Goal: Task Accomplishment & Management: Manage account settings

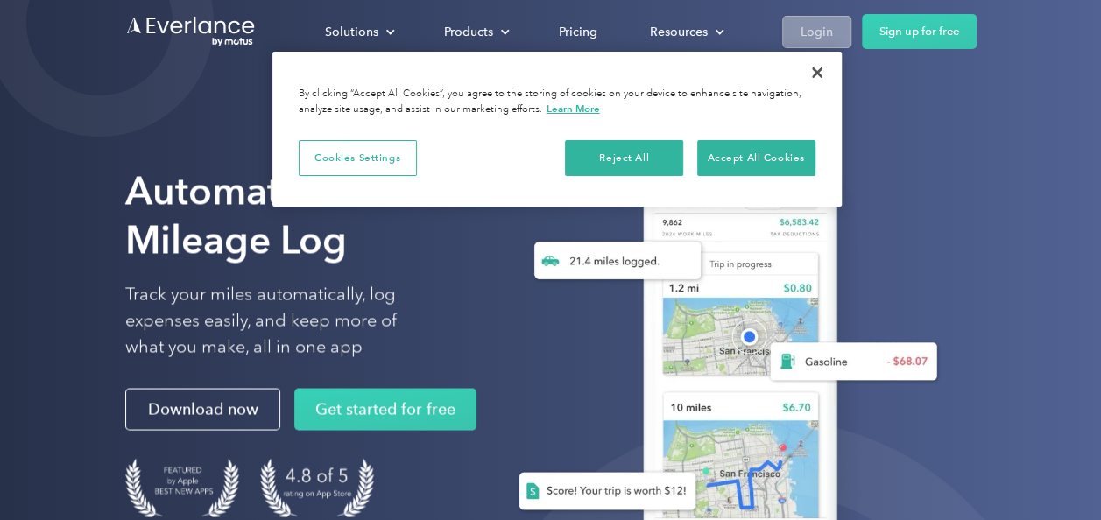
click at [809, 36] on div "Login" at bounding box center [816, 32] width 32 height 22
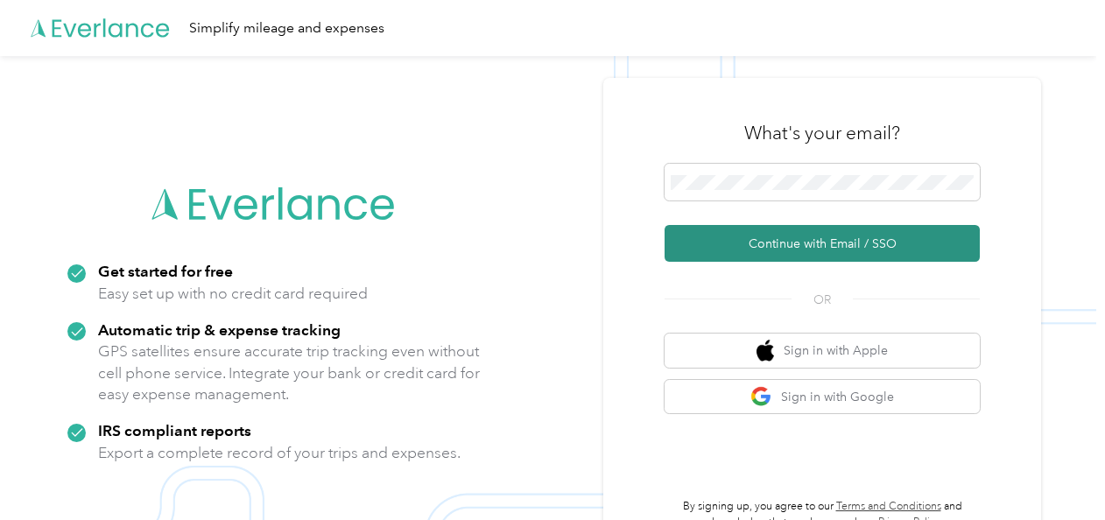
click at [796, 238] on button "Continue with Email / SSO" at bounding box center [822, 243] width 315 height 37
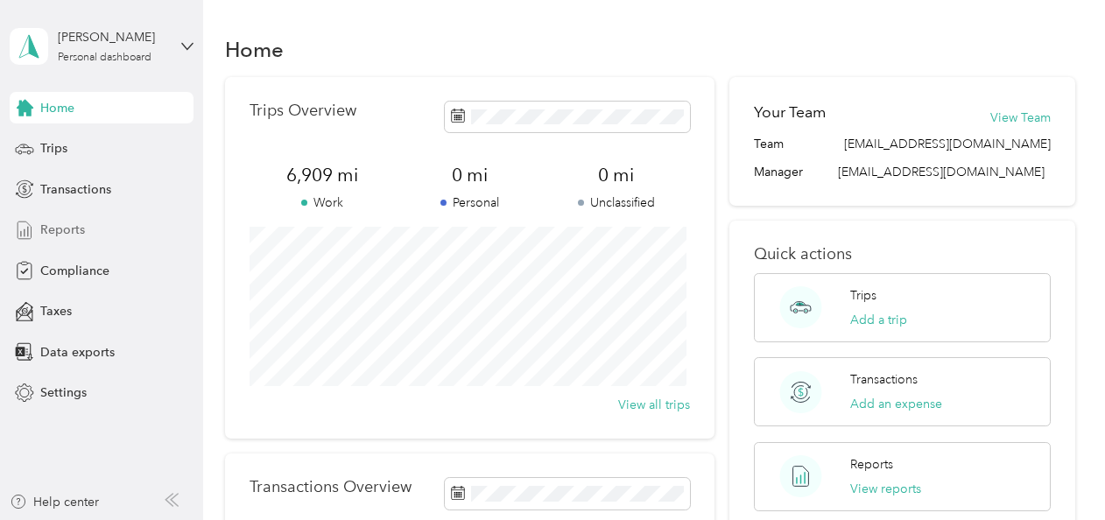
click at [79, 229] on span "Reports" at bounding box center [62, 230] width 45 height 18
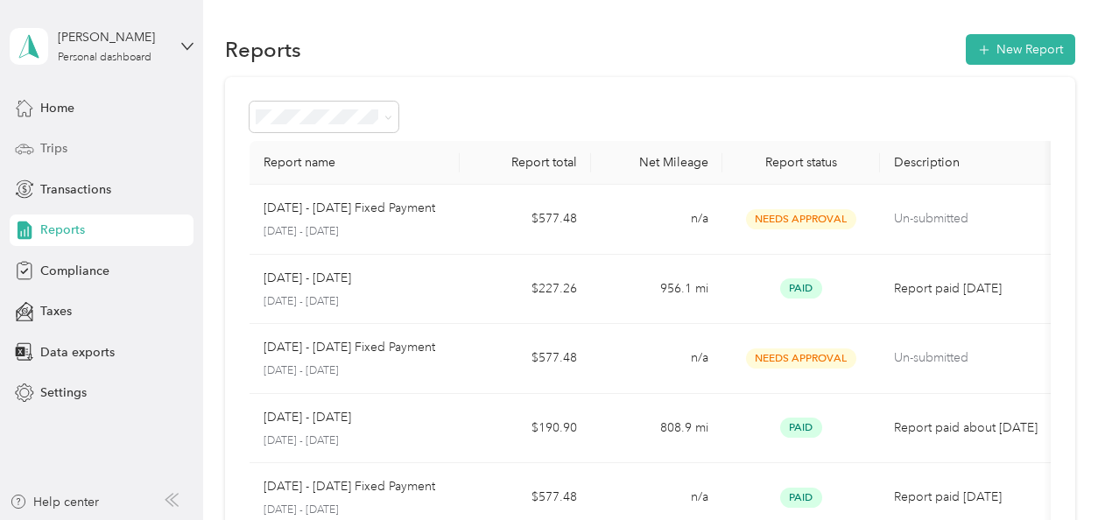
click at [53, 140] on span "Trips" at bounding box center [53, 148] width 27 height 18
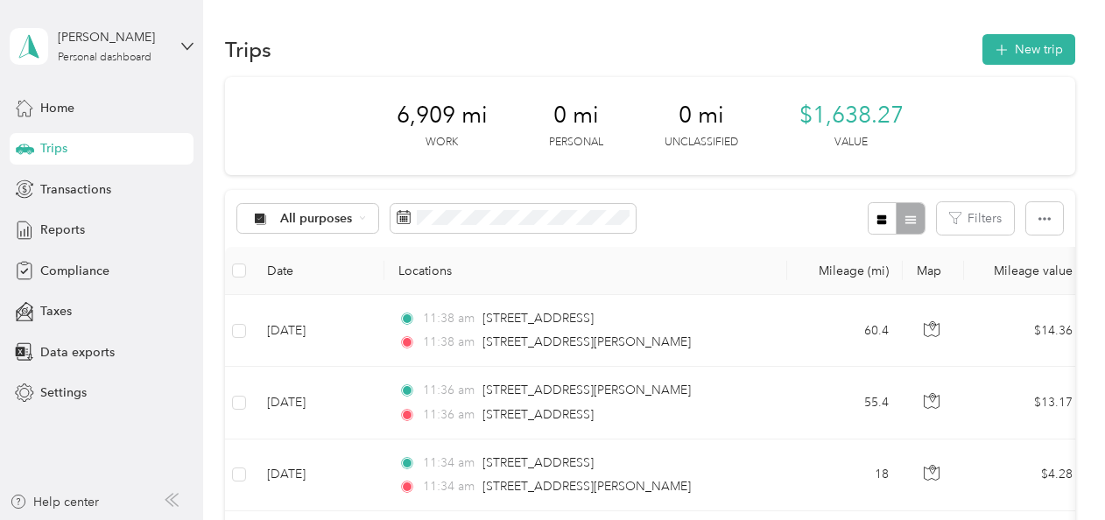
click at [63, 152] on span "Trips" at bounding box center [53, 148] width 27 height 18
click at [1030, 53] on button "New trip" at bounding box center [1028, 49] width 93 height 31
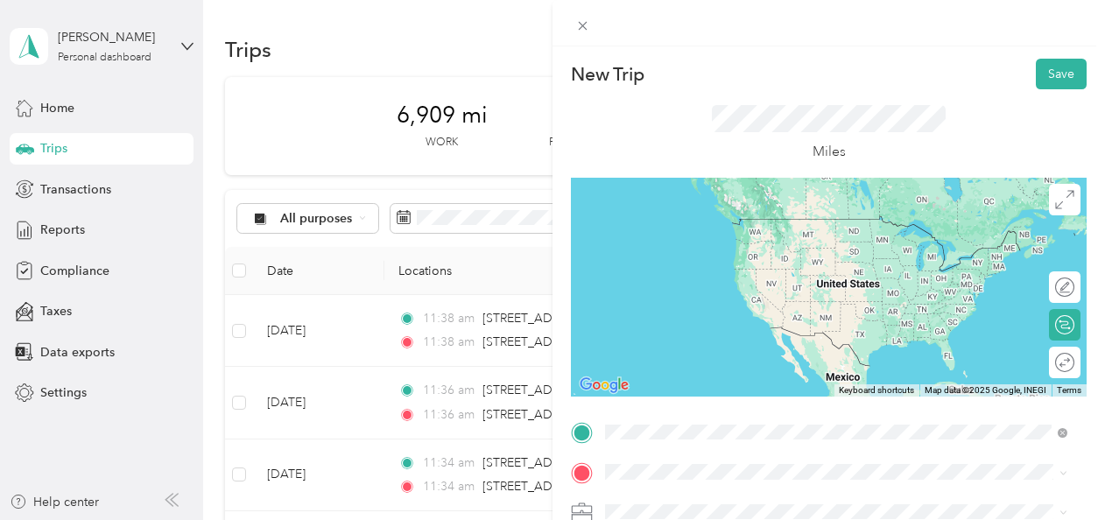
click at [713, 294] on span "2971 Hamlin Avenue Canastota, New York 13032, United States" at bounding box center [774, 286] width 272 height 16
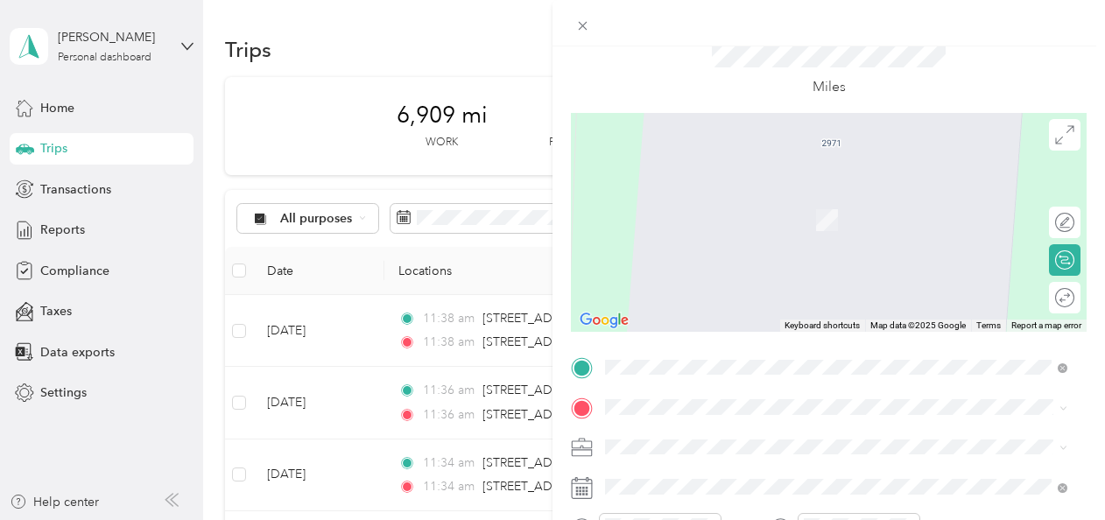
scroll to position [62, 0]
click at [679, 208] on div "1385 Fairport Road Fairport, New York 14450, United States" at bounding box center [836, 197] width 450 height 24
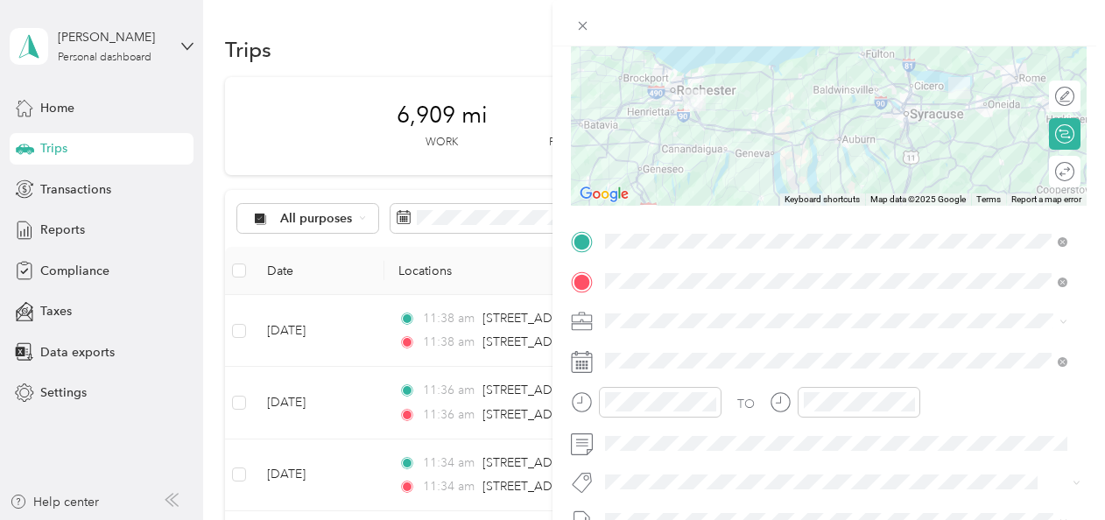
scroll to position [192, 0]
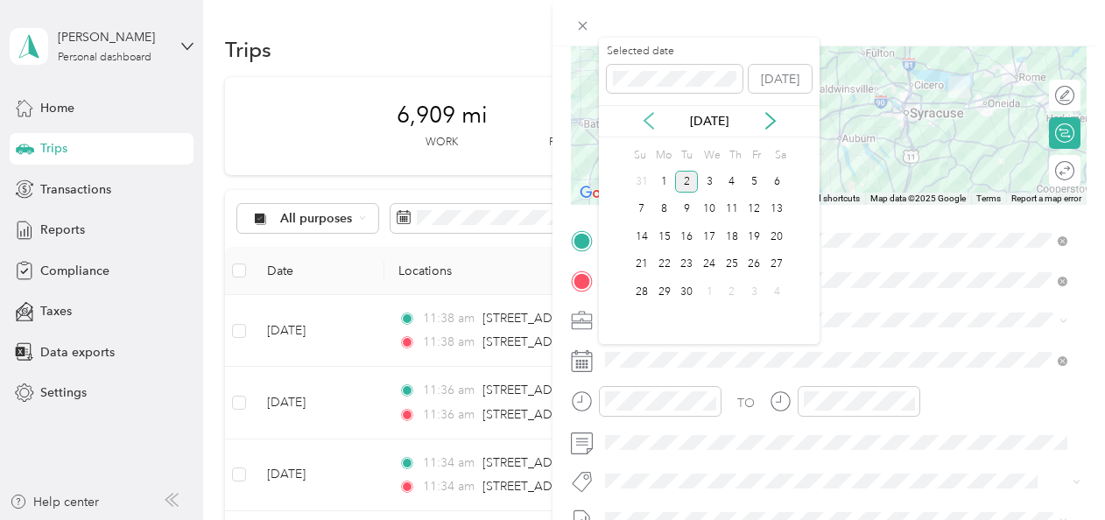
click at [644, 126] on icon at bounding box center [649, 121] width 18 height 18
click at [688, 203] on div "5" at bounding box center [686, 210] width 23 height 22
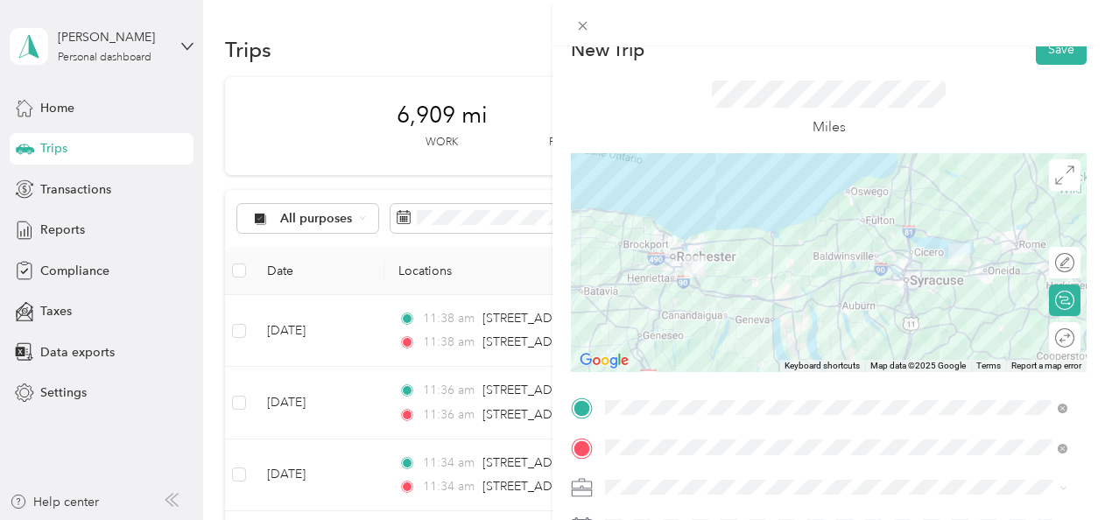
scroll to position [0, 0]
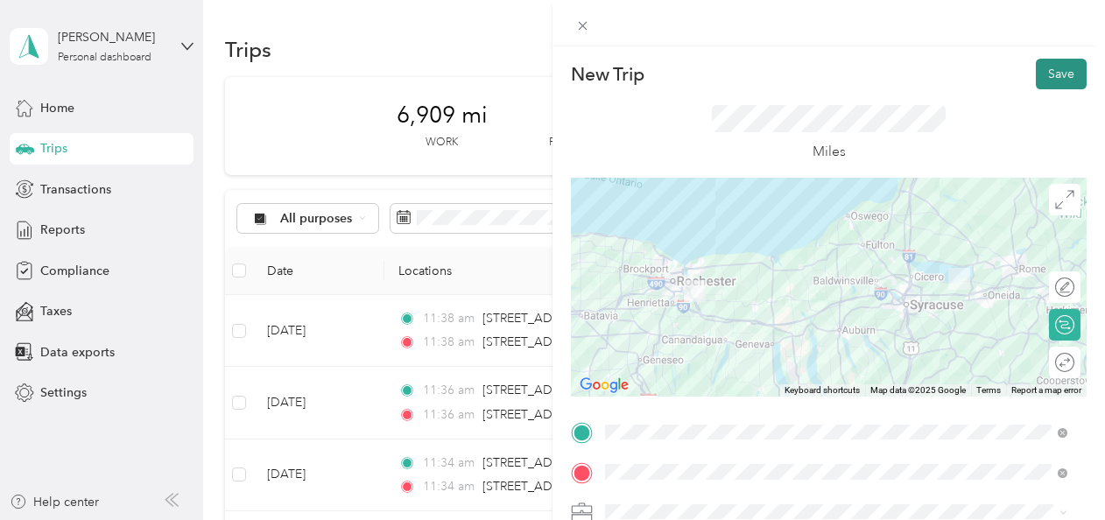
click at [1040, 81] on button "Save" at bounding box center [1061, 74] width 51 height 31
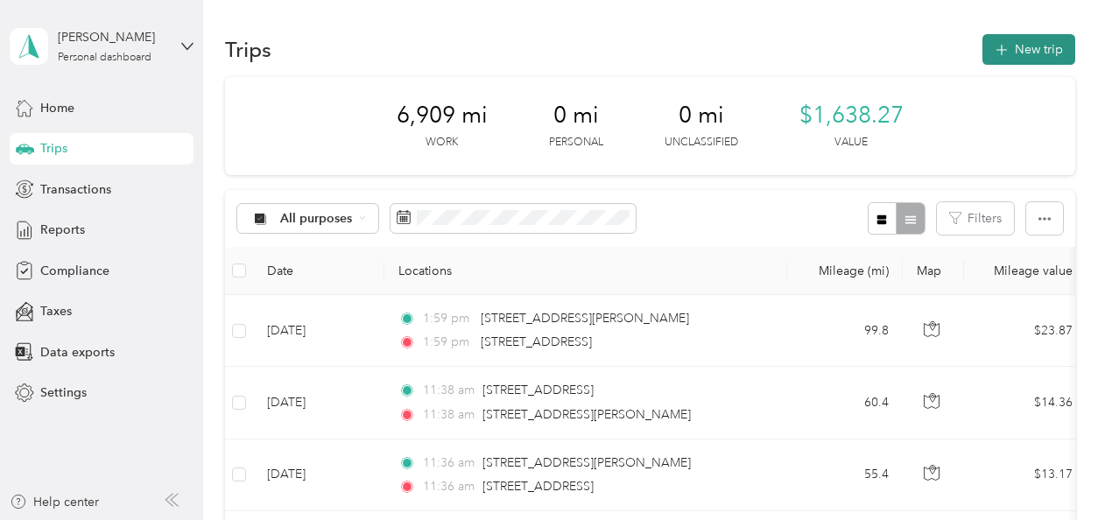
click at [1016, 39] on button "New trip" at bounding box center [1028, 49] width 93 height 31
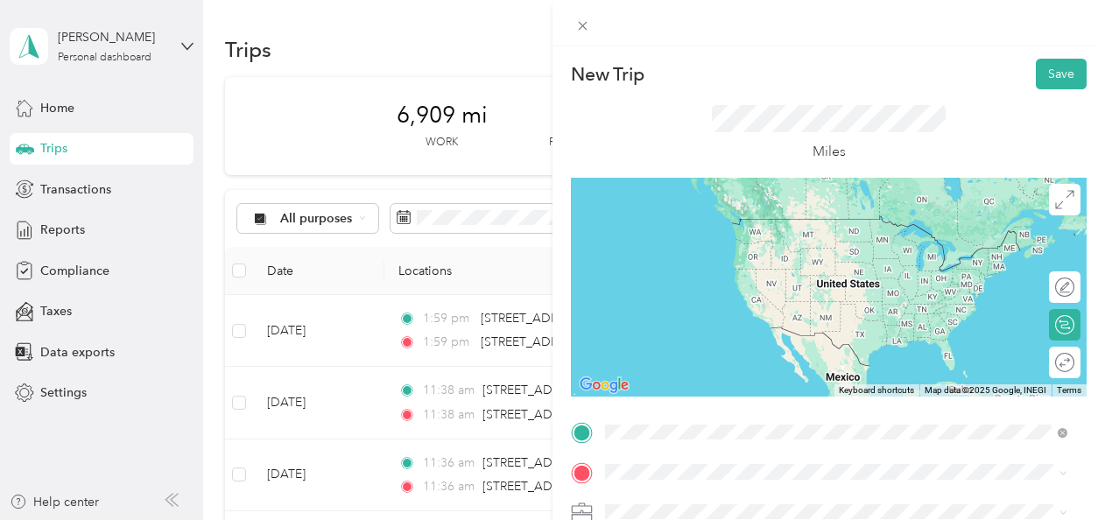
click at [700, 227] on span "1385 Fairport Road Fairport, New York 14450, United States" at bounding box center [725, 219] width 175 height 16
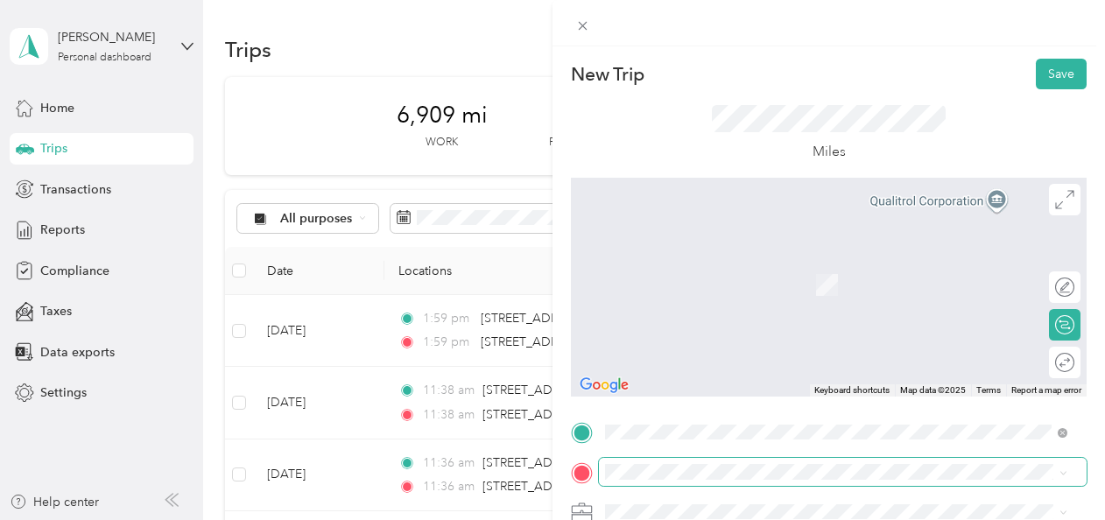
click at [625, 462] on span at bounding box center [843, 472] width 488 height 28
click at [742, 258] on span "2917 Hamlin Avenue Canastota, New York 13032, United States" at bounding box center [774, 256] width 272 height 16
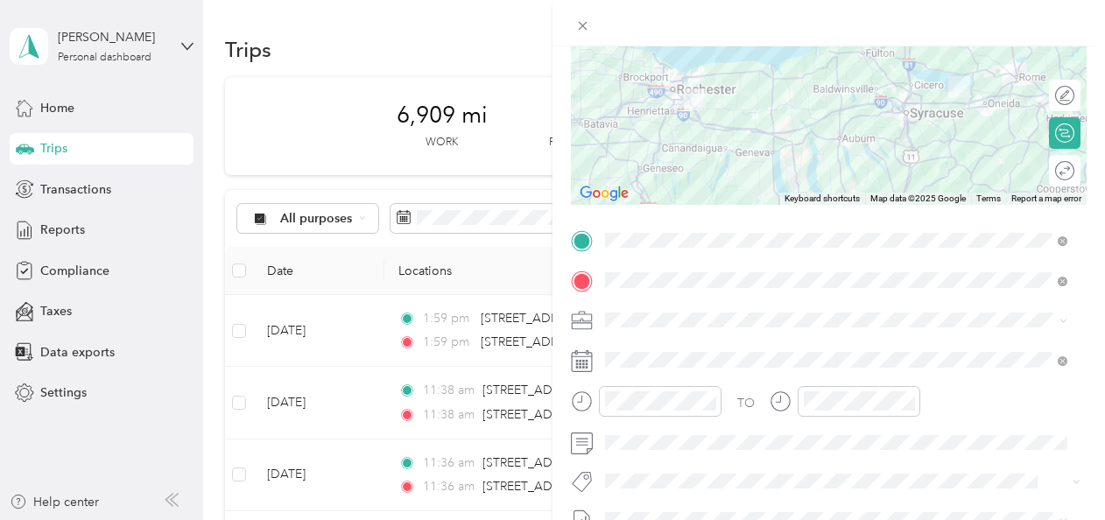
scroll to position [194, 0]
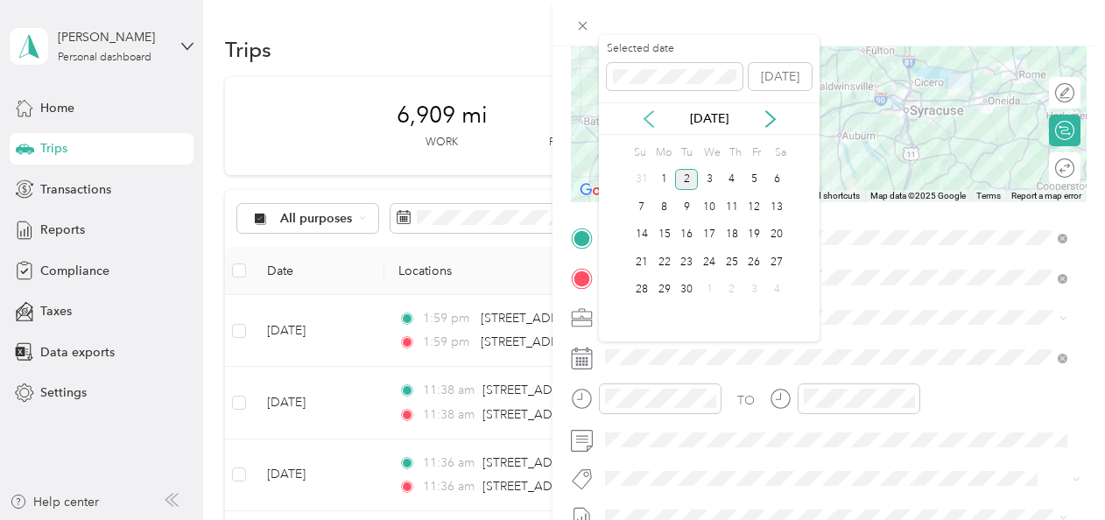
click at [647, 119] on icon at bounding box center [649, 119] width 18 height 18
click at [684, 208] on div "5" at bounding box center [686, 207] width 23 height 22
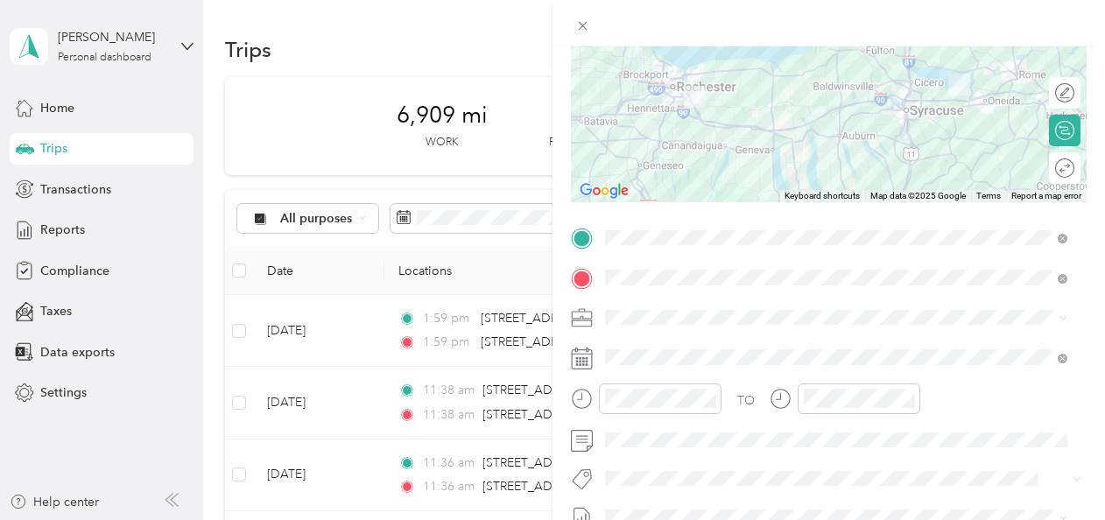
scroll to position [0, 0]
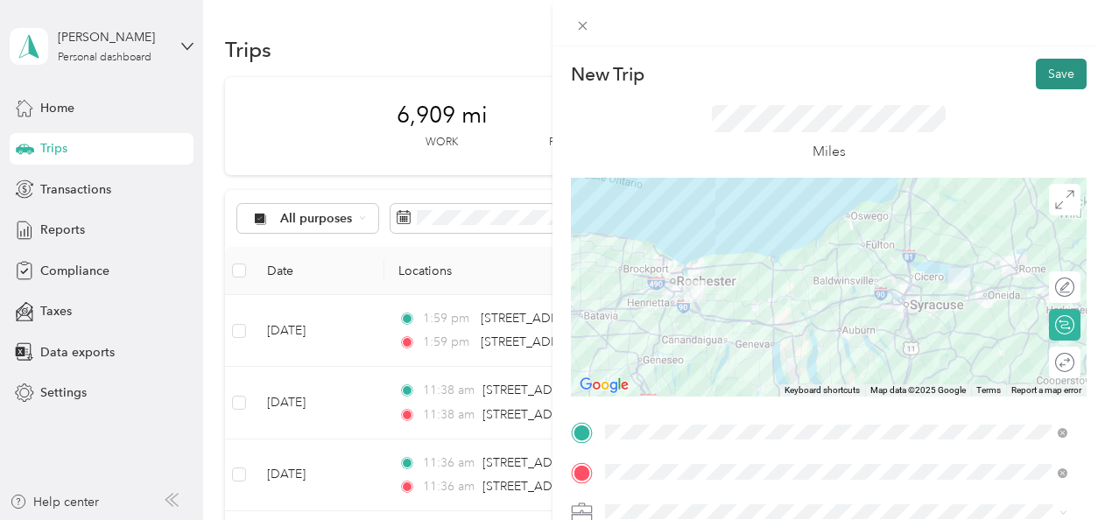
click at [1063, 61] on button "Save" at bounding box center [1061, 74] width 51 height 31
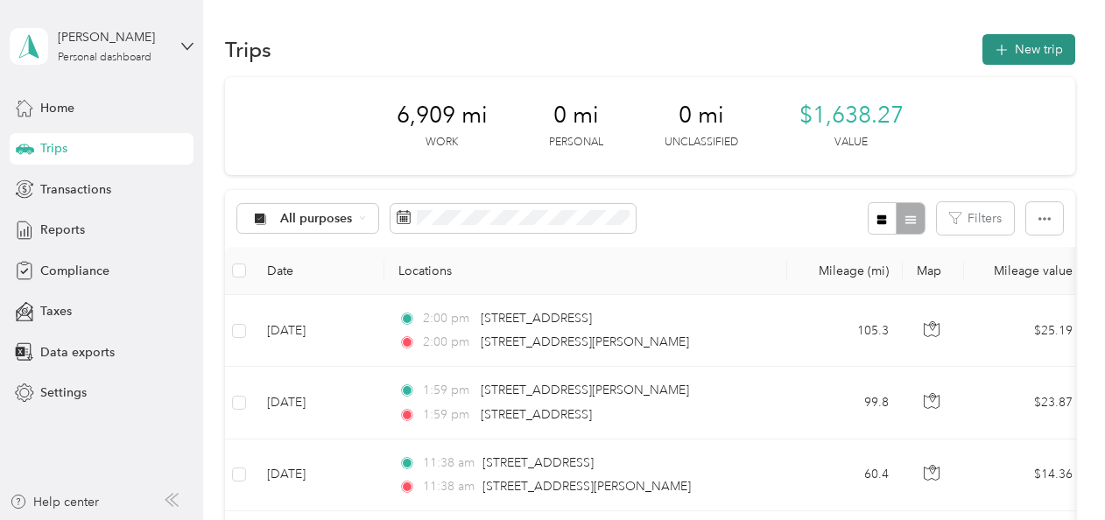
click at [1017, 56] on button "New trip" at bounding box center [1028, 49] width 93 height 31
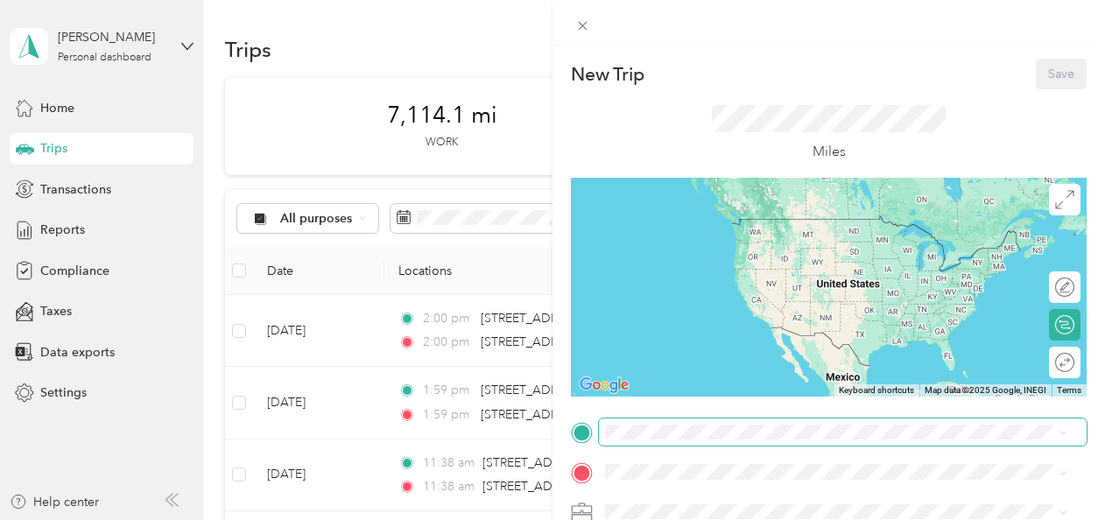
click at [650, 440] on span at bounding box center [843, 432] width 488 height 28
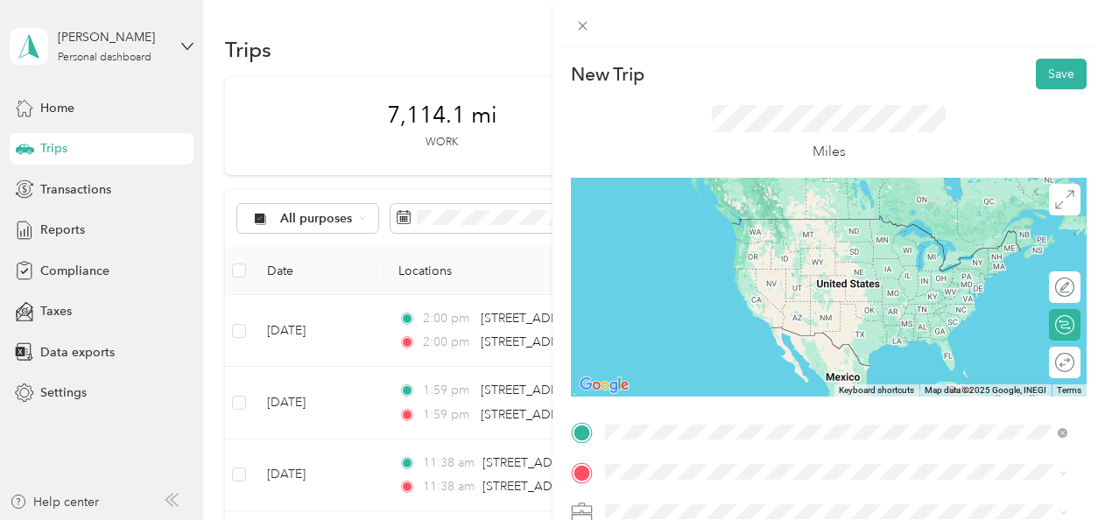
click at [699, 294] on span "2971 Hamlin Avenue Canastota, New York 13032, United States" at bounding box center [774, 286] width 272 height 16
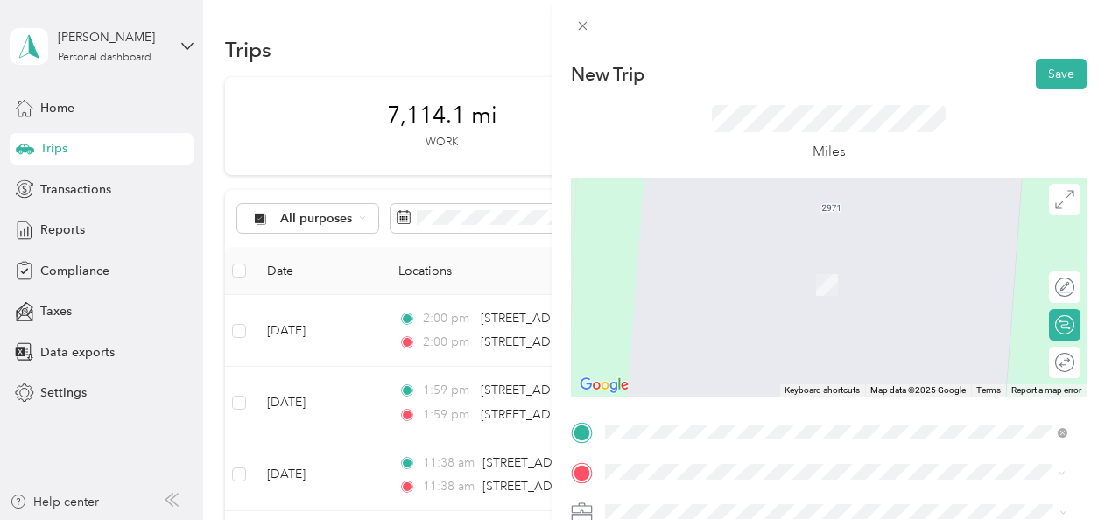
click at [699, 267] on span "7645 Henry Clay Boulevard Liverpool, New York 13088, United States" at bounding box center [774, 259] width 272 height 16
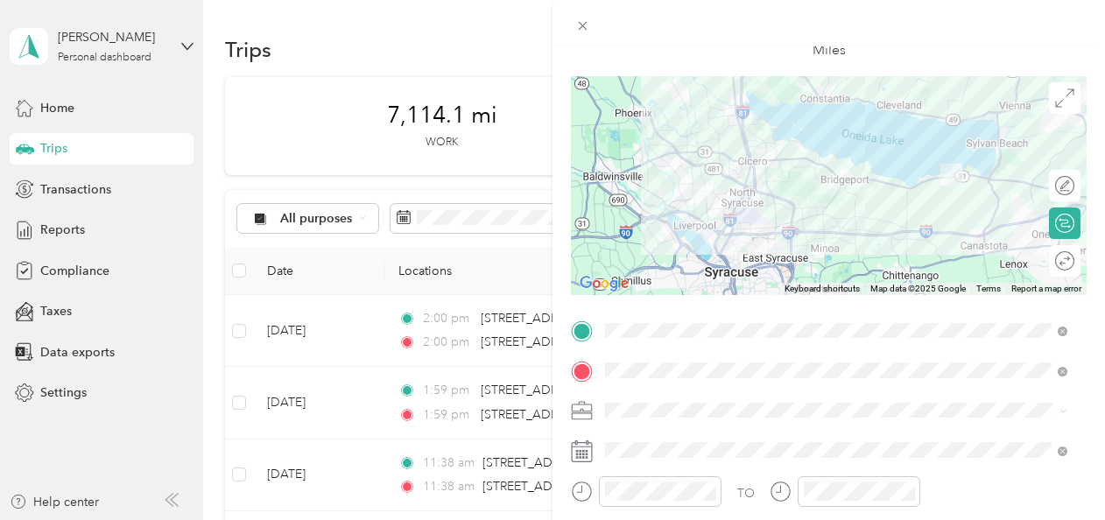
scroll to position [103, 0]
click at [583, 443] on icon at bounding box center [582, 450] width 22 height 22
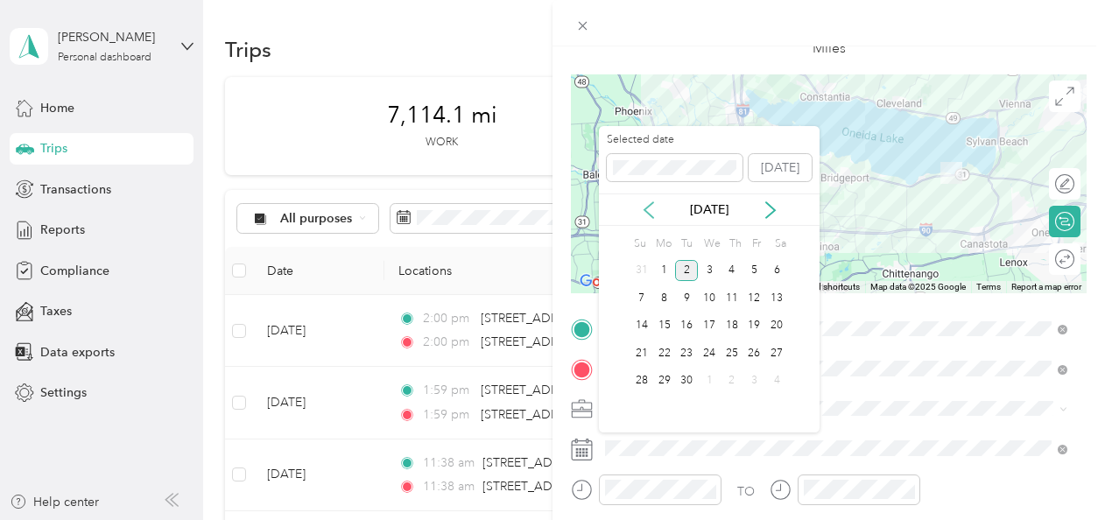
click at [644, 207] on icon at bounding box center [648, 210] width 9 height 16
click at [710, 299] on div "6" at bounding box center [709, 298] width 23 height 22
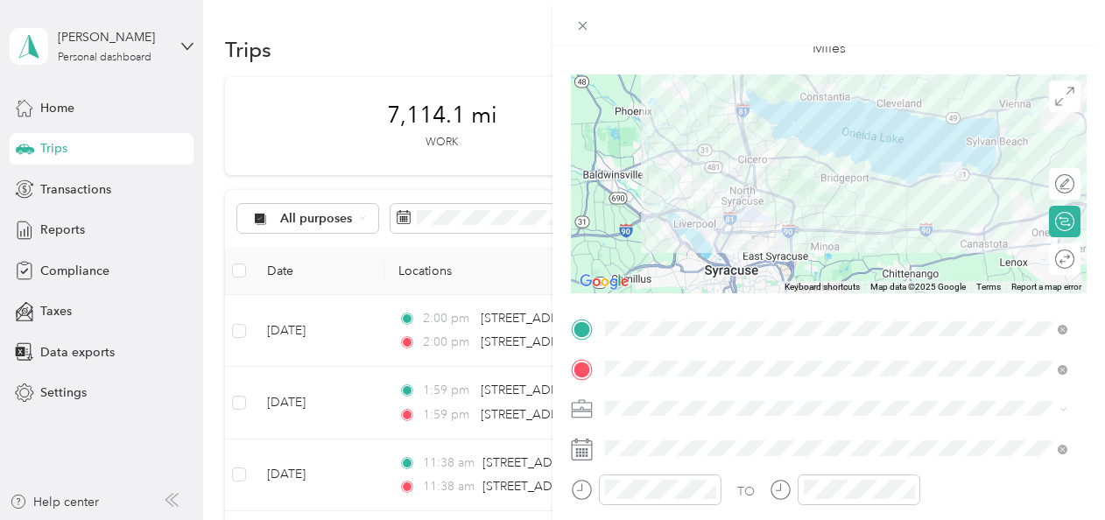
scroll to position [0, 0]
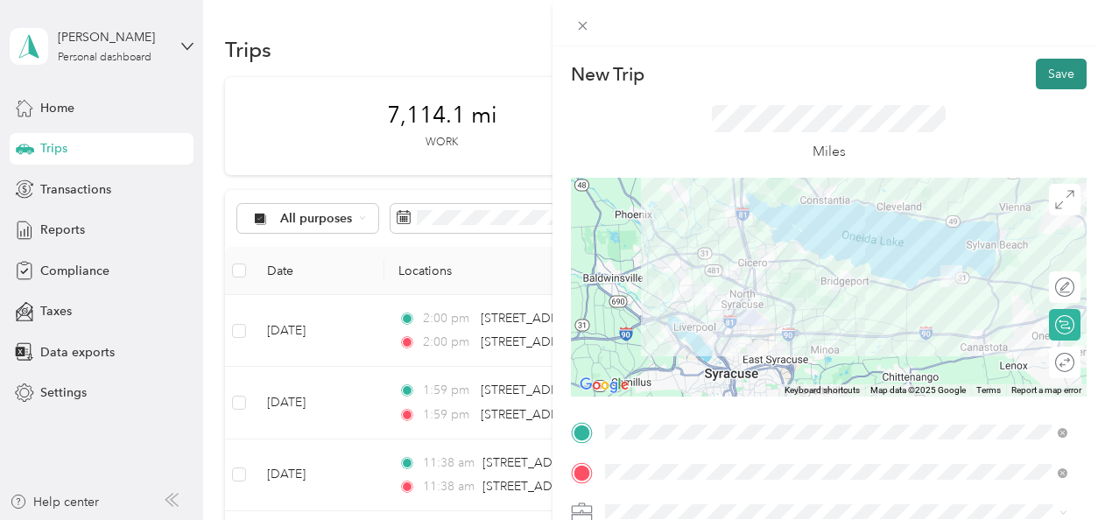
click at [1040, 77] on button "Save" at bounding box center [1061, 74] width 51 height 31
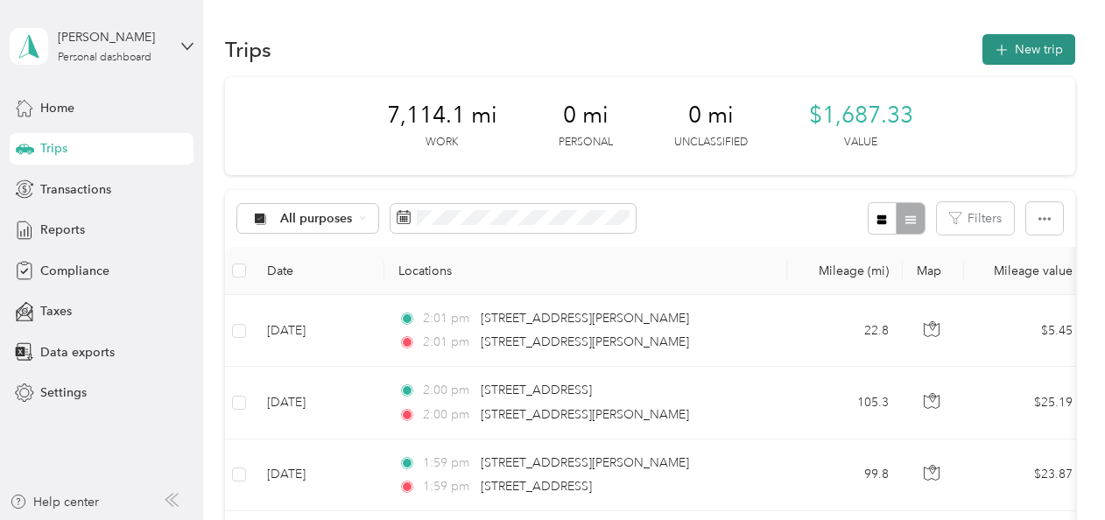
click at [1008, 57] on button "New trip" at bounding box center [1028, 49] width 93 height 31
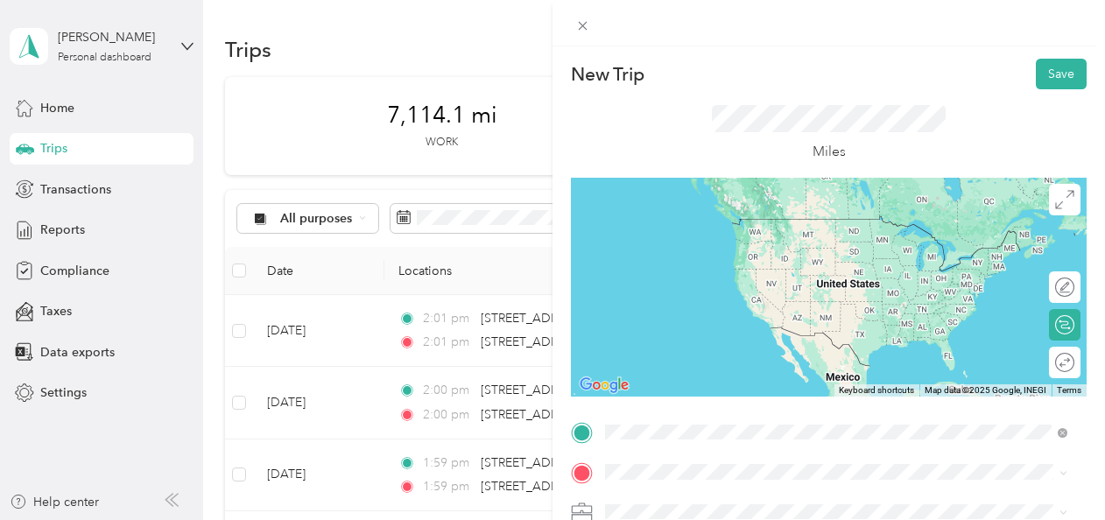
click at [679, 232] on div "7645 Henry Clay Boulevard Liverpool, New York 13088, United States" at bounding box center [836, 220] width 450 height 24
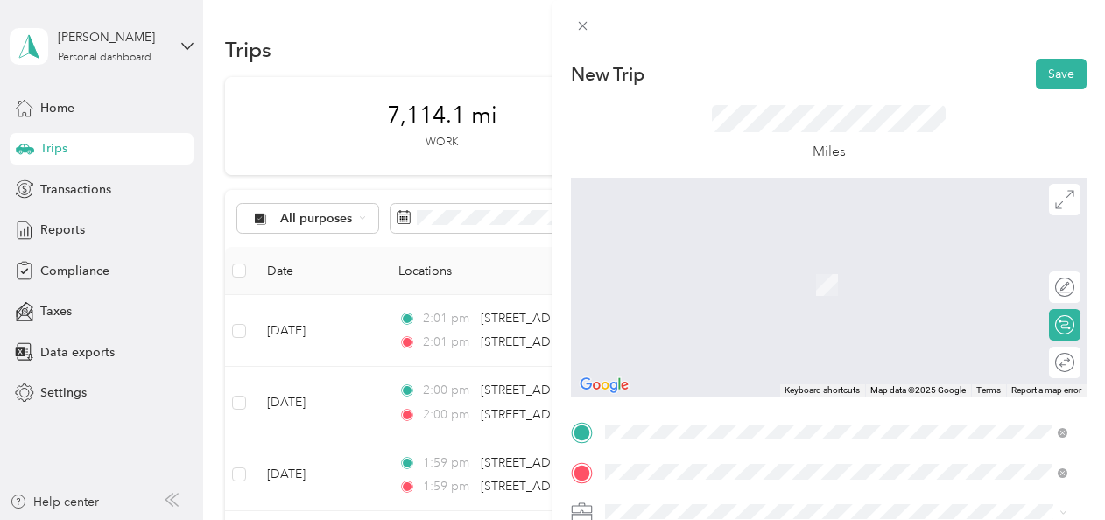
click at [674, 334] on span "2971 Hamlin Avenue Canastota, New York 13032, United States" at bounding box center [774, 327] width 272 height 16
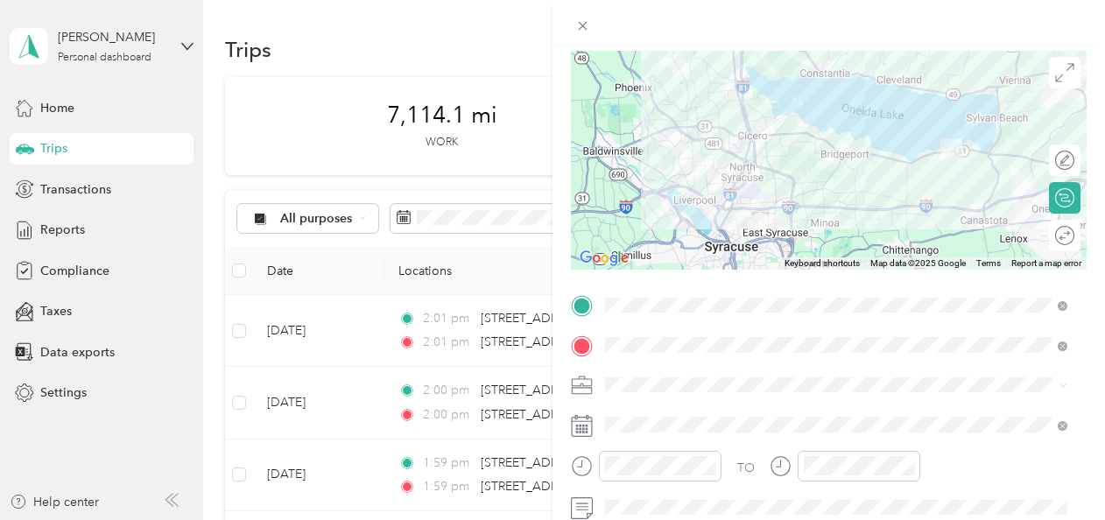
scroll to position [131, 0]
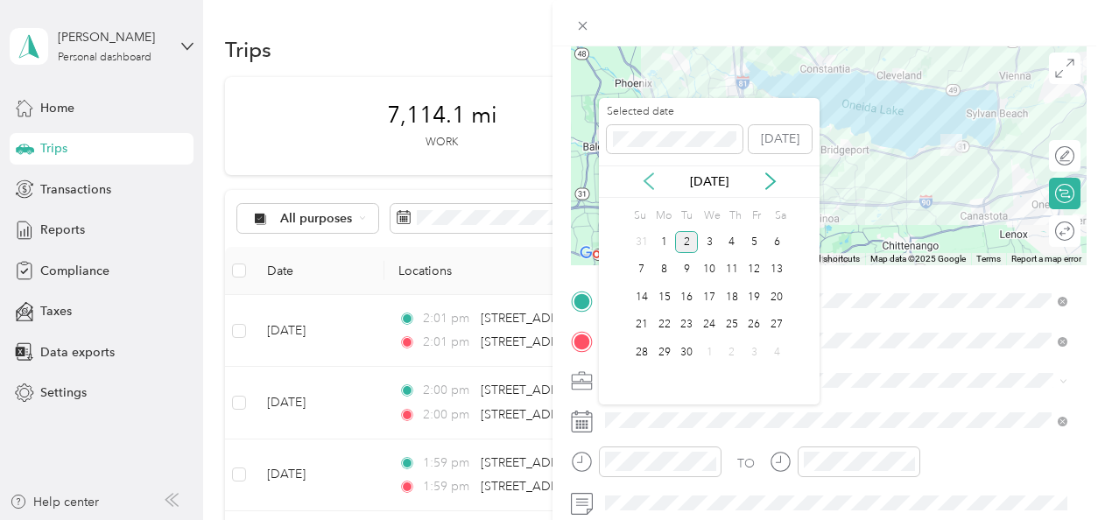
click at [650, 182] on icon at bounding box center [649, 181] width 18 height 18
click at [707, 273] on div "6" at bounding box center [709, 270] width 23 height 22
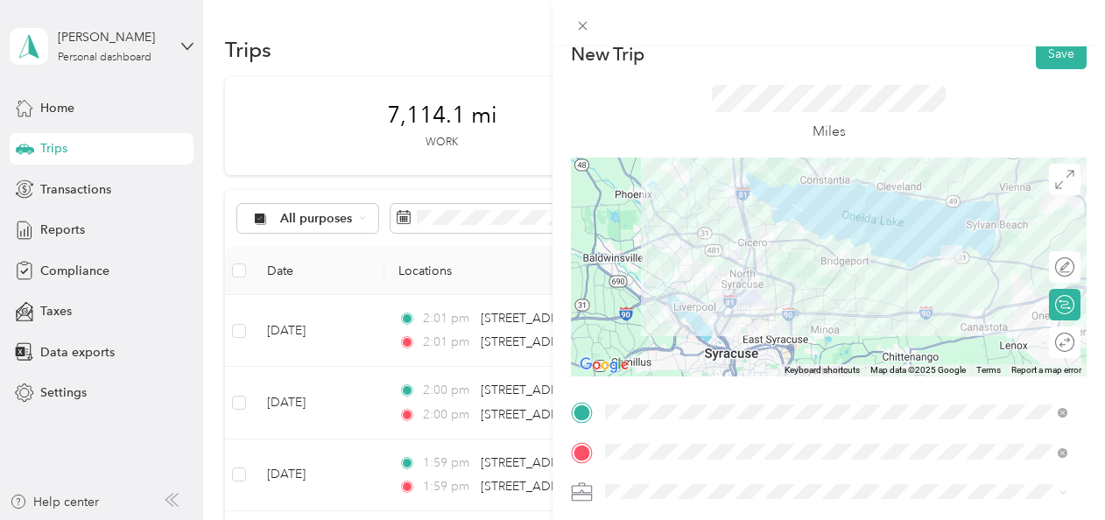
scroll to position [0, 0]
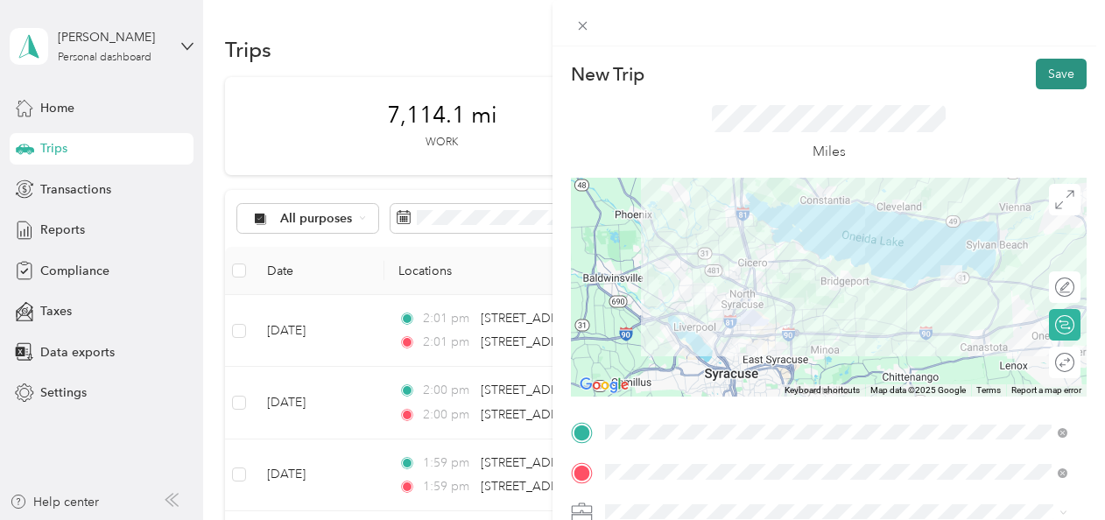
click at [1065, 68] on button "Save" at bounding box center [1061, 74] width 51 height 31
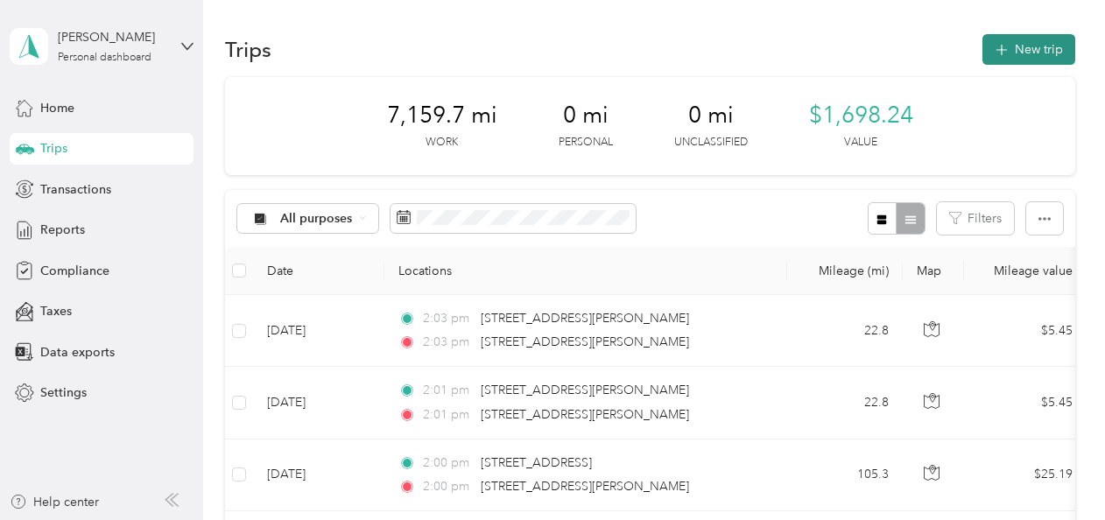
click at [1029, 42] on button "New trip" at bounding box center [1028, 49] width 93 height 31
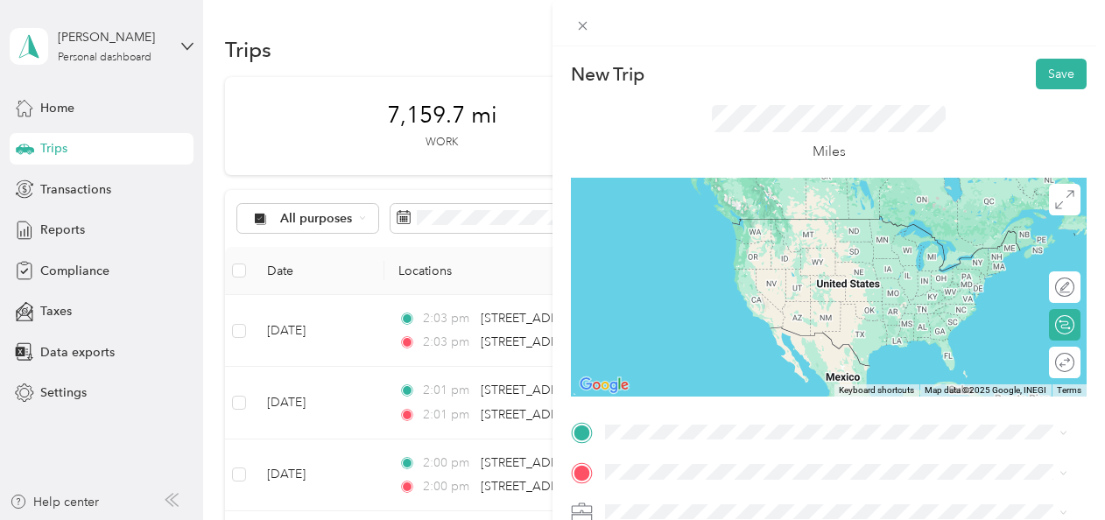
click at [688, 304] on li "2971 Hamlin Avenue Canastota, New York 13032, United States" at bounding box center [836, 286] width 475 height 36
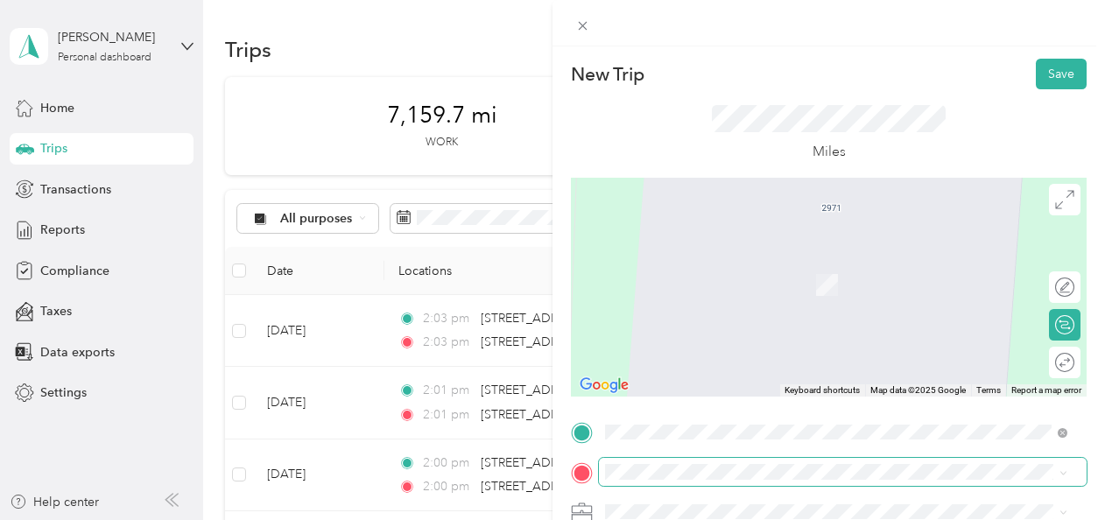
click at [626, 463] on span at bounding box center [843, 472] width 488 height 28
click at [679, 259] on span "626 Fishers Run Victor, New York 14564, United States" at bounding box center [774, 259] width 272 height 16
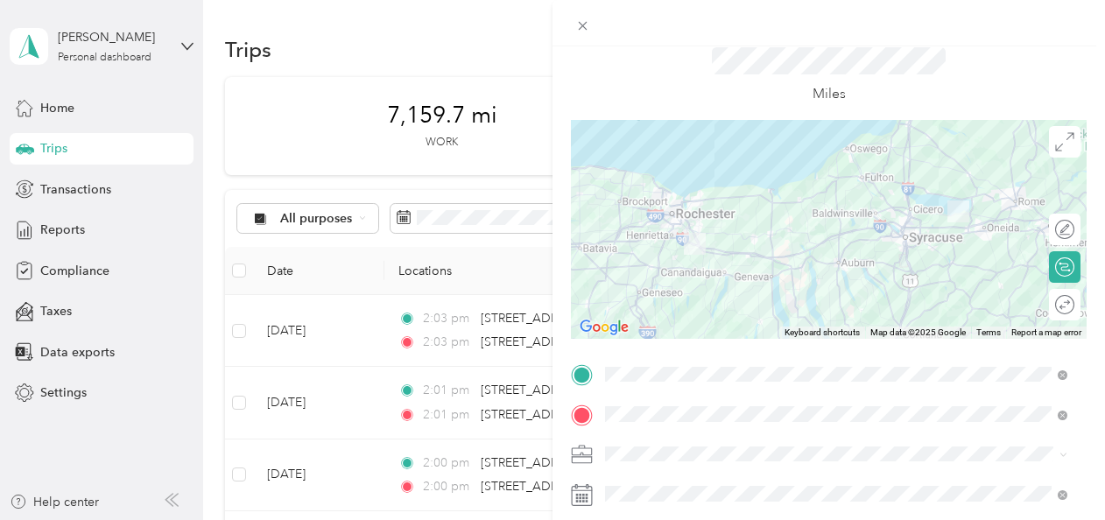
scroll to position [102, 0]
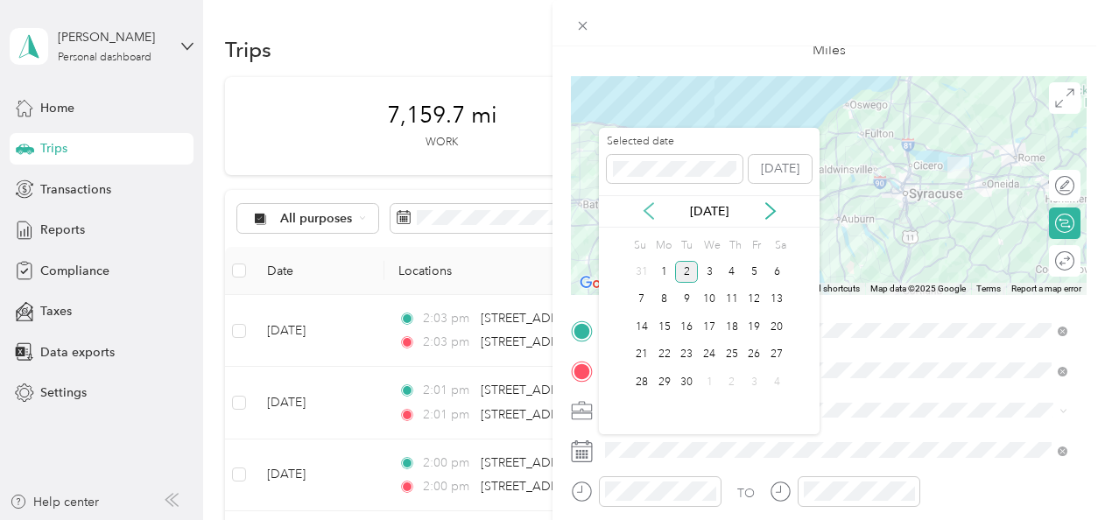
click at [650, 210] on icon at bounding box center [649, 211] width 18 height 18
click at [729, 295] on div "7" at bounding box center [732, 300] width 23 height 22
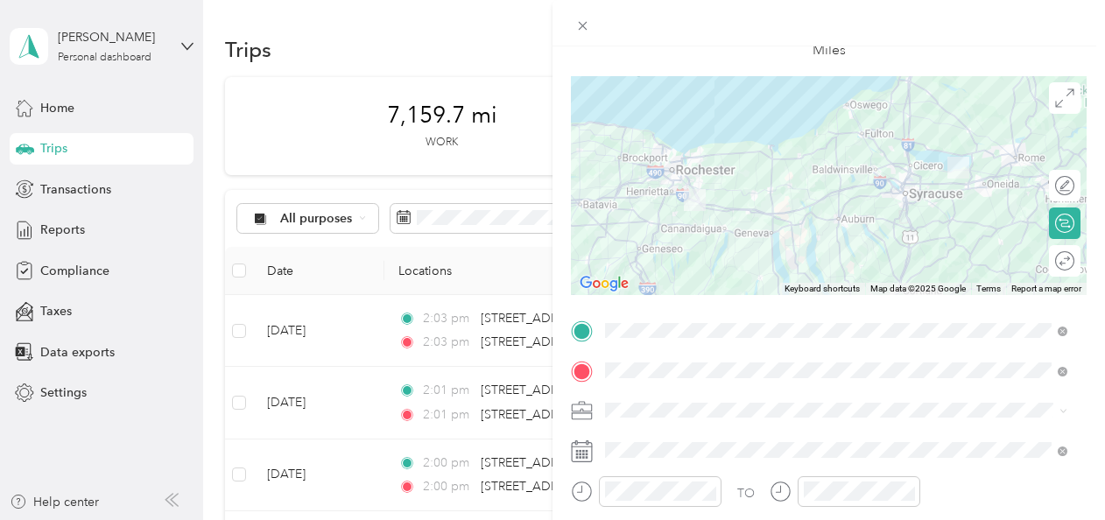
scroll to position [0, 0]
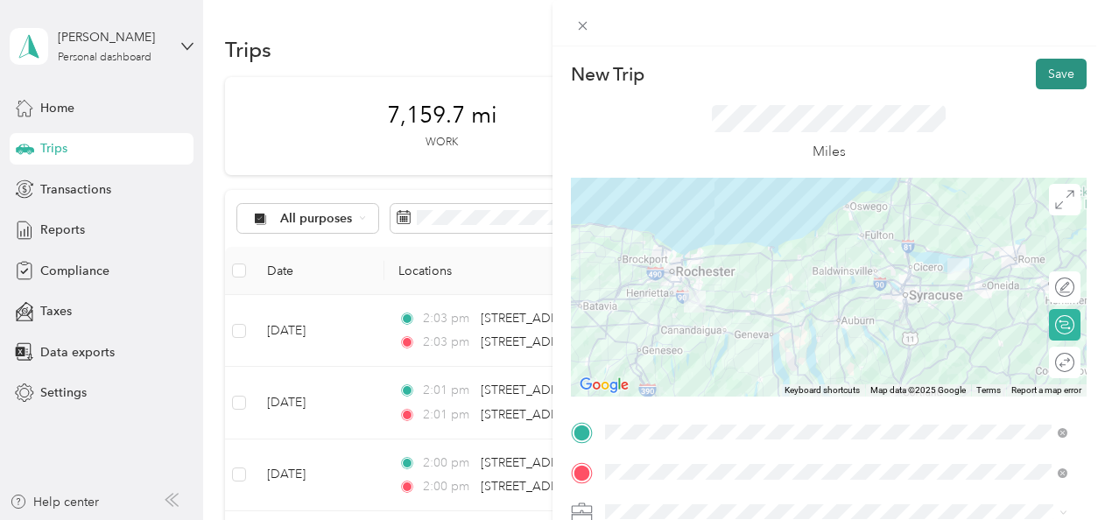
click at [1064, 67] on button "Save" at bounding box center [1061, 74] width 51 height 31
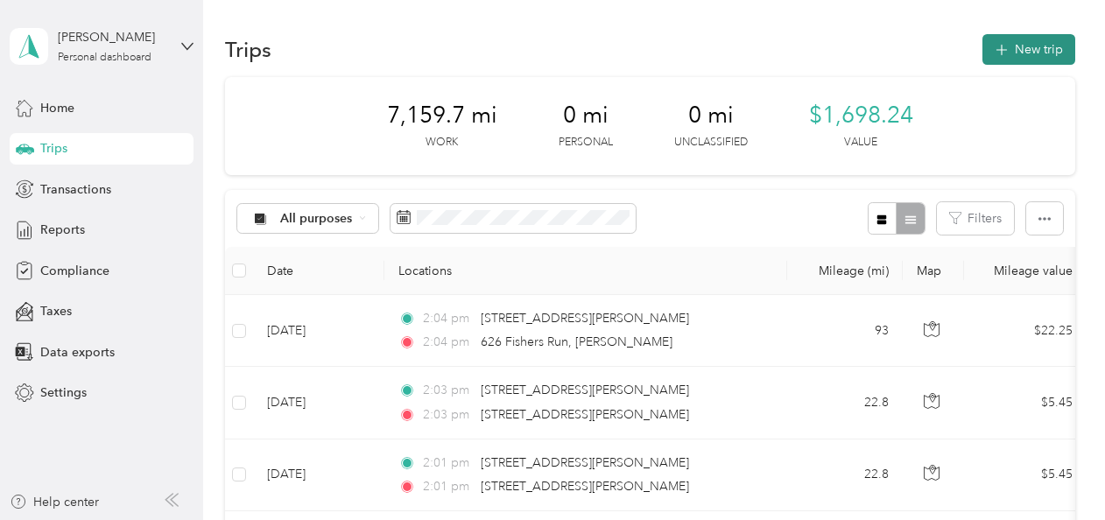
click at [1027, 54] on button "New trip" at bounding box center [1028, 49] width 93 height 31
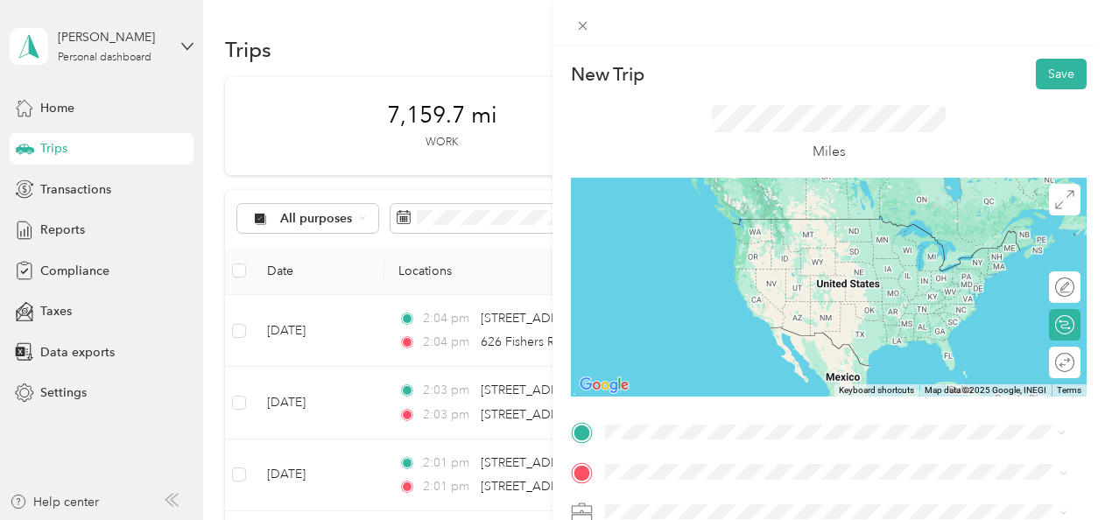
click at [681, 227] on span "626 Fishers Run Victor, New York 14564, United States" at bounding box center [774, 219] width 272 height 16
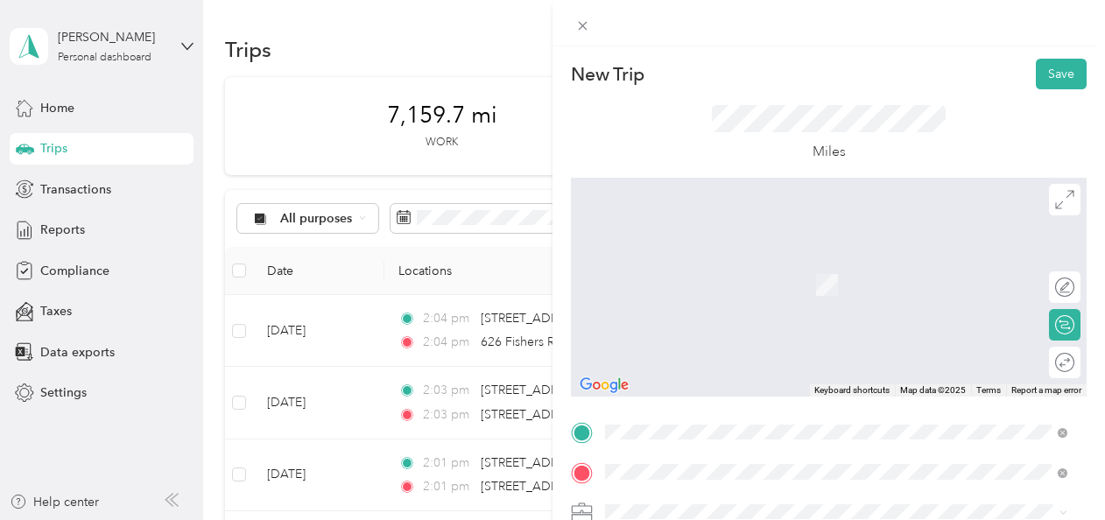
click at [672, 331] on span "2971 Hamlin Avenue Canastota, New York 13032, United States" at bounding box center [774, 327] width 272 height 16
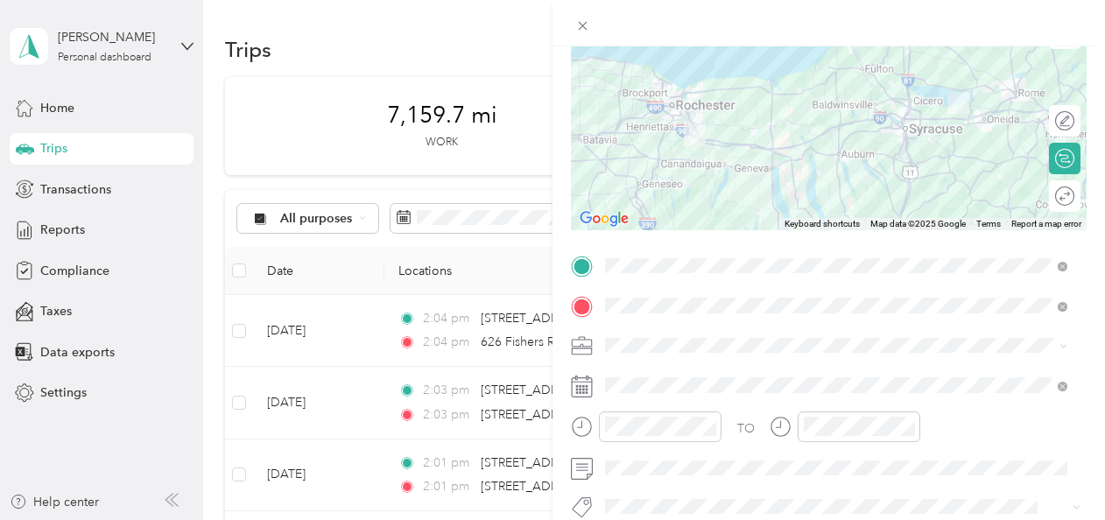
scroll to position [184, 0]
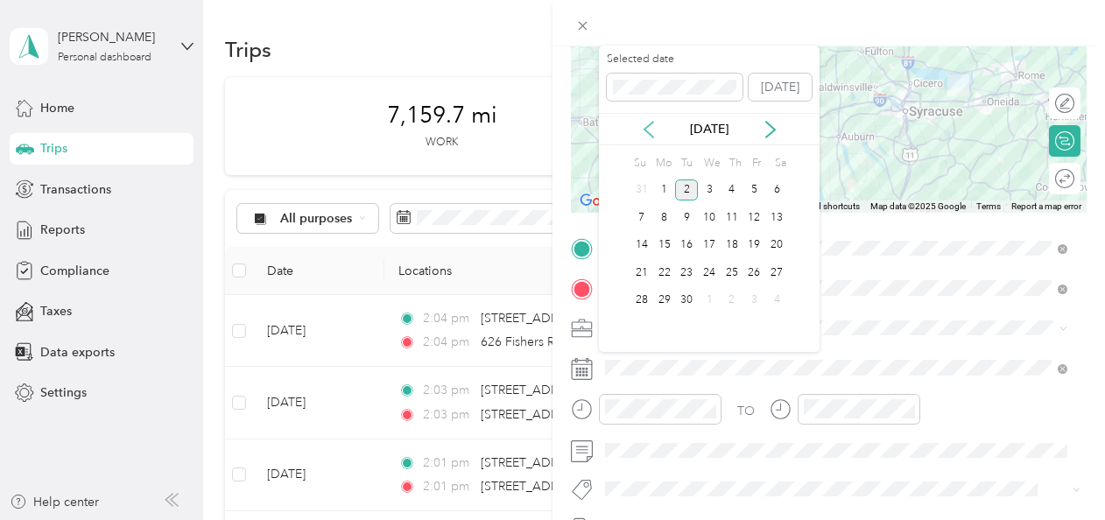
click at [646, 135] on icon at bounding box center [649, 130] width 18 height 18
click at [733, 212] on div "7" at bounding box center [732, 218] width 23 height 22
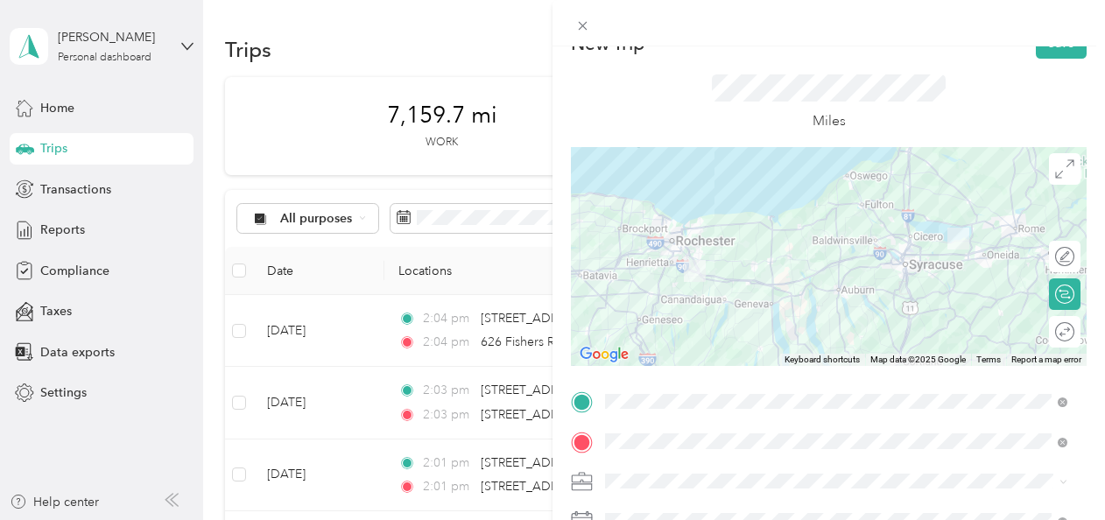
scroll to position [0, 0]
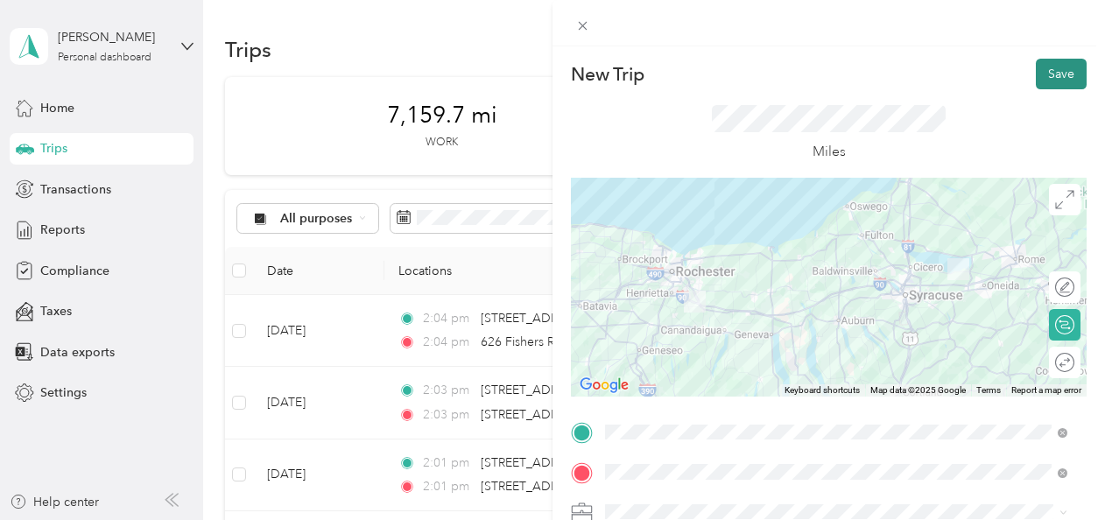
click at [1046, 66] on button "Save" at bounding box center [1061, 74] width 51 height 31
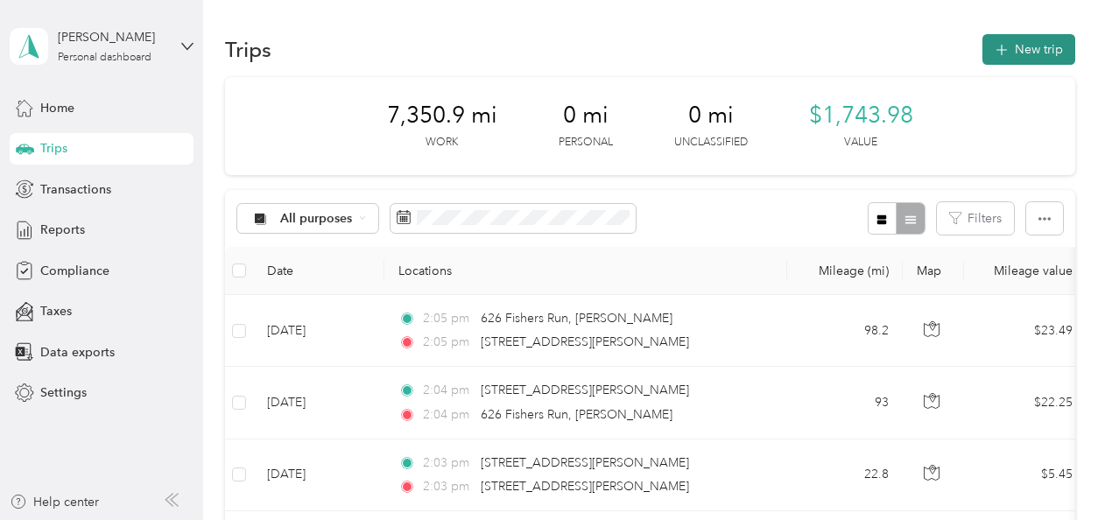
click at [1031, 60] on button "New trip" at bounding box center [1028, 49] width 93 height 31
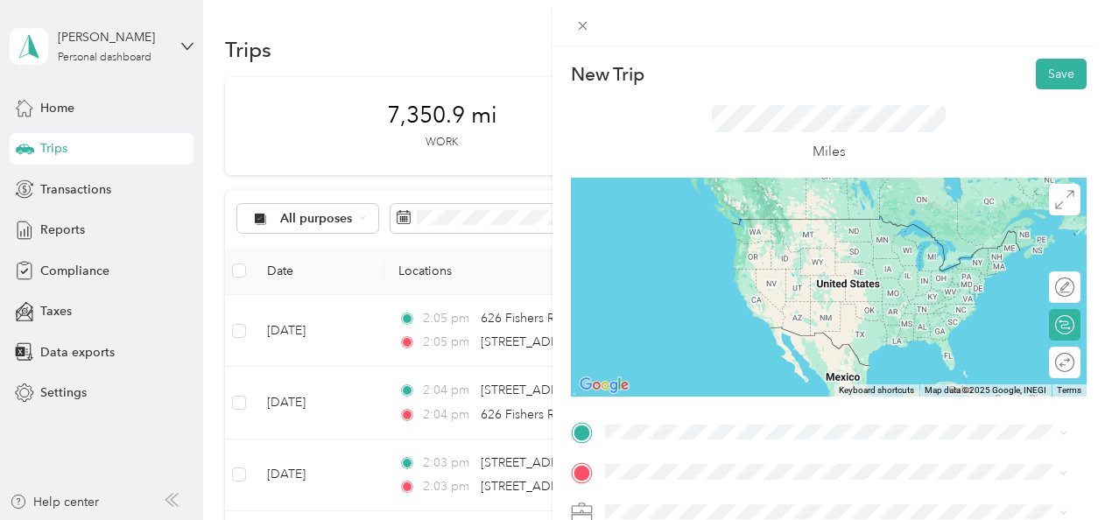
click at [701, 285] on span "2971 Hamlin Avenue Canastota, New York 13032, United States" at bounding box center [774, 286] width 272 height 16
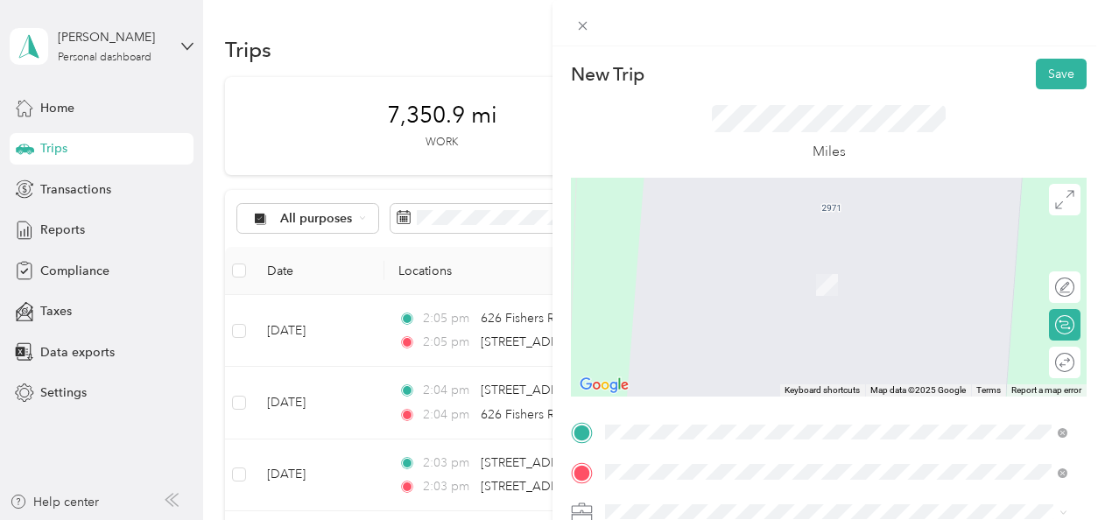
click at [685, 322] on span "41 Dutch Mill Road Ithaca, New York 14850, United States" at bounding box center [725, 327] width 175 height 16
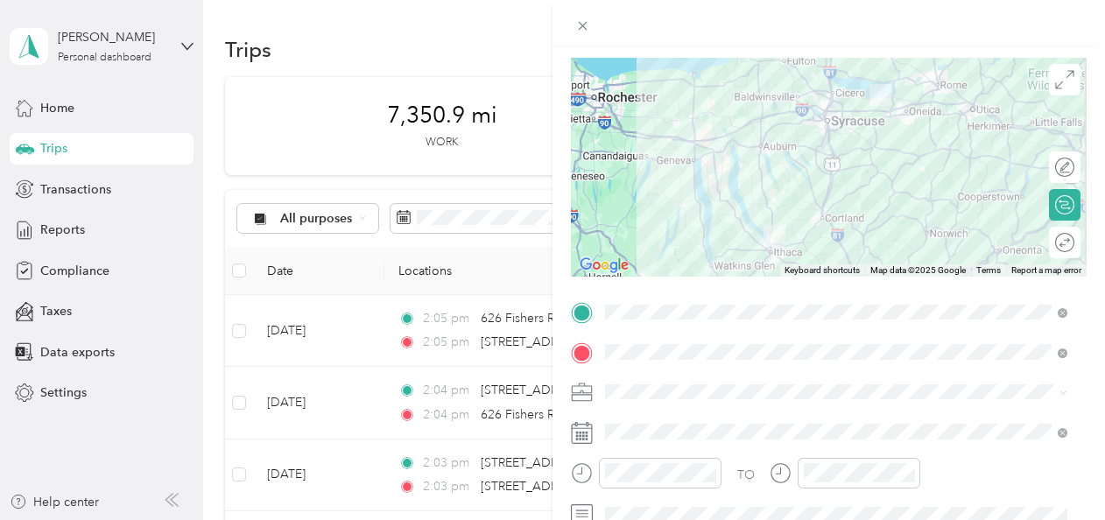
scroll to position [154, 0]
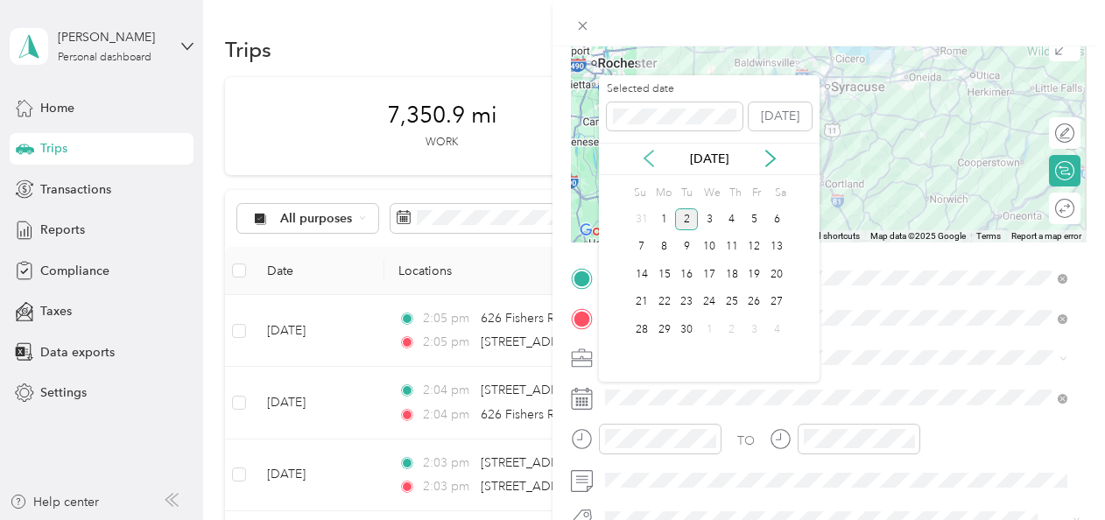
click at [646, 159] on icon at bounding box center [648, 159] width 9 height 16
click at [756, 243] on div "8" at bounding box center [754, 247] width 23 height 22
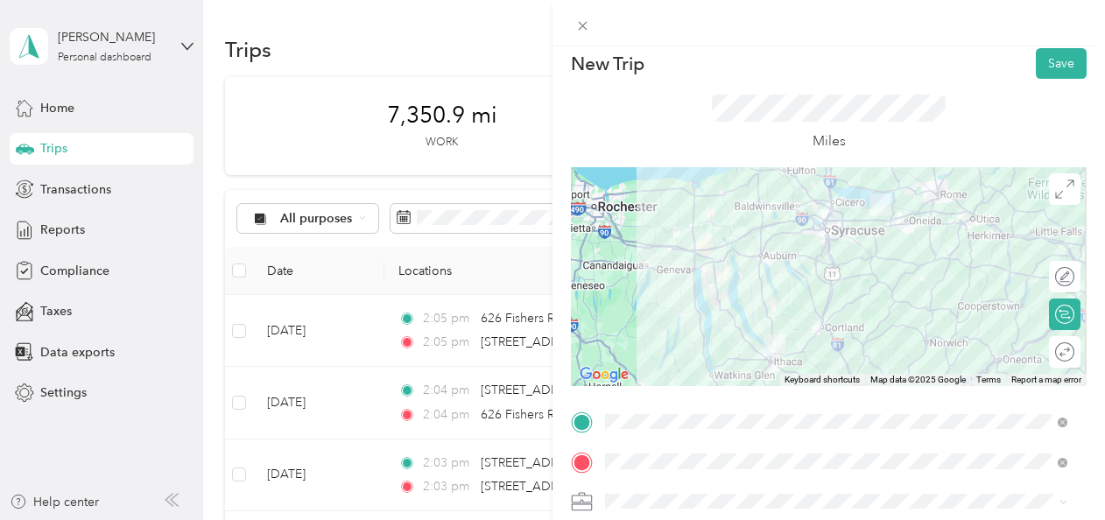
scroll to position [2, 0]
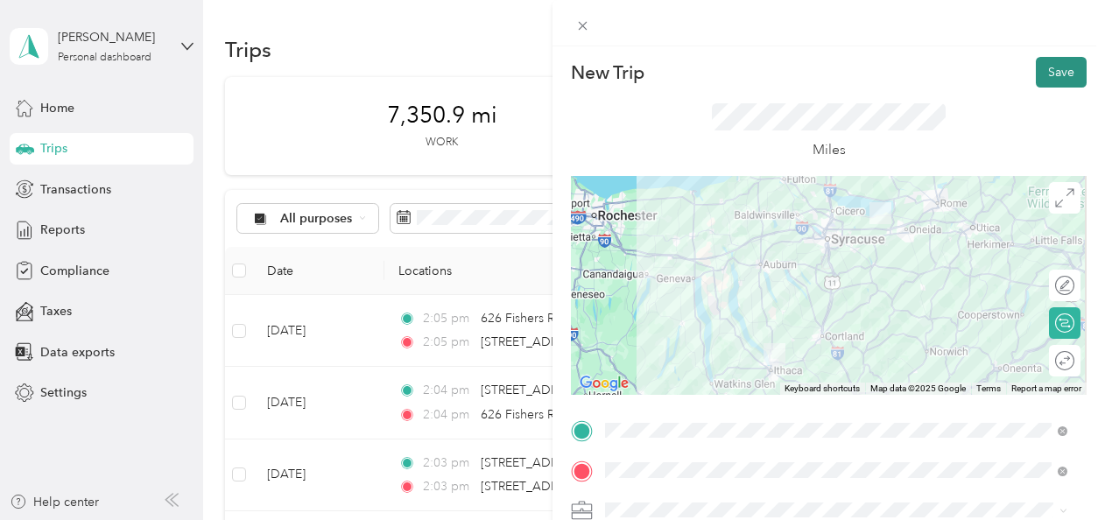
click at [1042, 72] on button "Save" at bounding box center [1061, 72] width 51 height 31
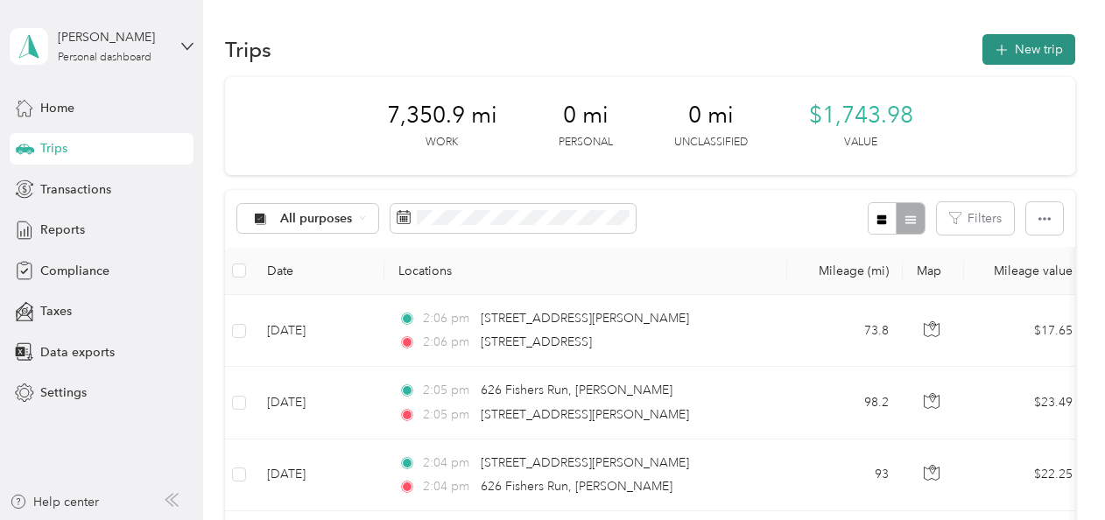
click at [1025, 49] on button "New trip" at bounding box center [1028, 49] width 93 height 31
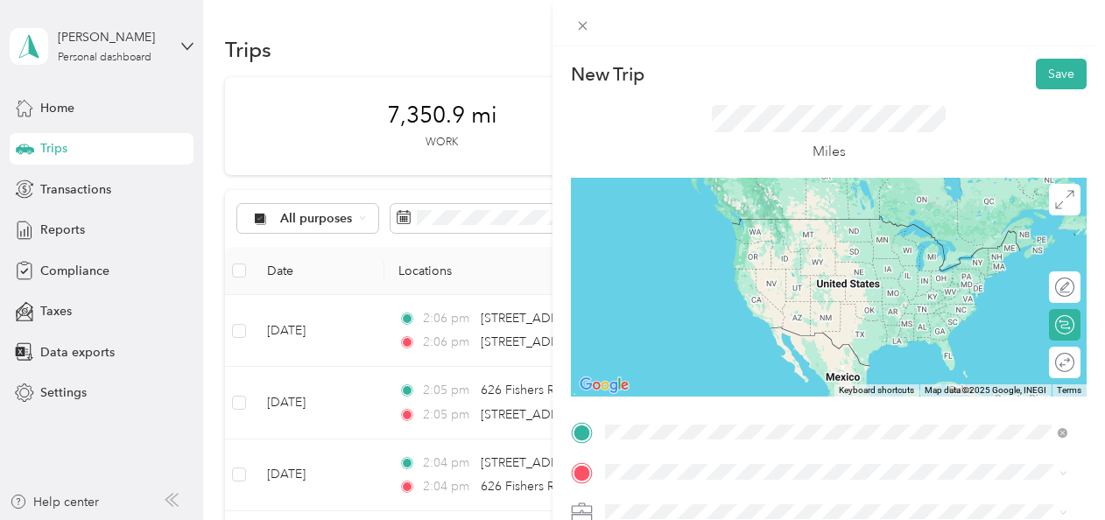
click at [693, 285] on span "41 Dutch Mill Road Ithaca, New York 14850, United States" at bounding box center [725, 286] width 175 height 16
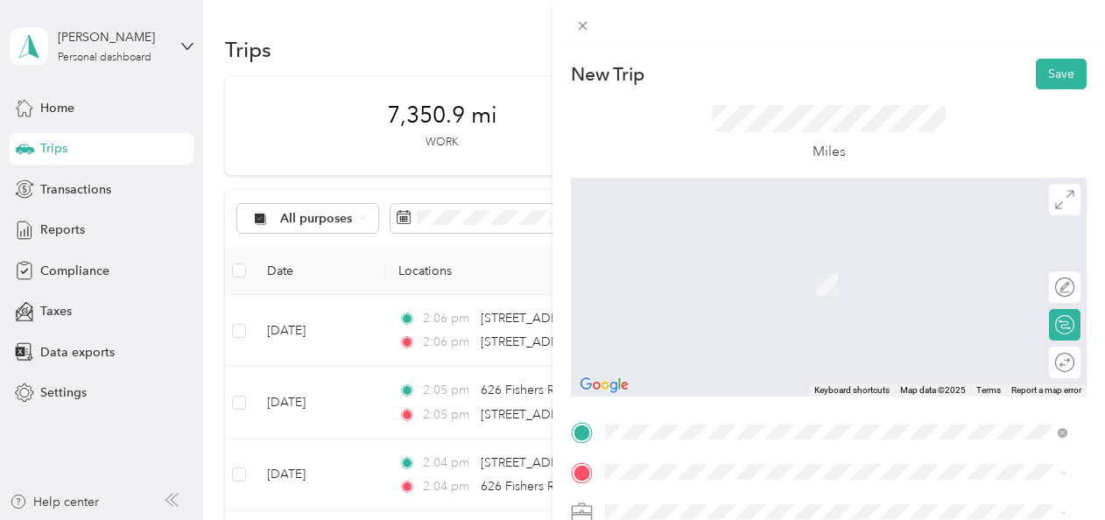
scroll to position [182, 0]
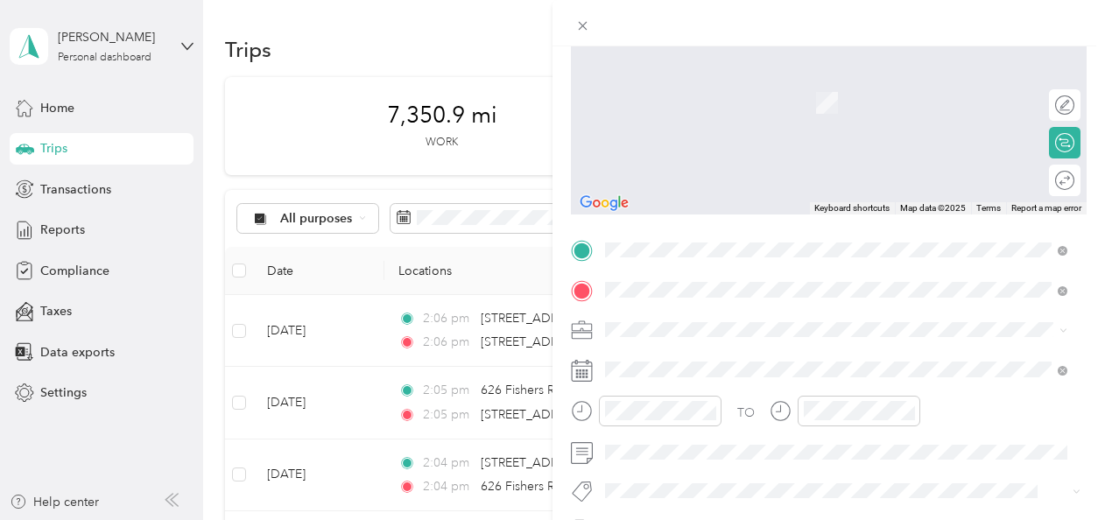
click at [685, 348] on span "2971 Hamlin Avenue Canastota, New York 13032, United States" at bounding box center [774, 353] width 272 height 16
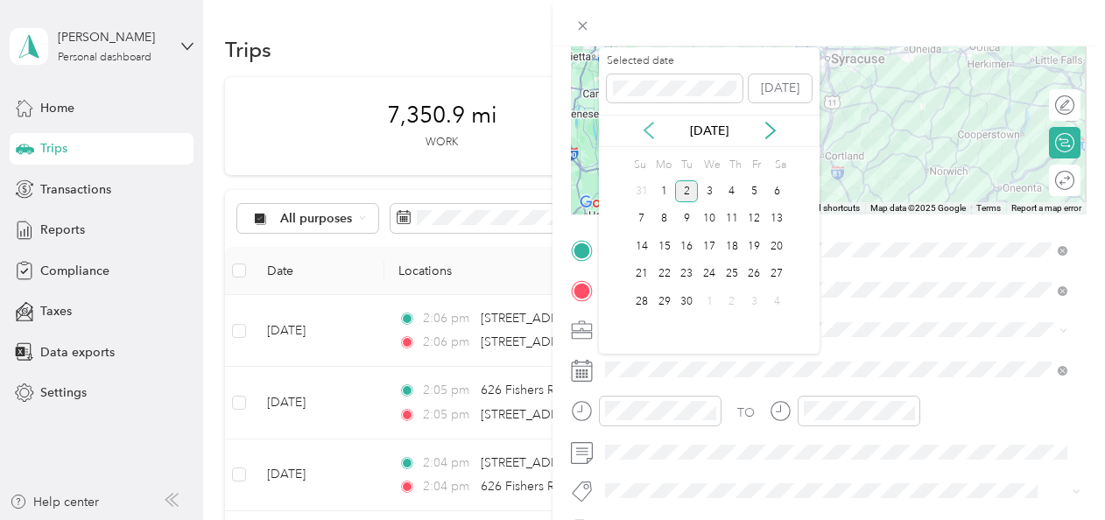
click at [649, 131] on icon at bounding box center [649, 131] width 18 height 18
click at [749, 213] on div "8" at bounding box center [754, 219] width 23 height 22
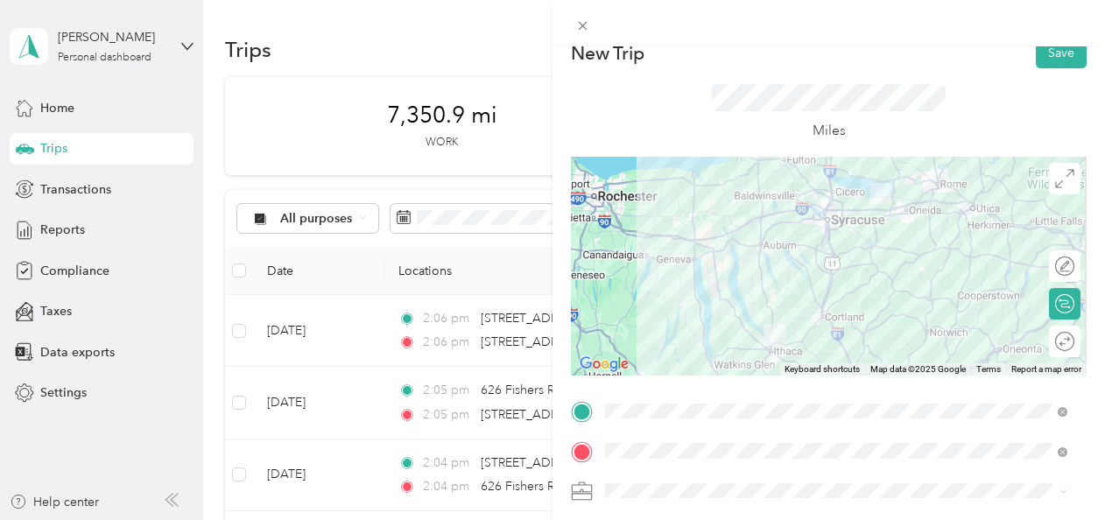
scroll to position [0, 0]
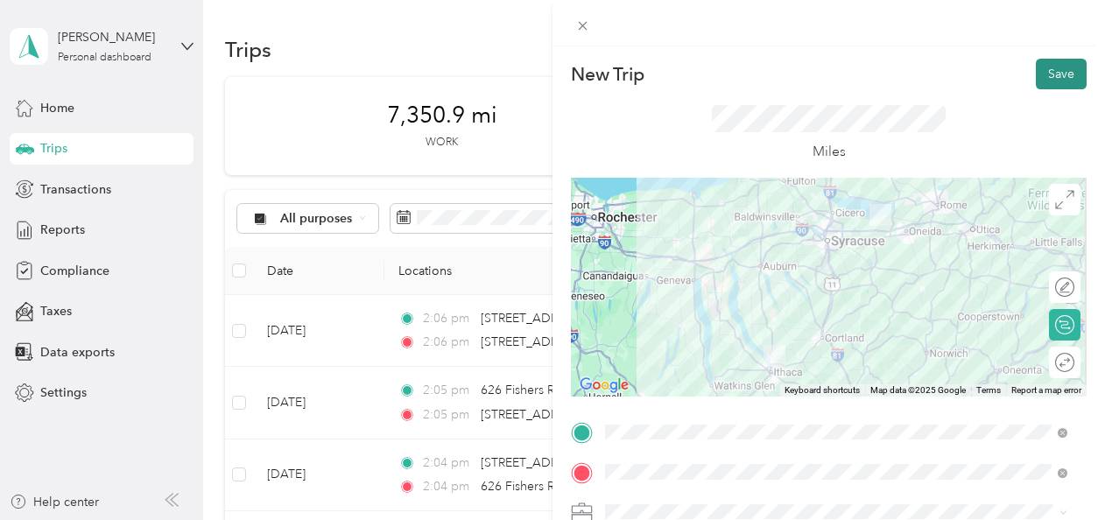
click at [1058, 69] on button "Save" at bounding box center [1061, 74] width 51 height 31
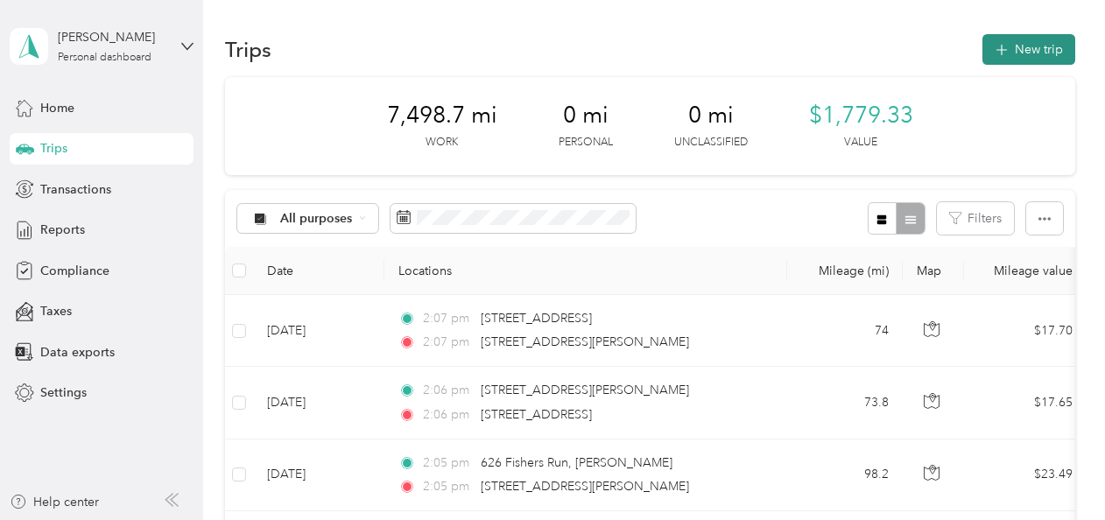
click at [1020, 40] on button "New trip" at bounding box center [1028, 49] width 93 height 31
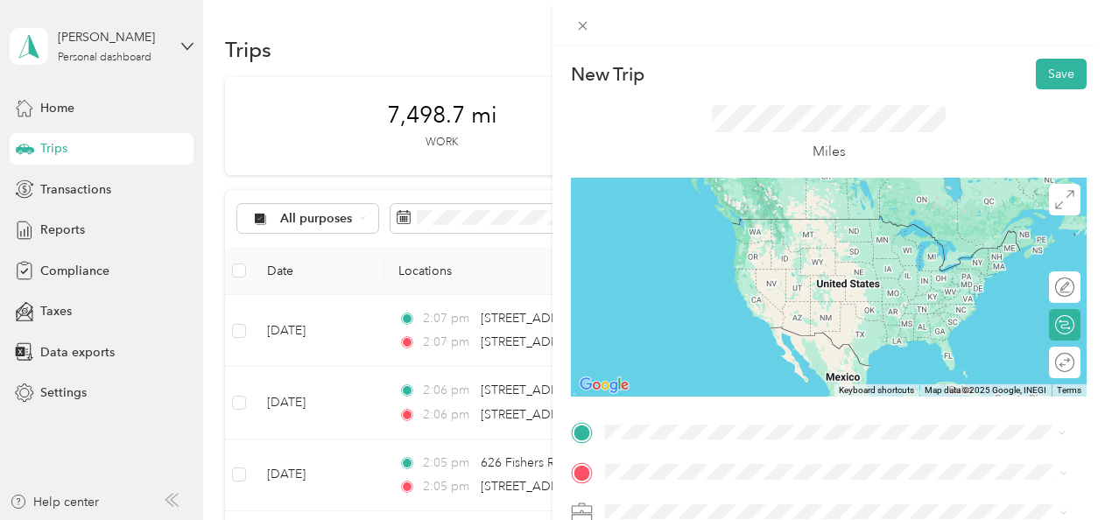
click at [707, 294] on span "2971 Hamlin Avenue Canastota, New York 13032, United States" at bounding box center [774, 286] width 272 height 16
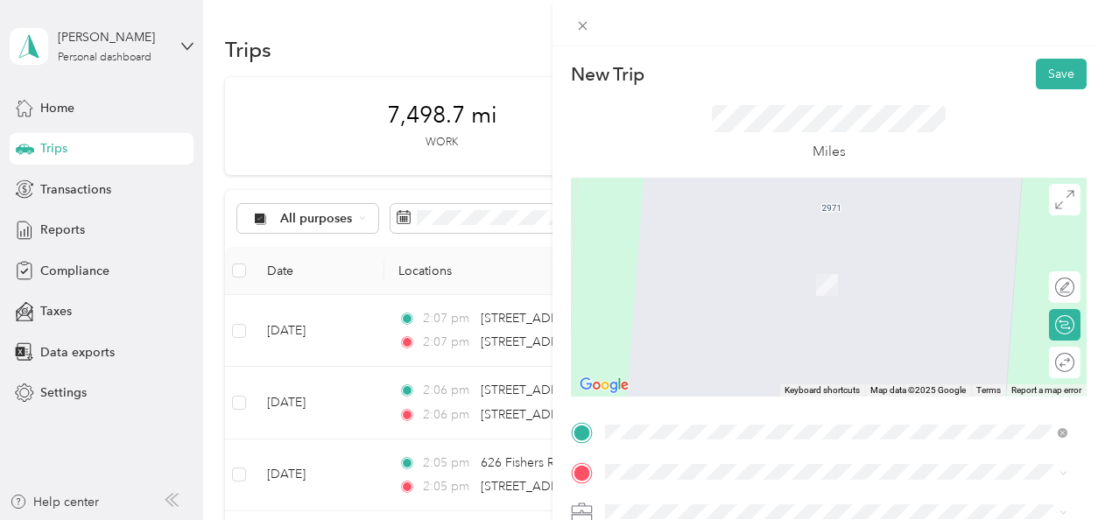
click at [672, 373] on span "2601 Wayne Street Endicott, New York 13760, United States" at bounding box center [774, 370] width 272 height 16
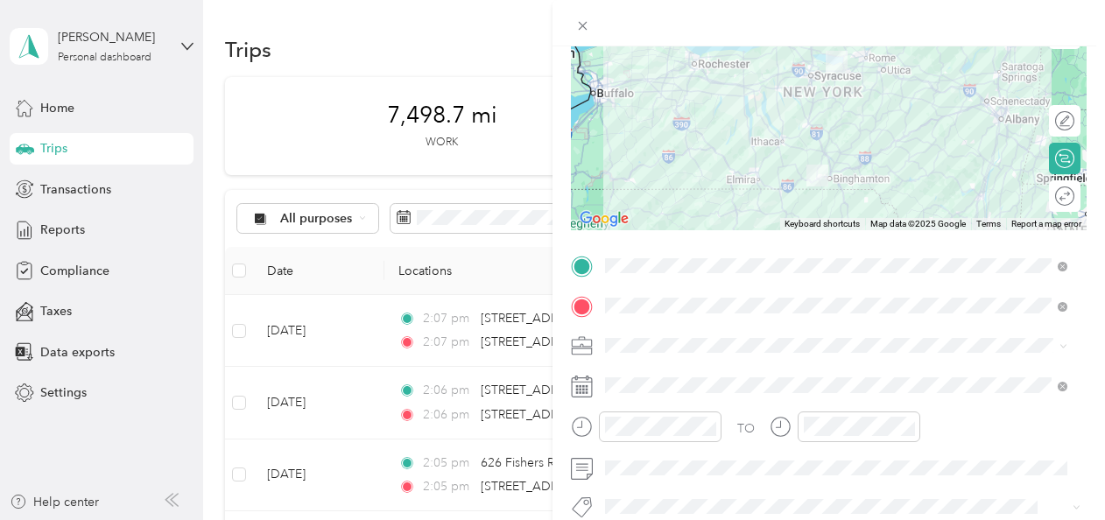
scroll to position [176, 0]
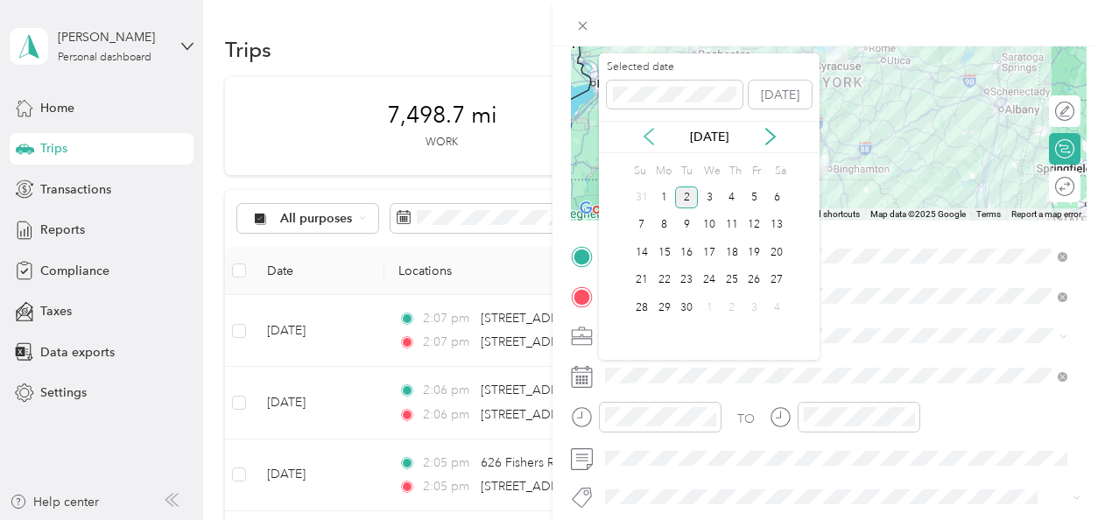
click at [647, 133] on icon at bounding box center [648, 138] width 9 height 16
click at [694, 243] on div "12" at bounding box center [686, 253] width 23 height 22
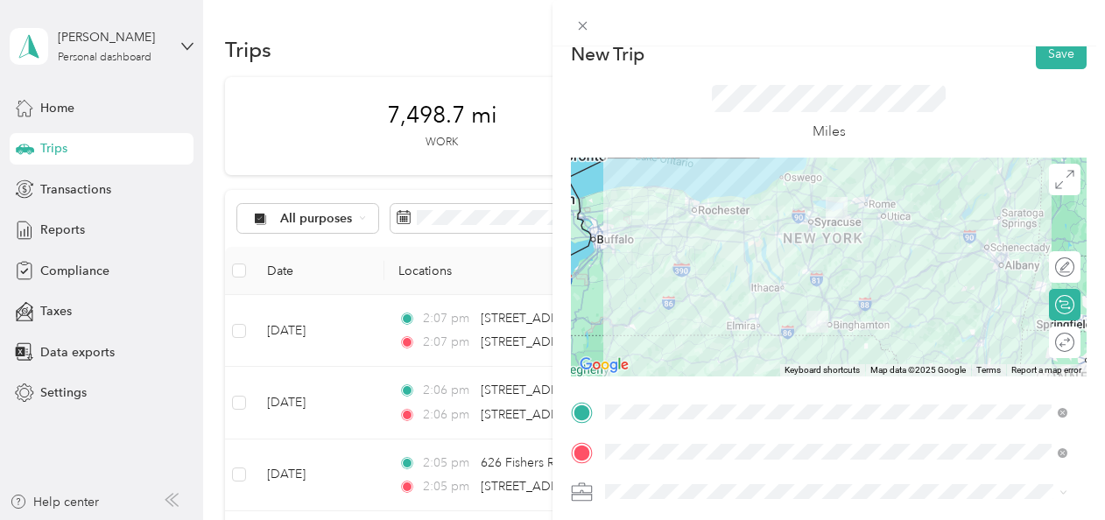
scroll to position [0, 0]
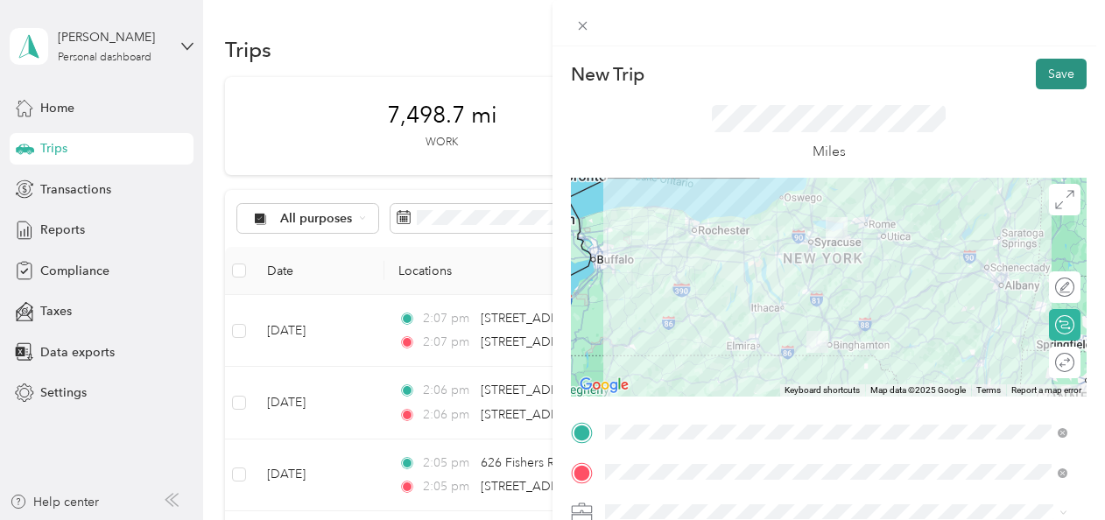
click at [1057, 81] on button "Save" at bounding box center [1061, 74] width 51 height 31
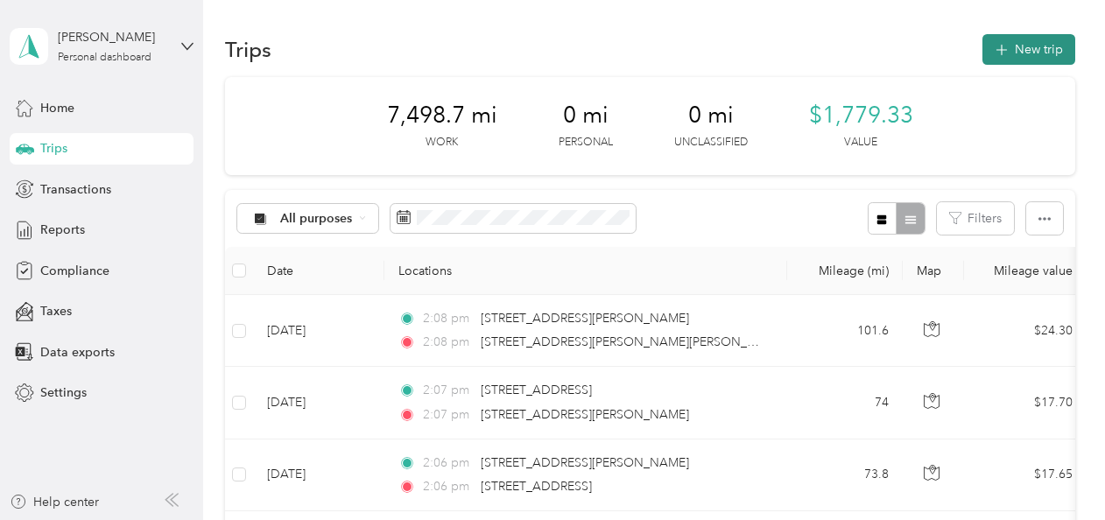
click at [1037, 58] on button "New trip" at bounding box center [1028, 49] width 93 height 31
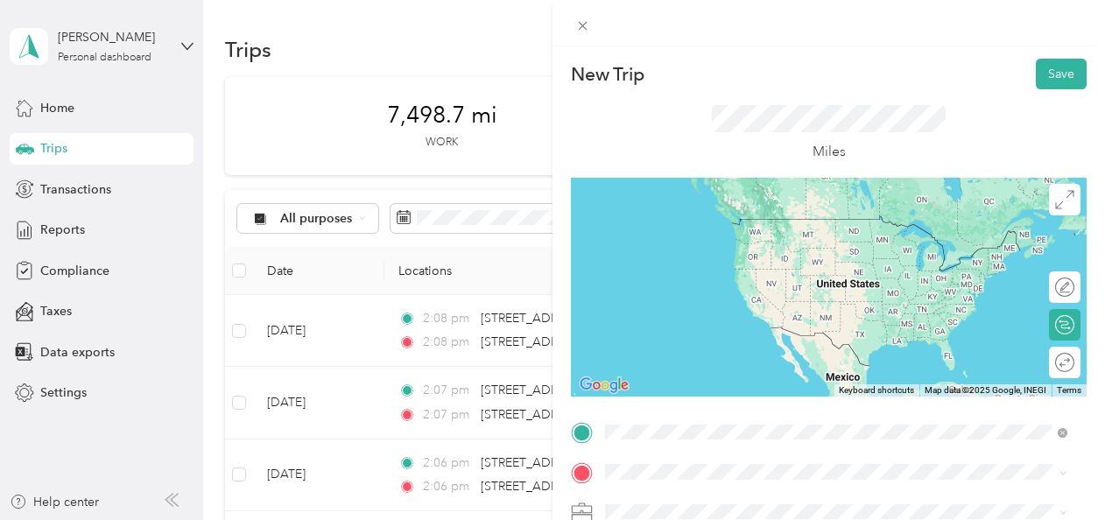
click at [662, 331] on span "2601 Wayne Street Endicott, New York 13760, United States" at bounding box center [774, 335] width 272 height 16
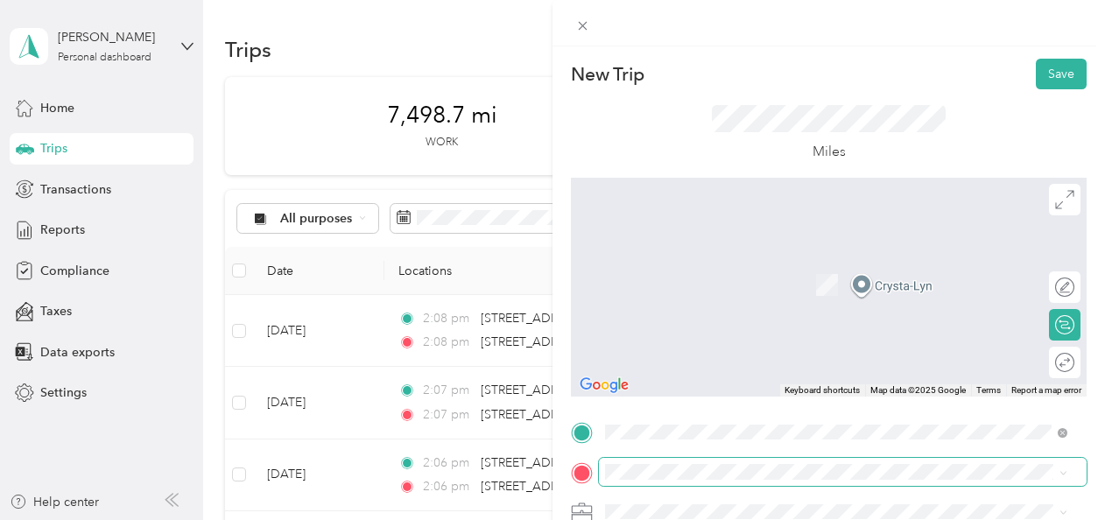
click at [639, 463] on span at bounding box center [843, 472] width 488 height 28
click at [679, 378] on span "2971 Hamlin Avenue Canastota, New York 13032, United States" at bounding box center [774, 375] width 272 height 16
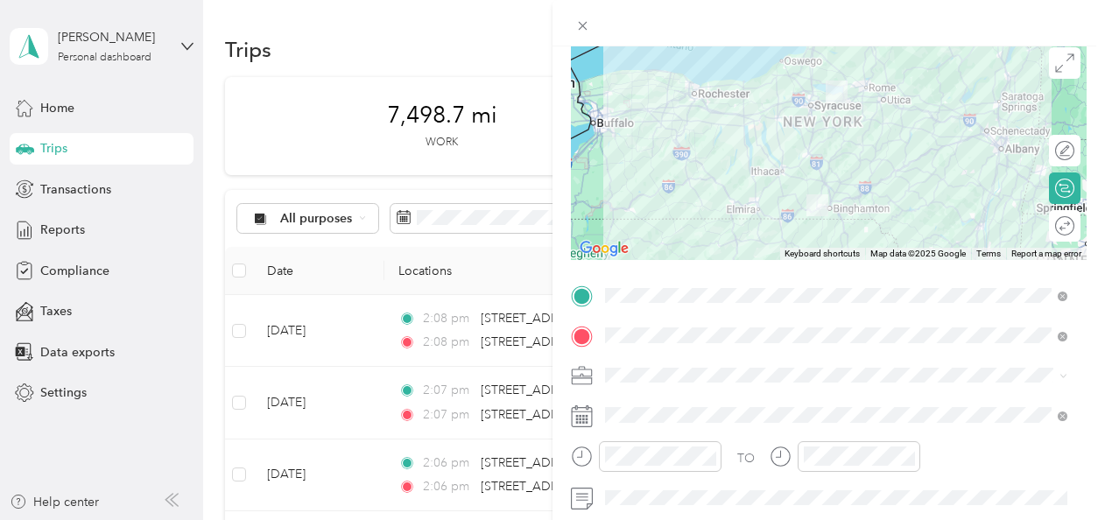
scroll to position [186, 0]
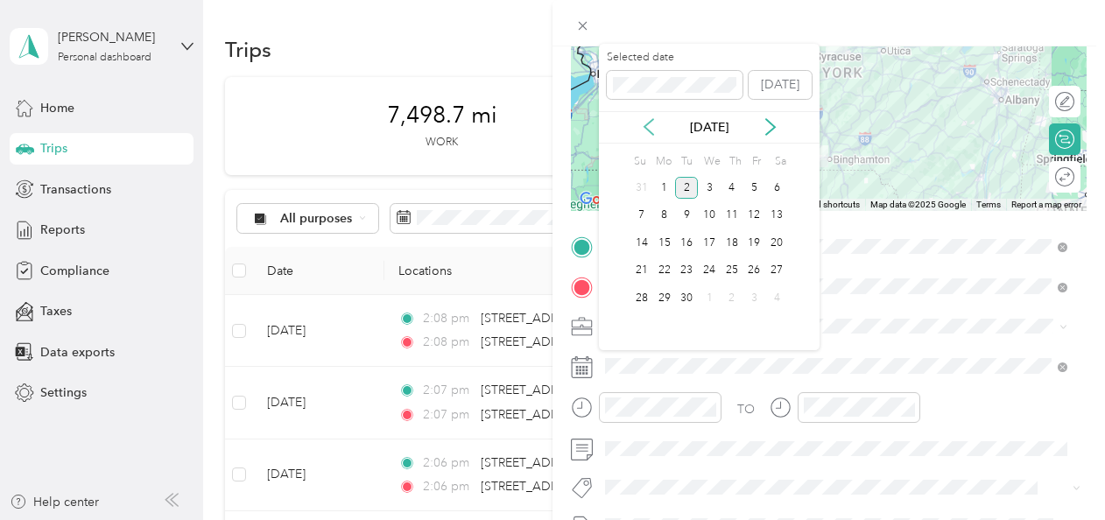
click at [651, 133] on icon at bounding box center [648, 127] width 9 height 16
click at [690, 238] on div "12" at bounding box center [686, 243] width 23 height 22
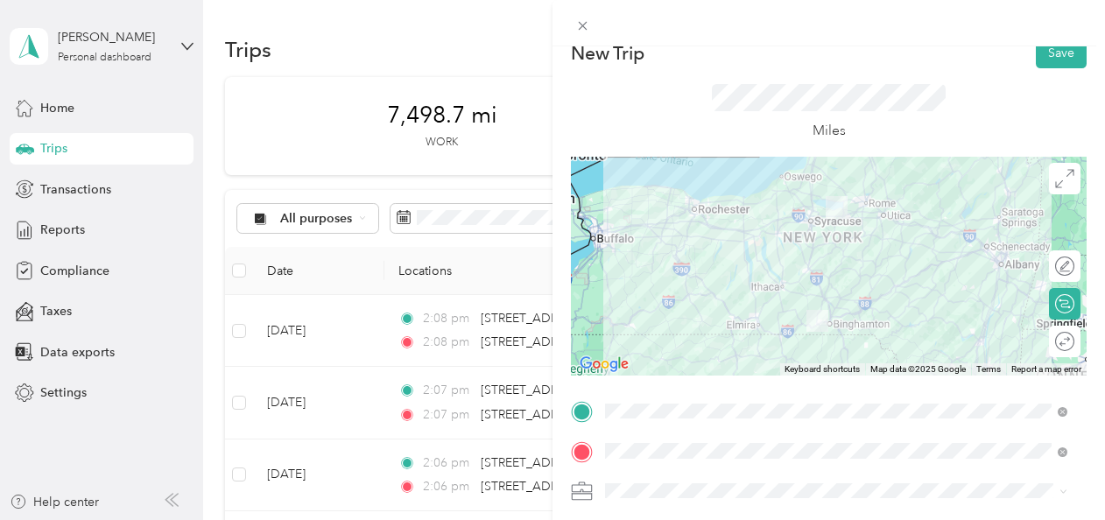
scroll to position [0, 0]
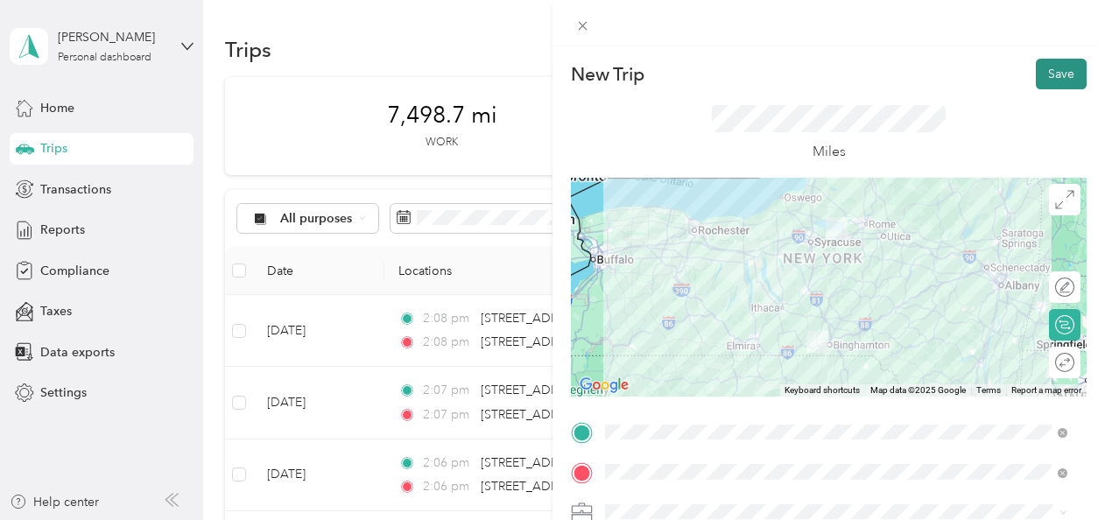
click at [1058, 79] on button "Save" at bounding box center [1061, 74] width 51 height 31
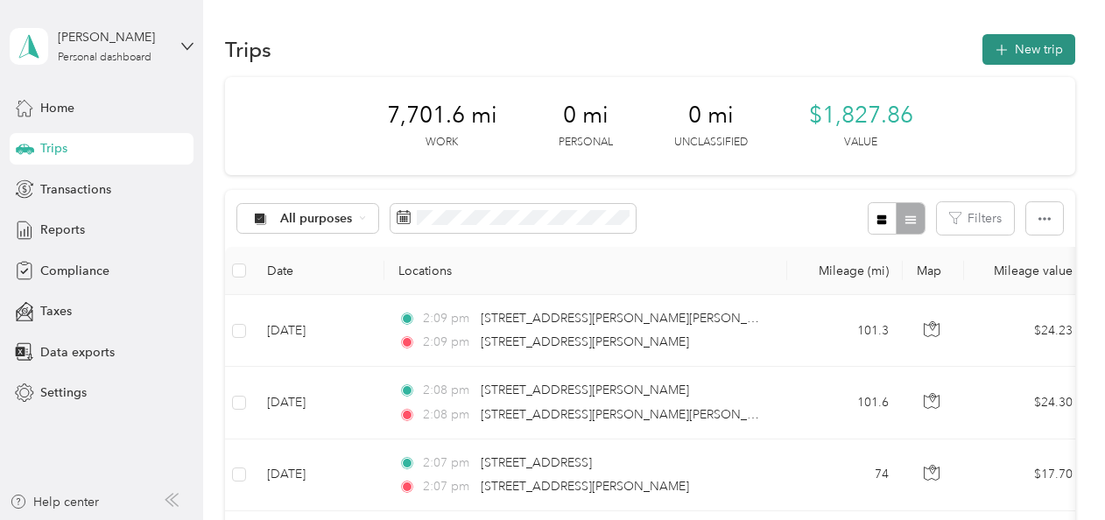
click at [1031, 48] on button "New trip" at bounding box center [1028, 49] width 93 height 31
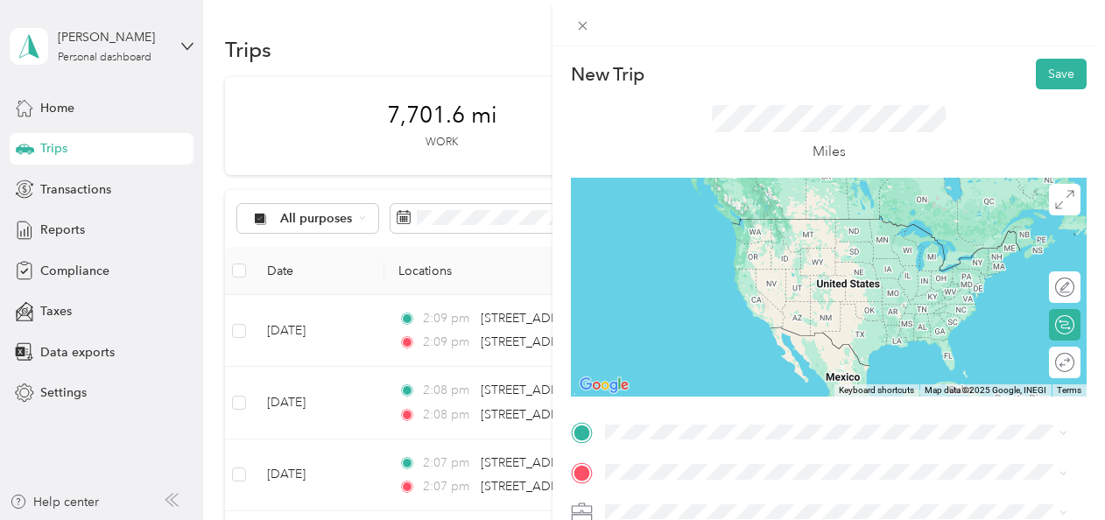
click at [701, 296] on div "2971 Hamlin Avenue Canastota, New York 13032, United States" at bounding box center [836, 284] width 450 height 24
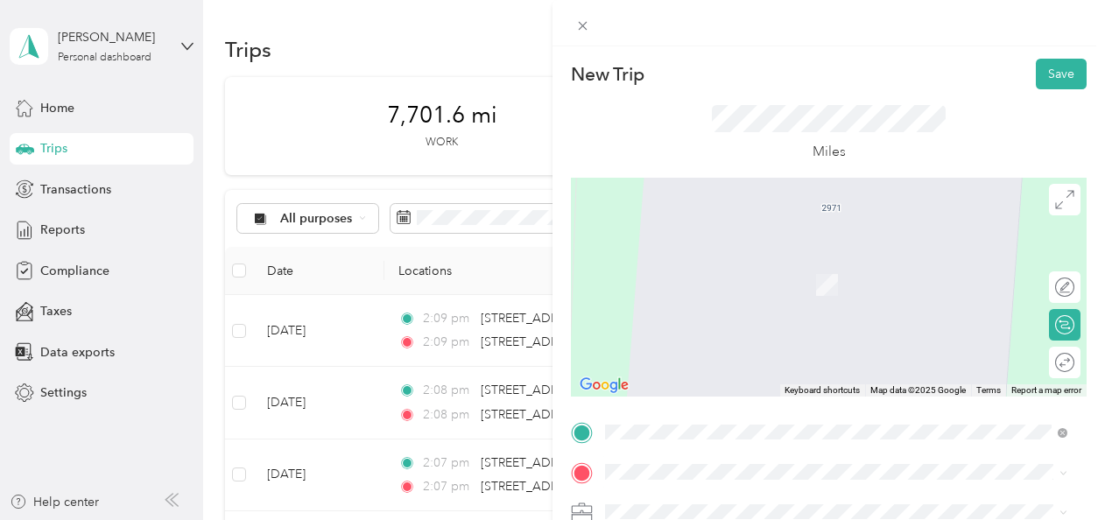
click at [690, 264] on span "328 Silver Hill Road Newark, New York 14513, United States" at bounding box center [725, 258] width 175 height 16
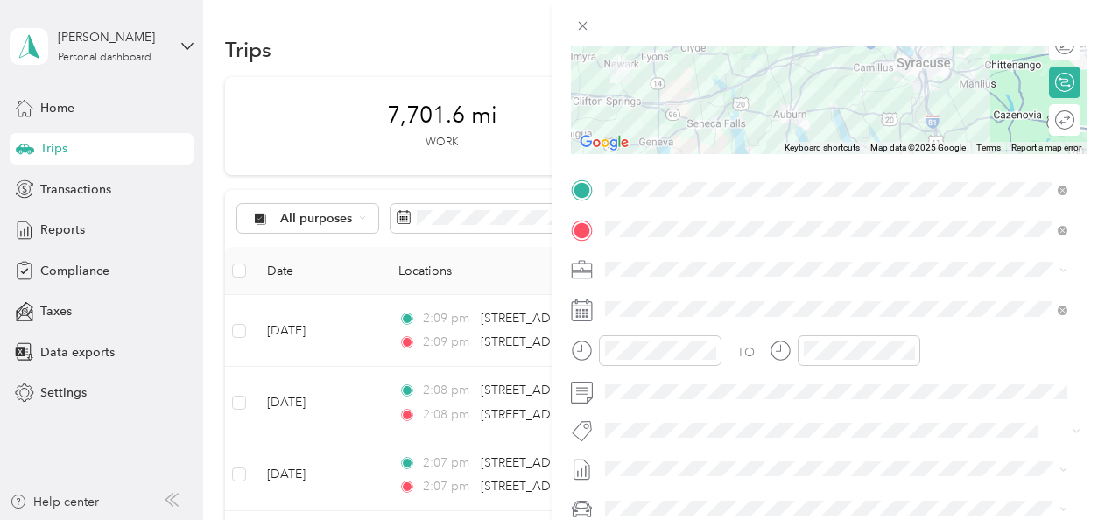
scroll to position [242, 0]
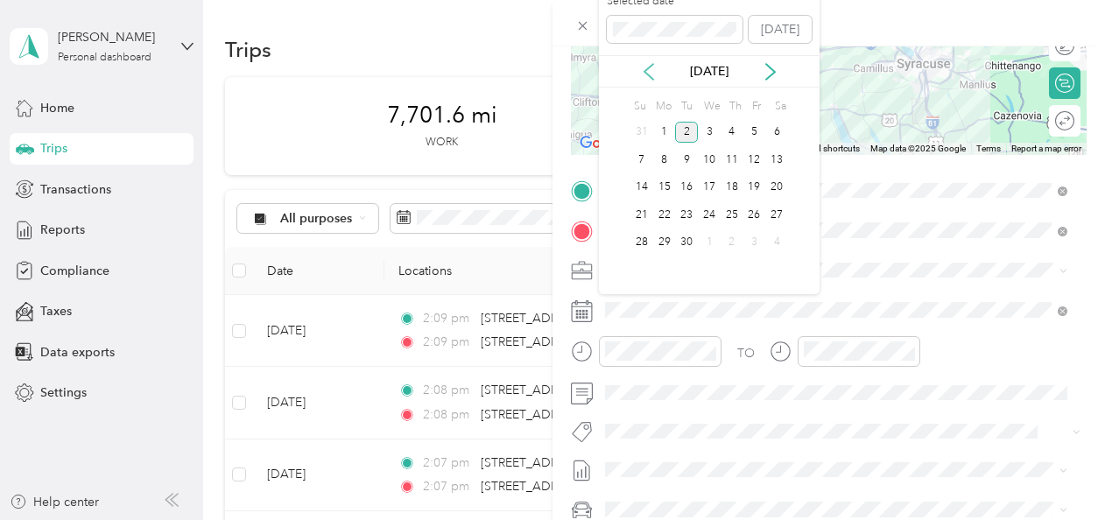
click at [648, 78] on icon at bounding box center [649, 72] width 18 height 18
click at [690, 205] on div "19" at bounding box center [686, 215] width 23 height 22
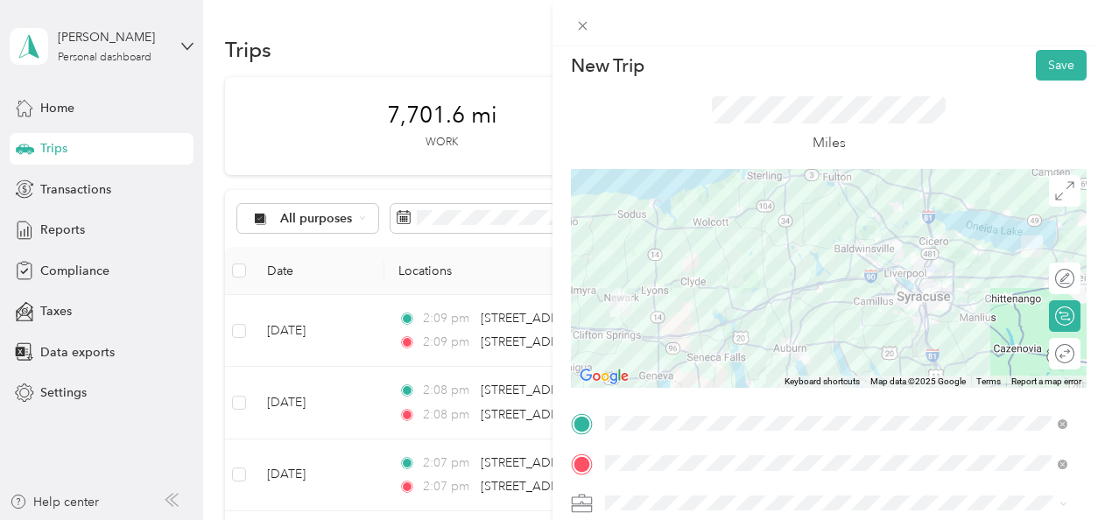
scroll to position [0, 0]
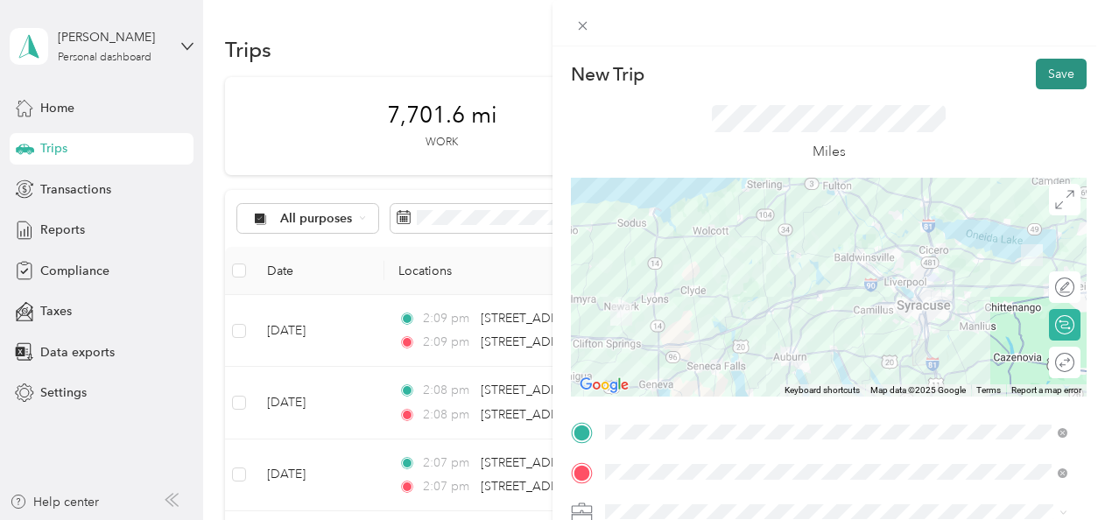
click at [1061, 68] on button "Save" at bounding box center [1061, 74] width 51 height 31
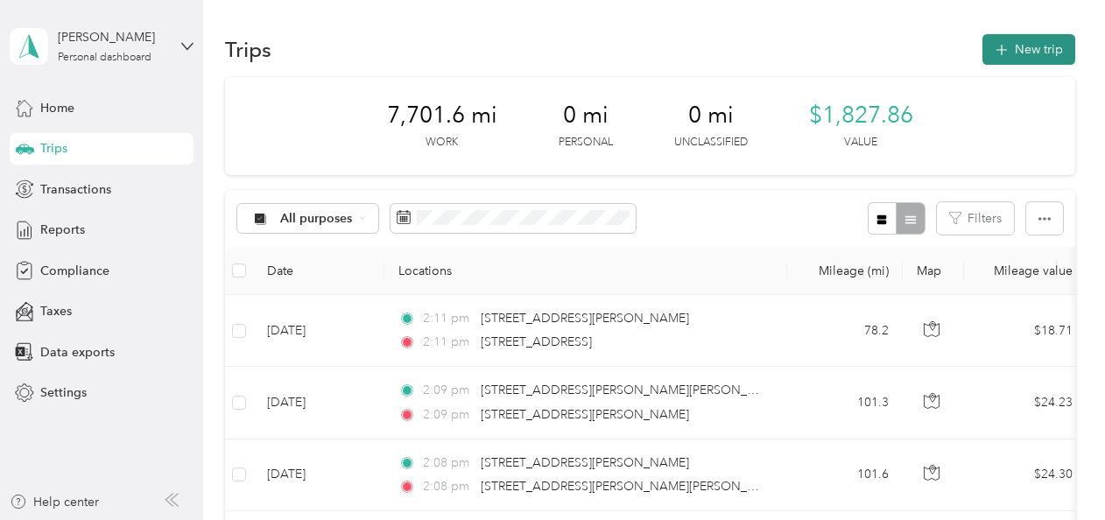
click at [1028, 53] on button "New trip" at bounding box center [1028, 49] width 93 height 31
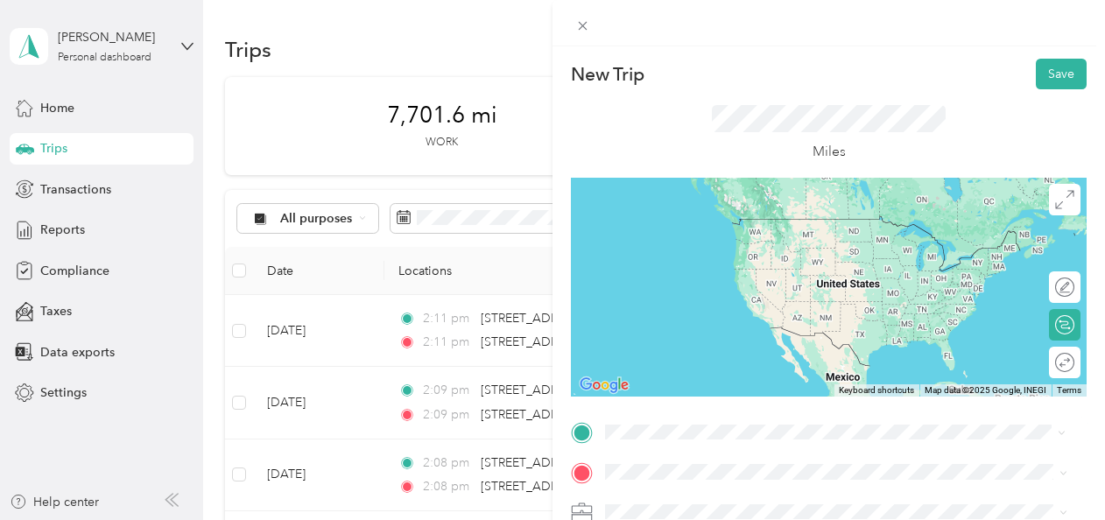
click at [702, 225] on span "328 Silver Hill Road Newark, New York 14513, United States" at bounding box center [725, 217] width 175 height 15
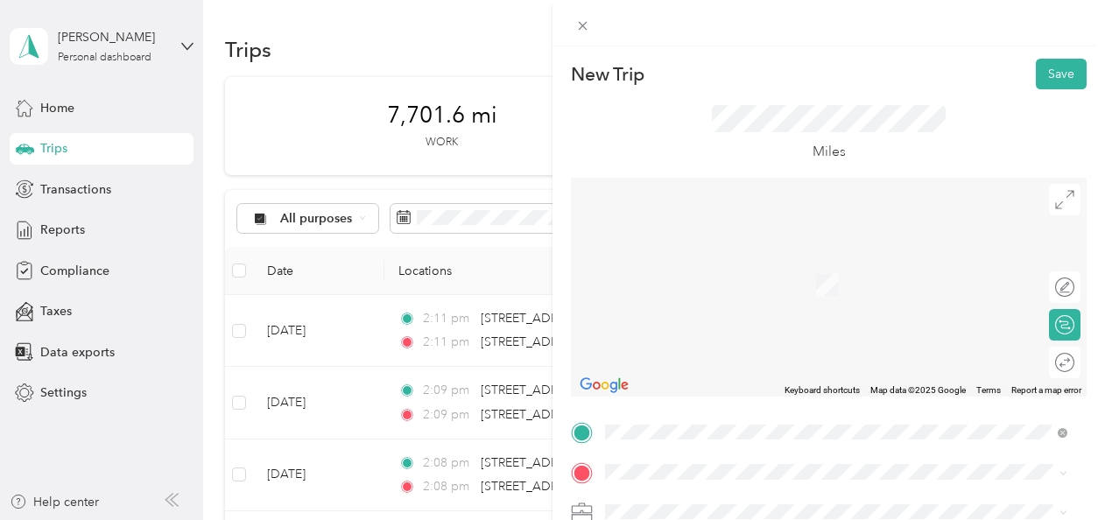
click at [748, 332] on span "2971 Hamlin Avenue Canastota, New York 13032, United States" at bounding box center [774, 325] width 272 height 16
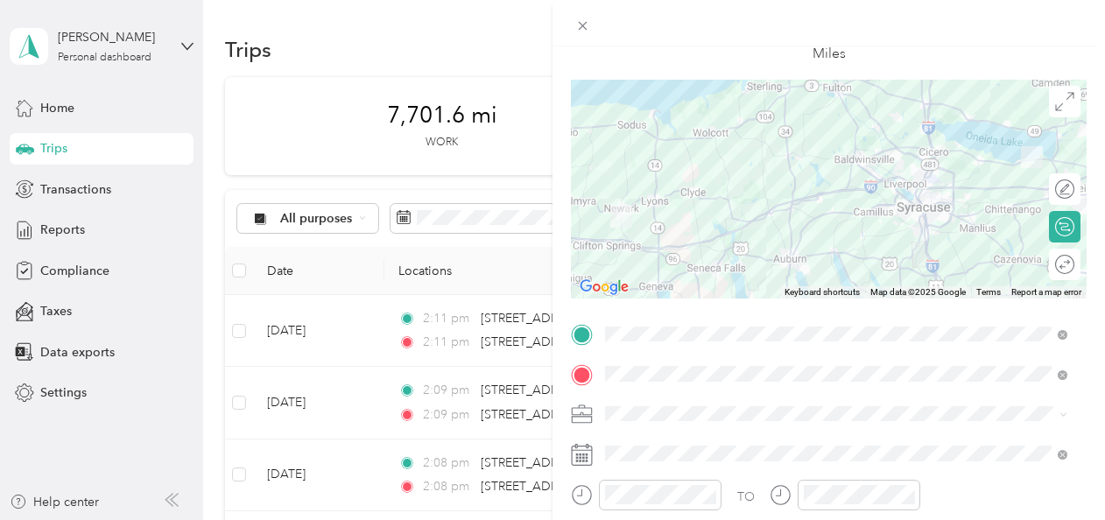
scroll to position [96, 0]
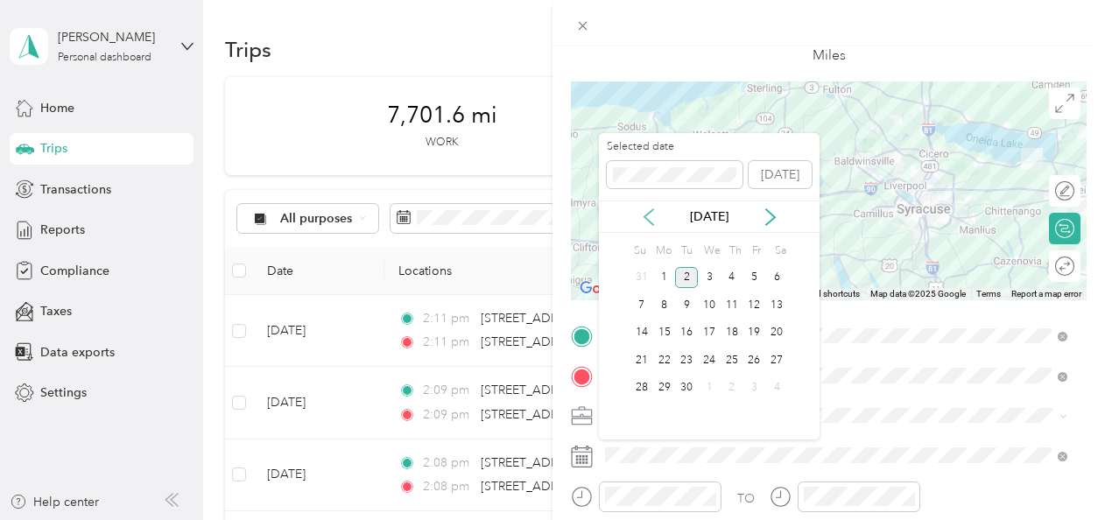
click at [653, 208] on icon at bounding box center [649, 217] width 18 height 18
click at [693, 354] on div "19" at bounding box center [686, 360] width 23 height 22
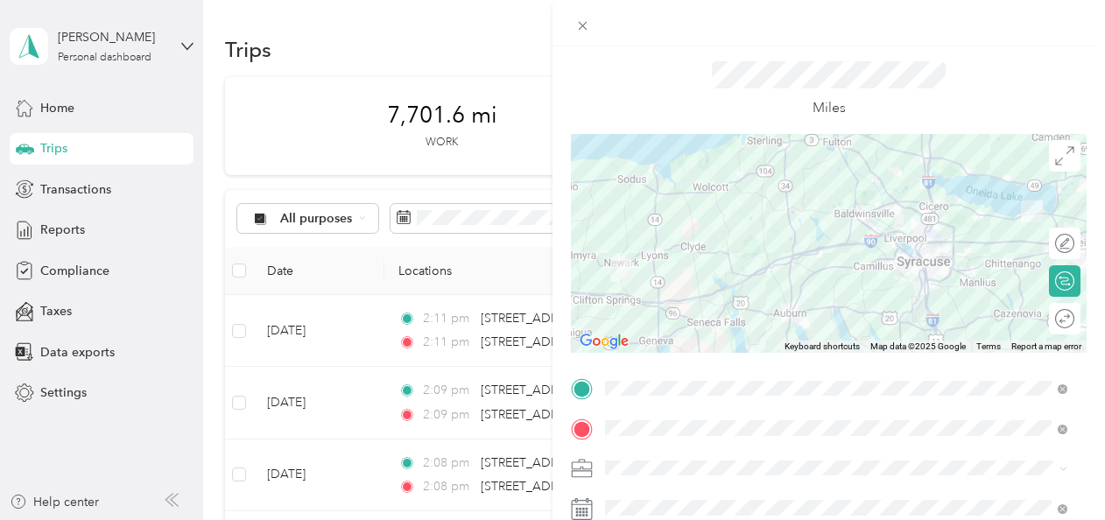
scroll to position [0, 0]
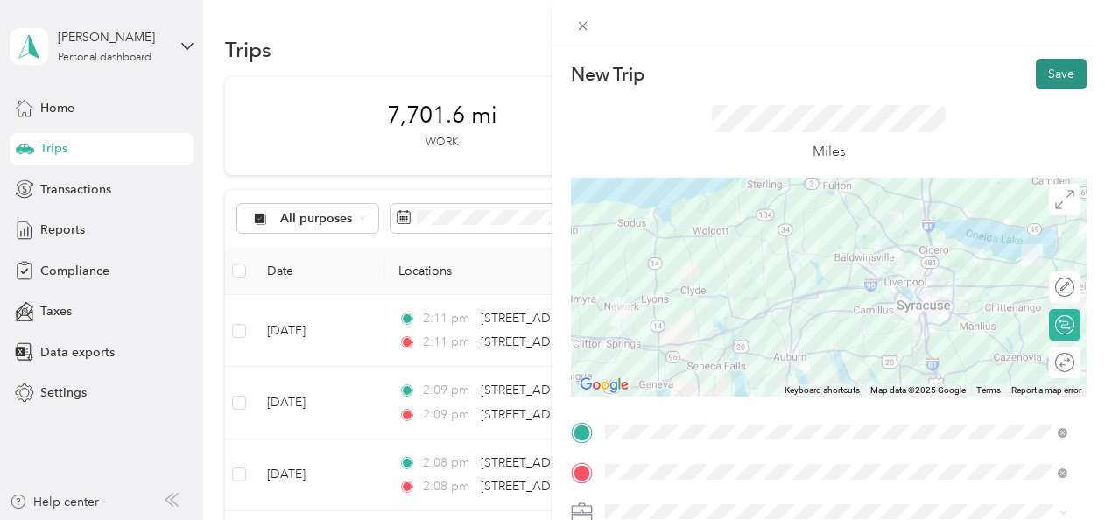
click at [1051, 70] on button "Save" at bounding box center [1061, 74] width 51 height 31
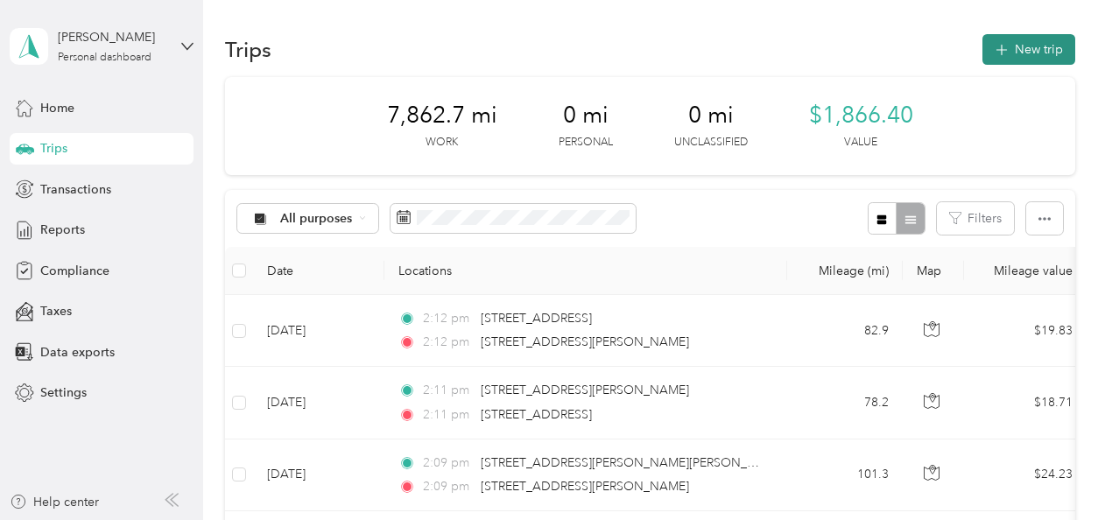
click at [1027, 58] on button "New trip" at bounding box center [1028, 49] width 93 height 31
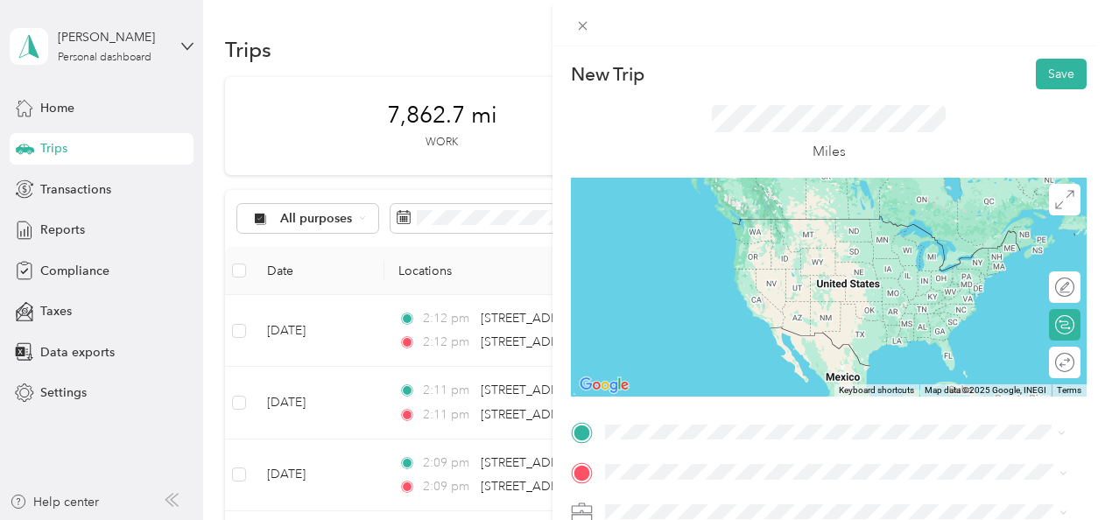
click at [681, 306] on li "2971 Hamlin Avenue Canastota, New York 13032, United States" at bounding box center [836, 288] width 475 height 36
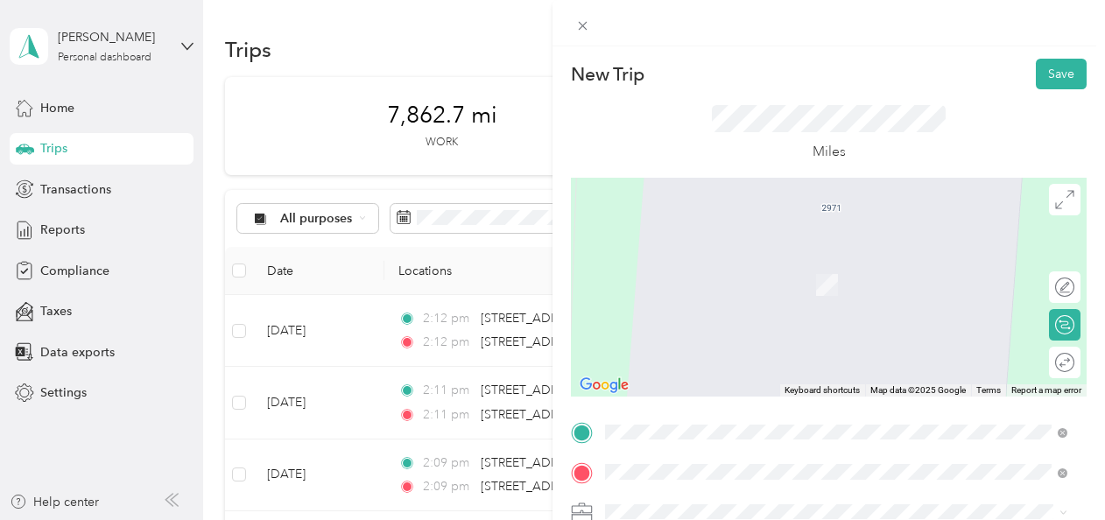
click at [690, 431] on span "2 Mccrea Hill Road Ballston Spa, New York 12020, United States" at bounding box center [822, 425] width 369 height 16
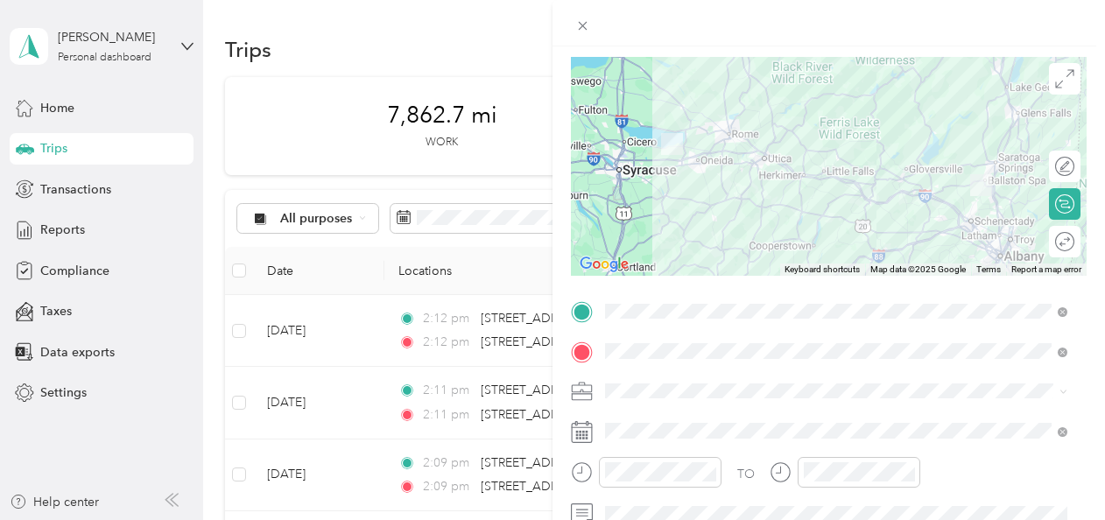
scroll to position [123, 0]
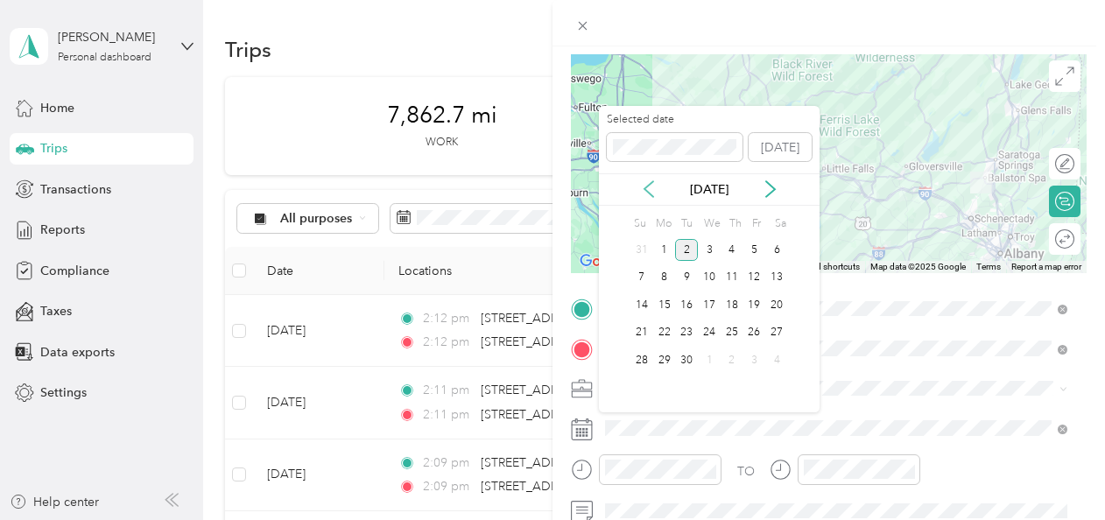
click at [651, 191] on icon at bounding box center [649, 189] width 18 height 18
click at [706, 338] on div "20" at bounding box center [709, 333] width 23 height 22
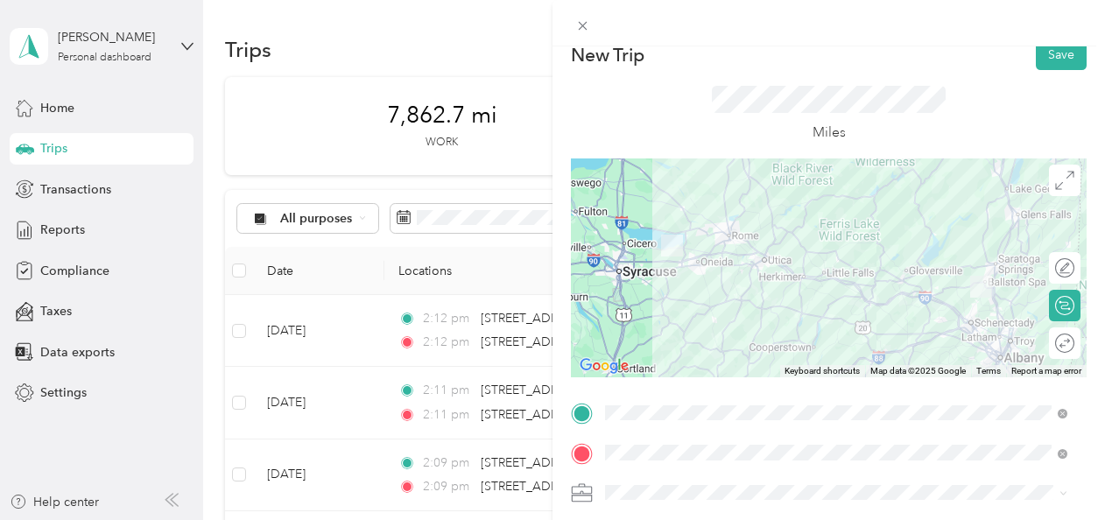
scroll to position [0, 0]
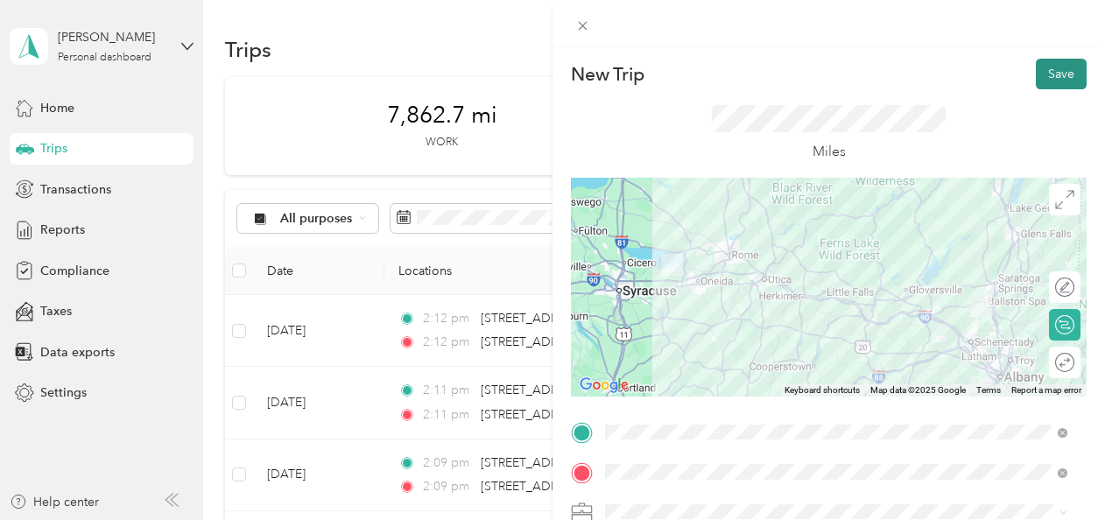
click at [1061, 69] on button "Save" at bounding box center [1061, 74] width 51 height 31
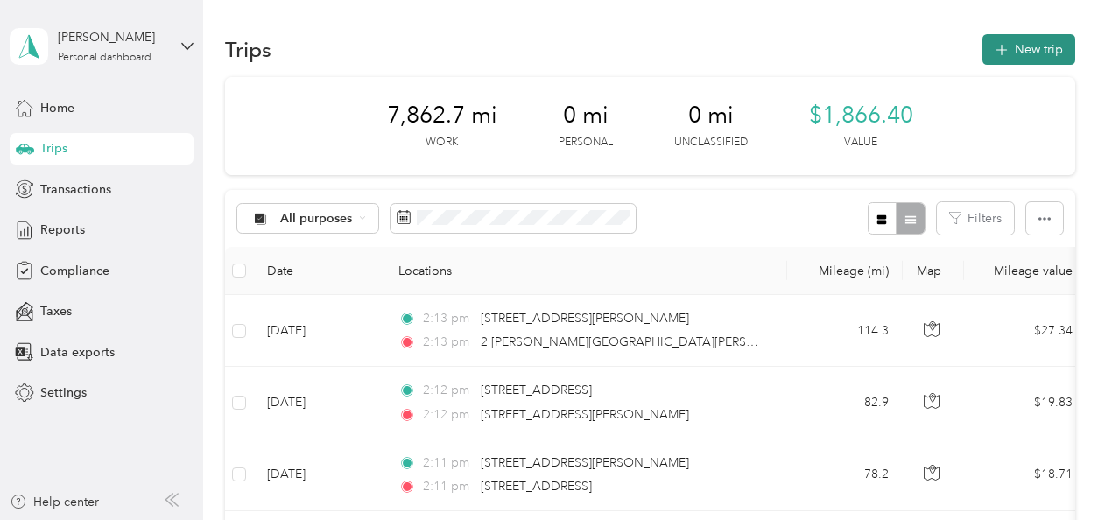
click at [1023, 58] on button "New trip" at bounding box center [1028, 49] width 93 height 31
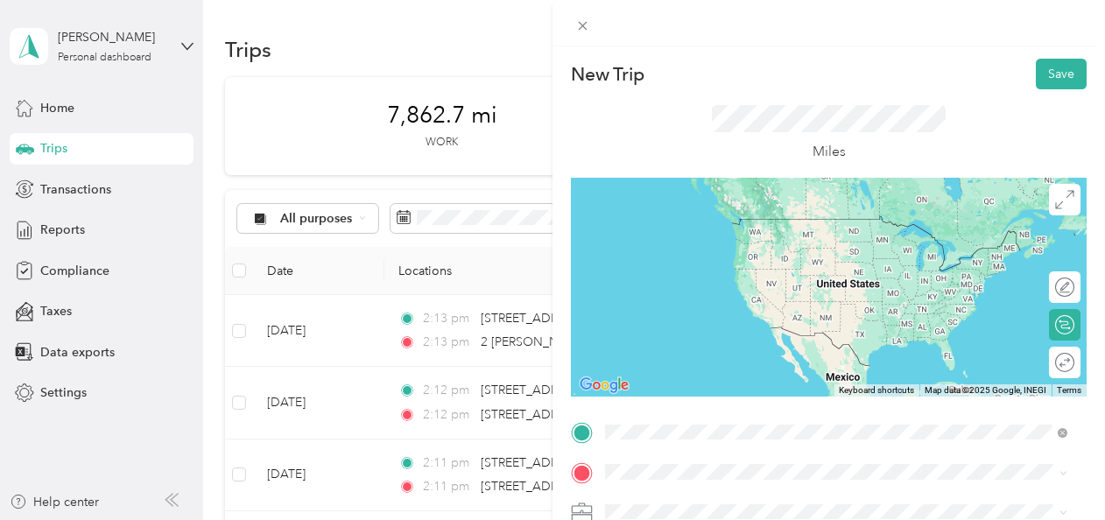
click at [688, 391] on span "2 Mccrea Hill Road Ballston Spa, New York 12020, United States" at bounding box center [822, 384] width 369 height 16
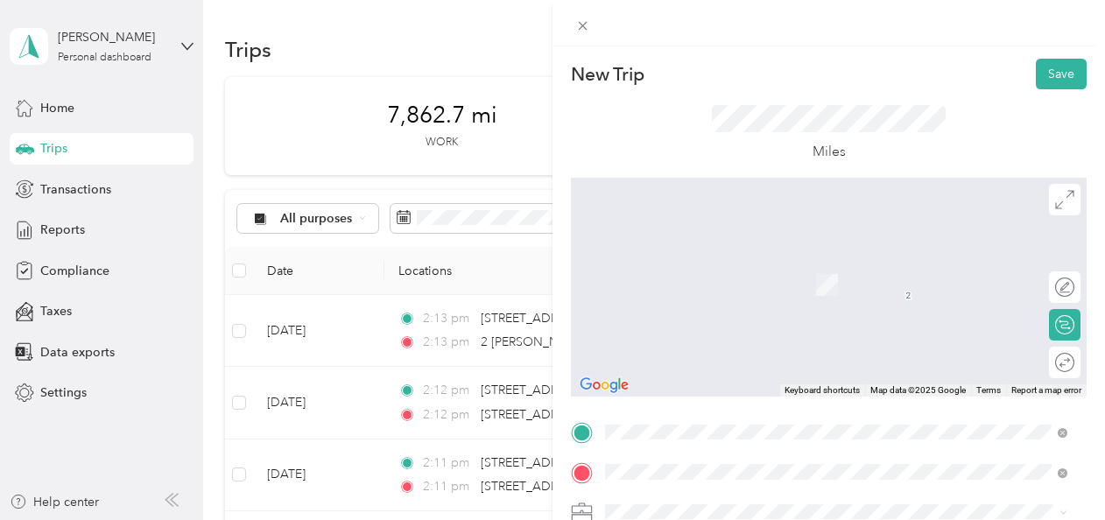
click at [691, 339] on div "2971 Hamlin Avenue Canastota, New York 13032, United States" at bounding box center [836, 327] width 450 height 24
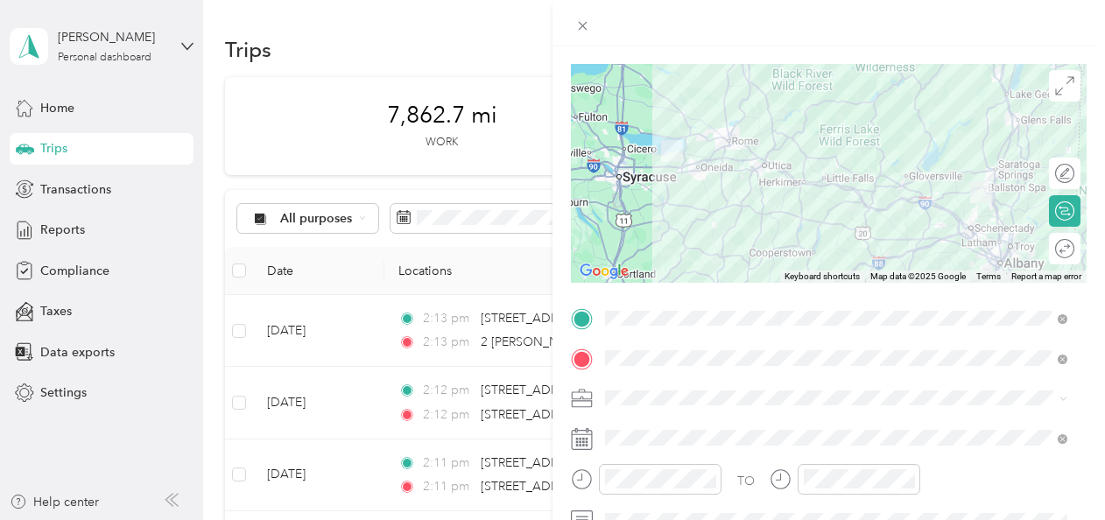
scroll to position [117, 0]
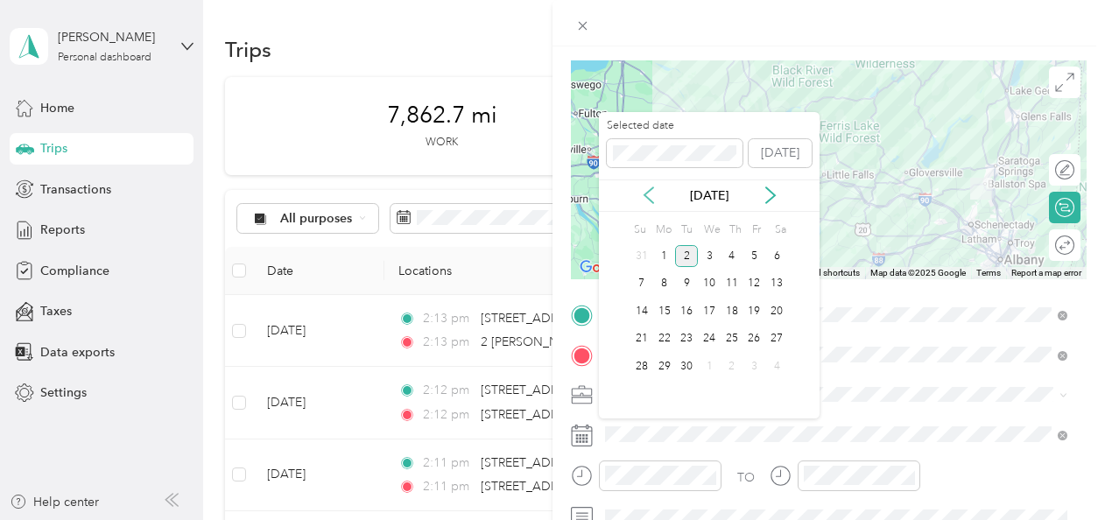
click at [650, 193] on icon at bounding box center [649, 195] width 18 height 18
click at [707, 340] on div "20" at bounding box center [709, 339] width 23 height 22
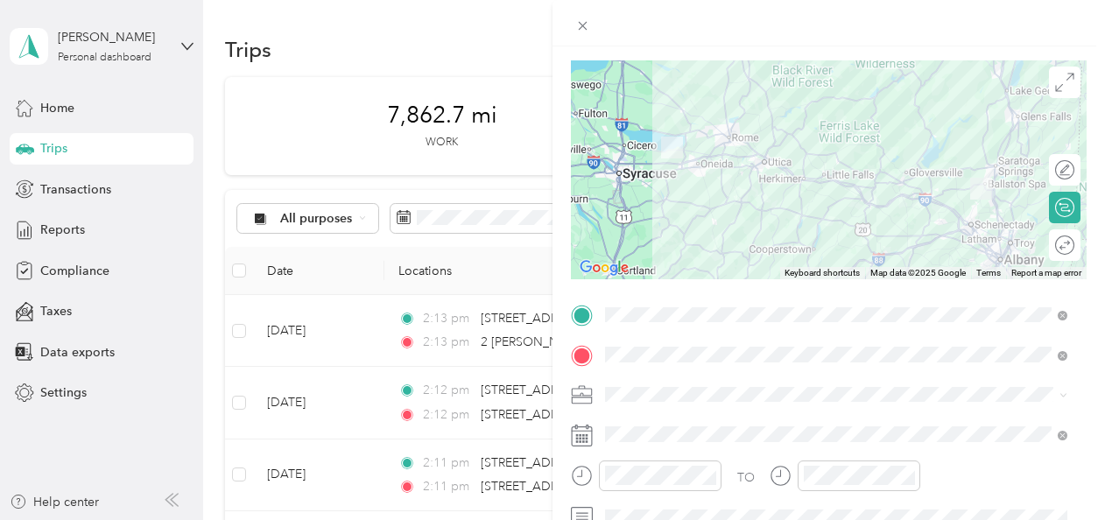
scroll to position [0, 0]
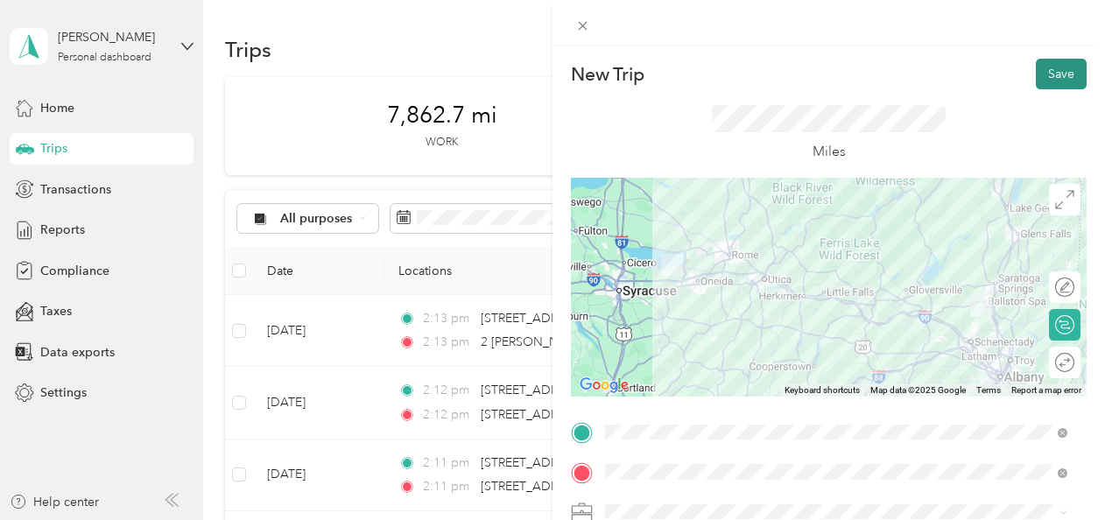
click at [1065, 75] on button "Save" at bounding box center [1061, 74] width 51 height 31
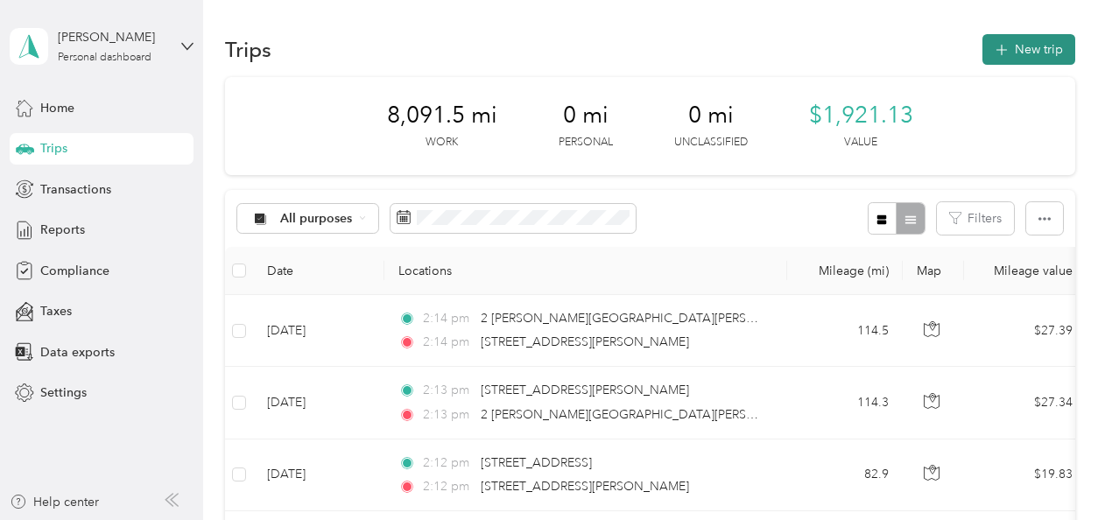
click at [1026, 60] on button "New trip" at bounding box center [1028, 49] width 93 height 31
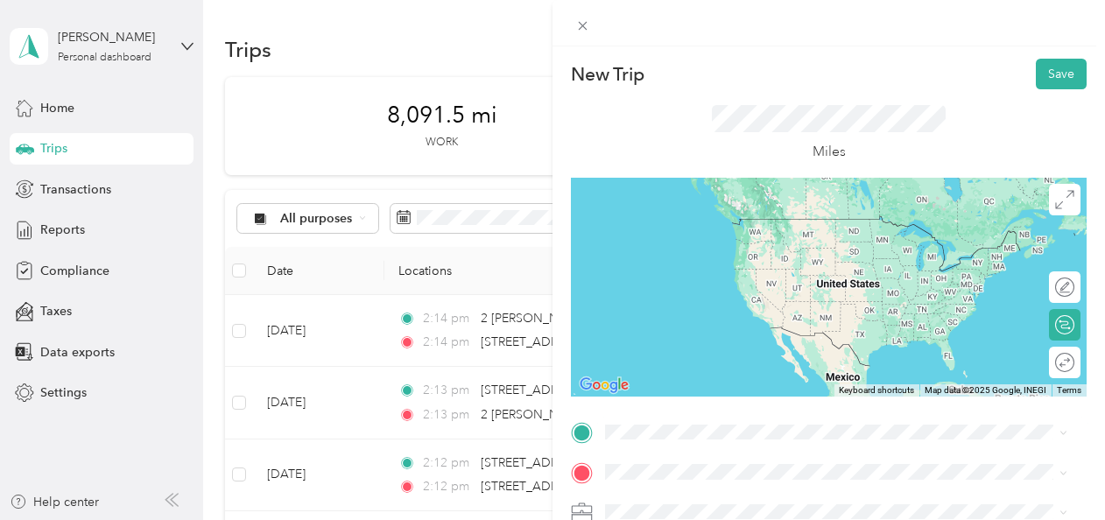
click at [690, 292] on span "2971 Hamlin Avenue Canastota, New York 13032, United States" at bounding box center [774, 285] width 272 height 16
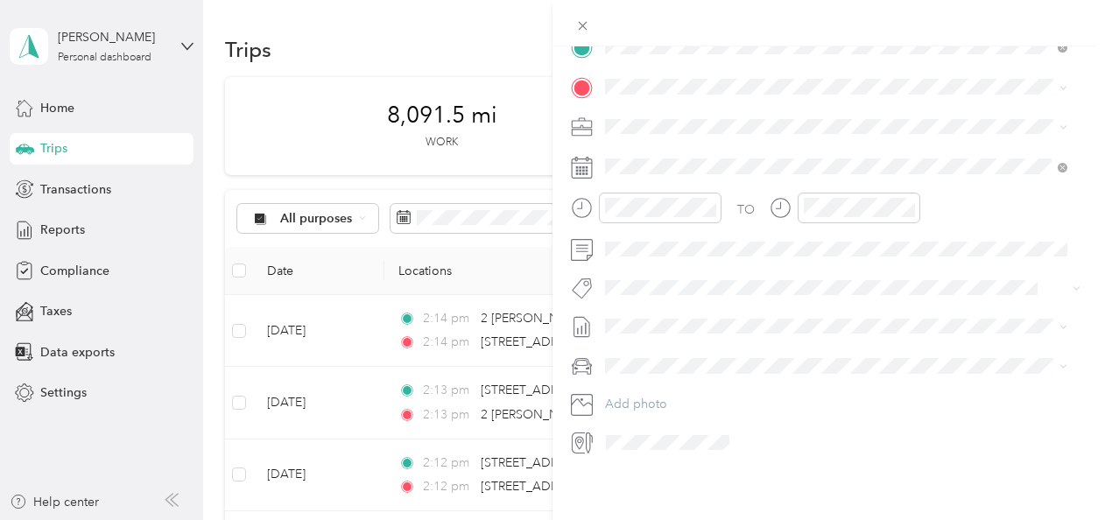
click at [703, 134] on span "255 North Union Street Rochester, New York 14605, United States" at bounding box center [725, 137] width 175 height 16
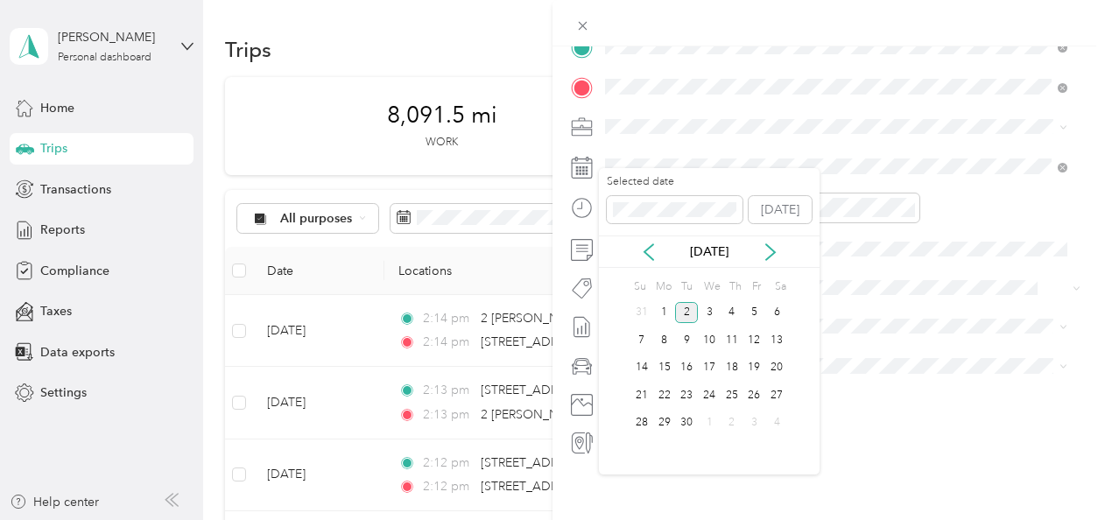
click at [644, 243] on div "Sep 2025" at bounding box center [709, 252] width 221 height 18
click at [648, 244] on icon at bounding box center [649, 252] width 18 height 18
click at [693, 419] on div "26" at bounding box center [686, 423] width 23 height 22
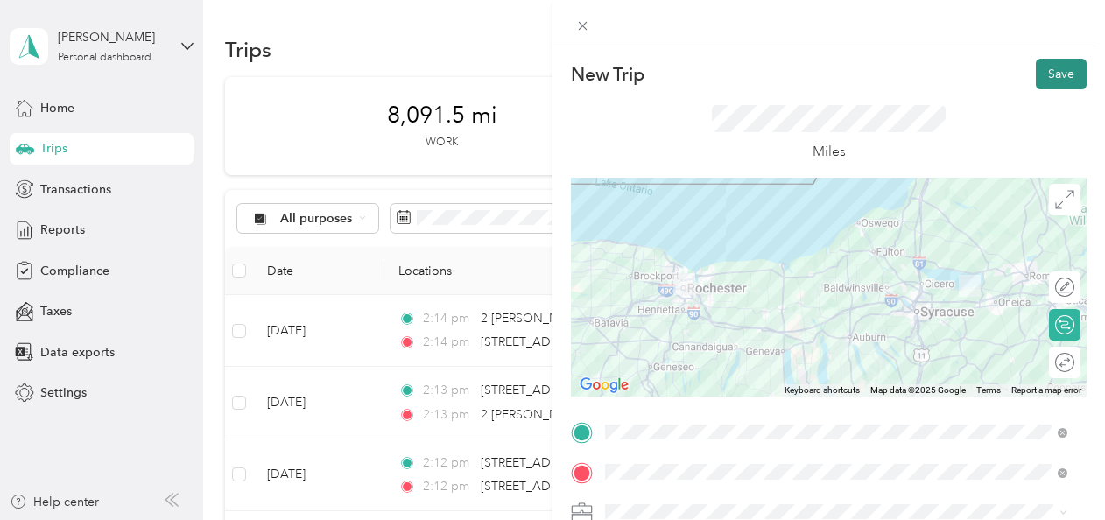
click at [1059, 72] on button "Save" at bounding box center [1061, 74] width 51 height 31
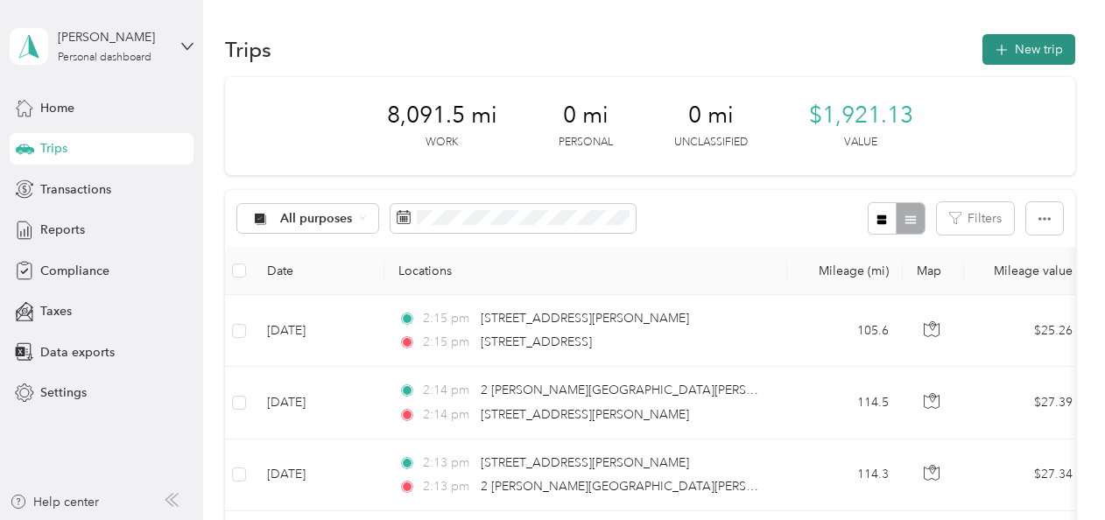
click at [1031, 57] on button "New trip" at bounding box center [1028, 49] width 93 height 31
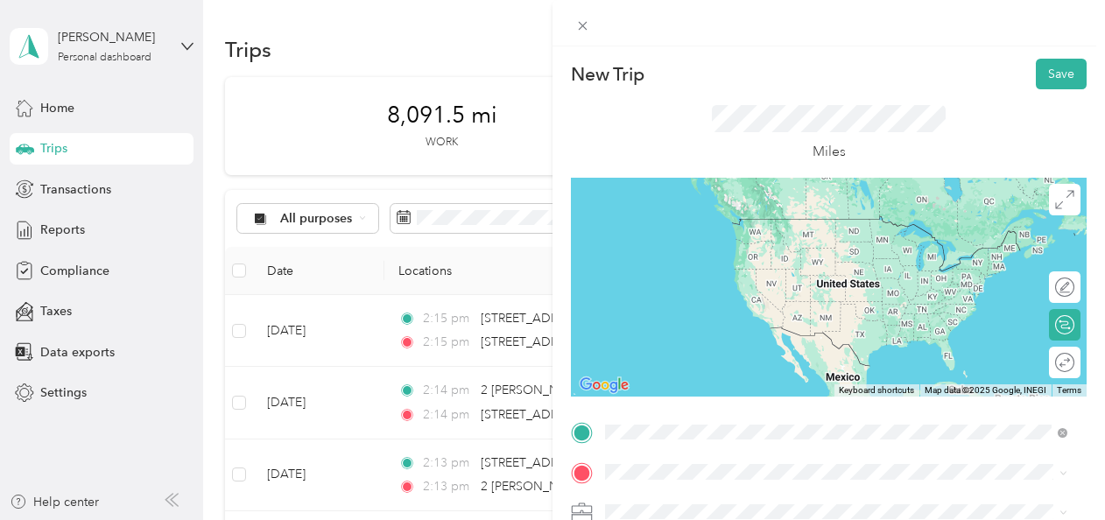
click at [695, 225] on span "255 North Union Street Rochester, New York 14605, United States" at bounding box center [725, 219] width 175 height 16
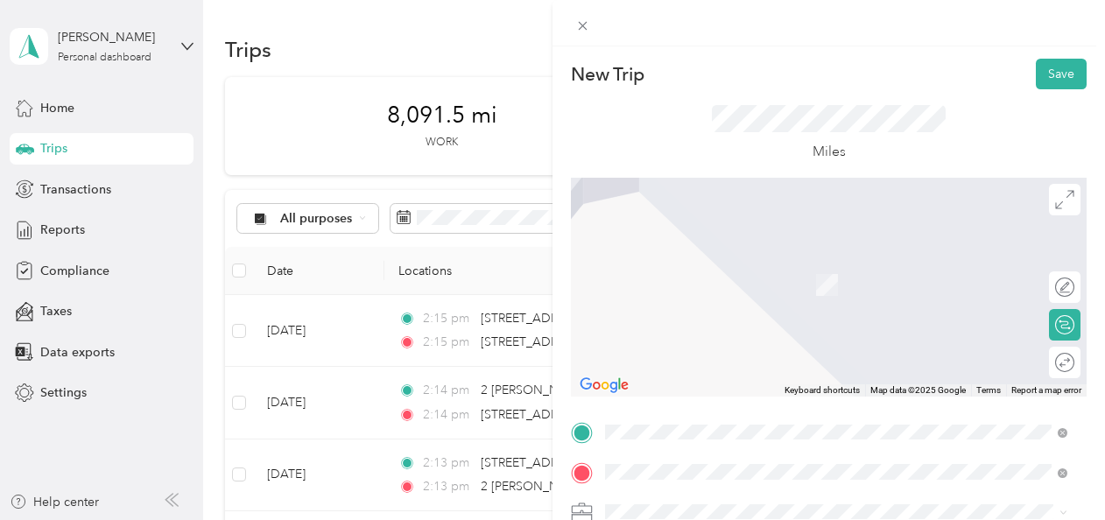
click at [683, 334] on span "2971 Hamlin Avenue Canastota, New York 13032, United States" at bounding box center [774, 327] width 272 height 16
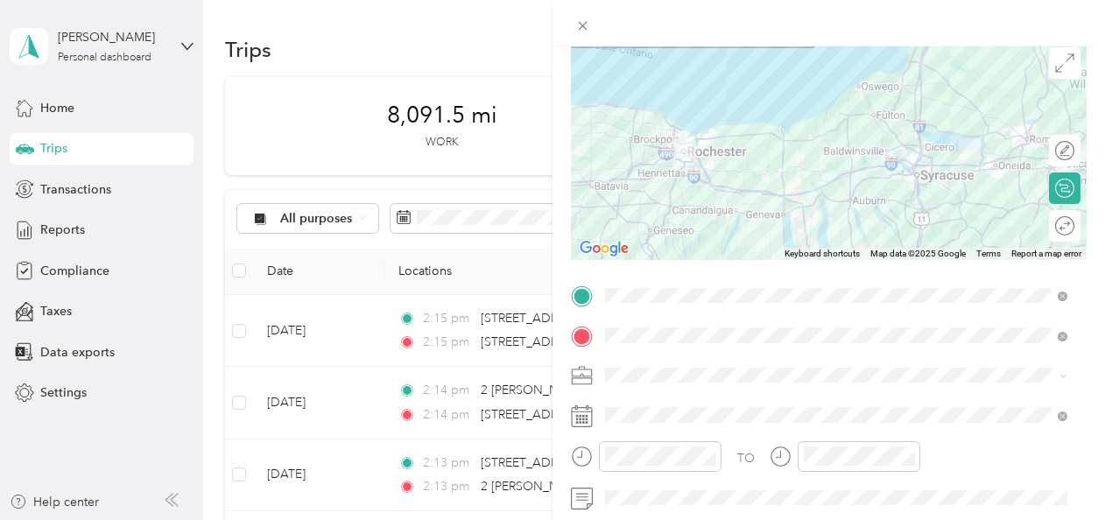
scroll to position [139, 0]
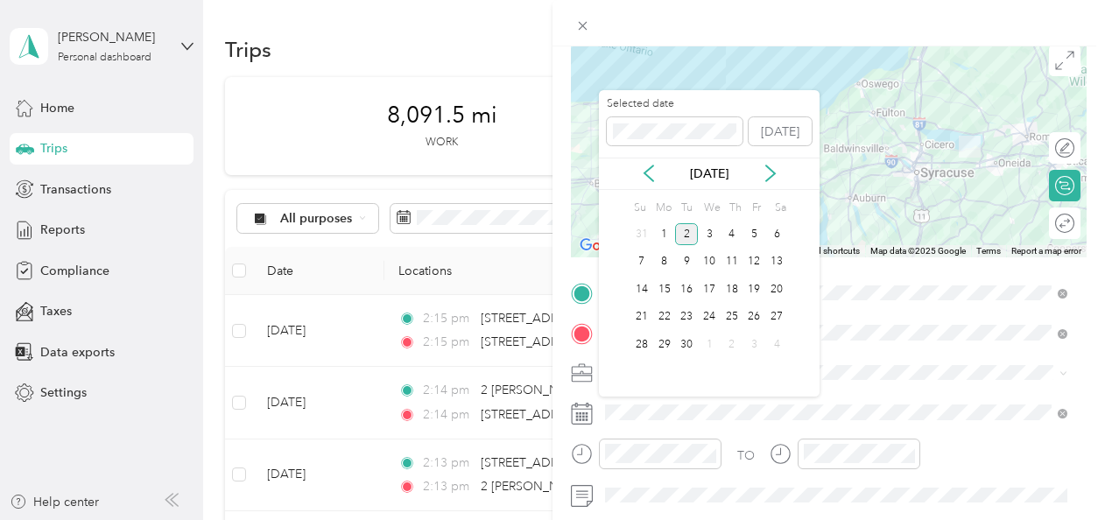
click at [650, 185] on div "Sep 2025" at bounding box center [709, 174] width 221 height 32
click at [647, 175] on icon at bounding box center [648, 174] width 9 height 16
click at [693, 340] on div "26" at bounding box center [686, 345] width 23 height 22
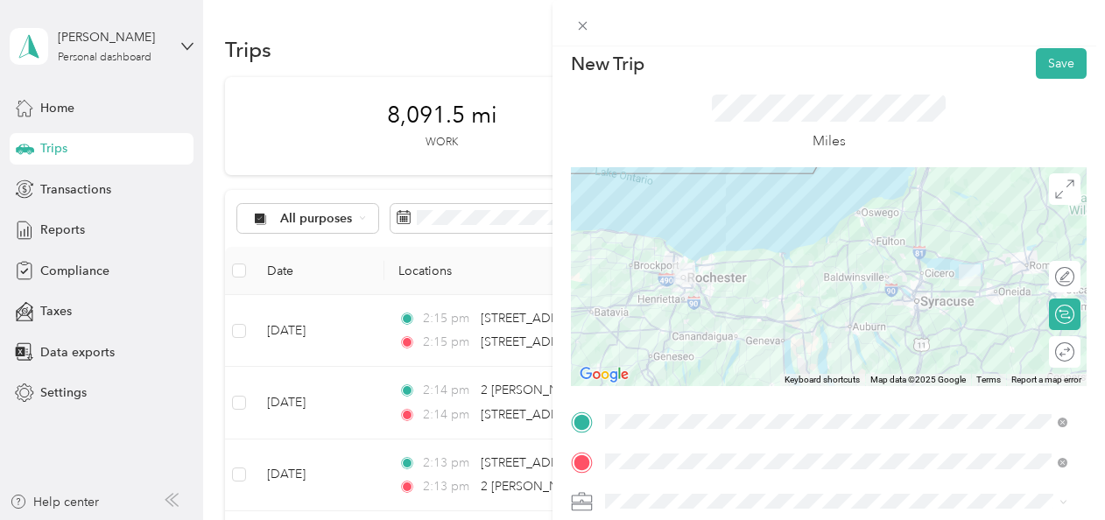
scroll to position [0, 0]
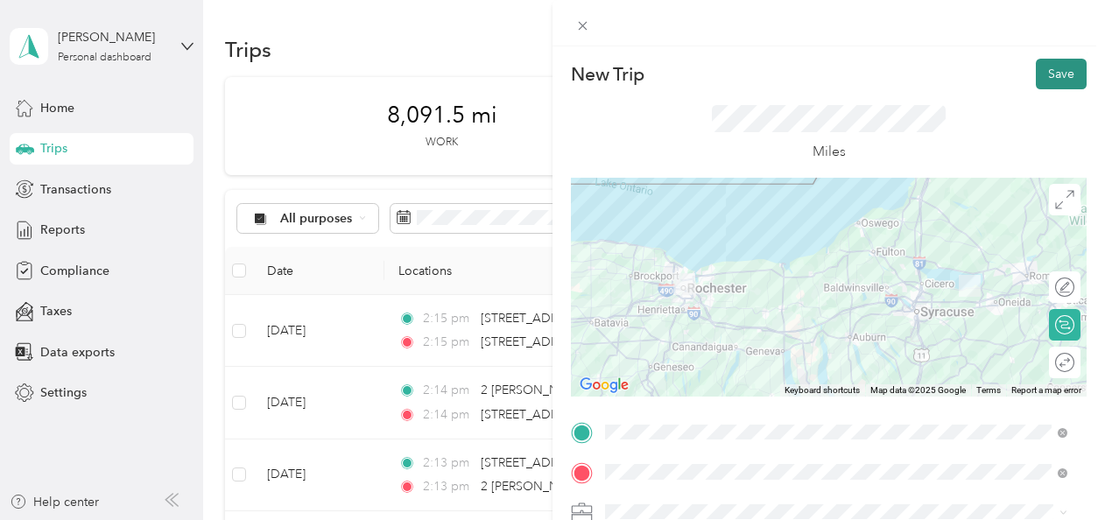
click at [1047, 68] on button "Save" at bounding box center [1061, 74] width 51 height 31
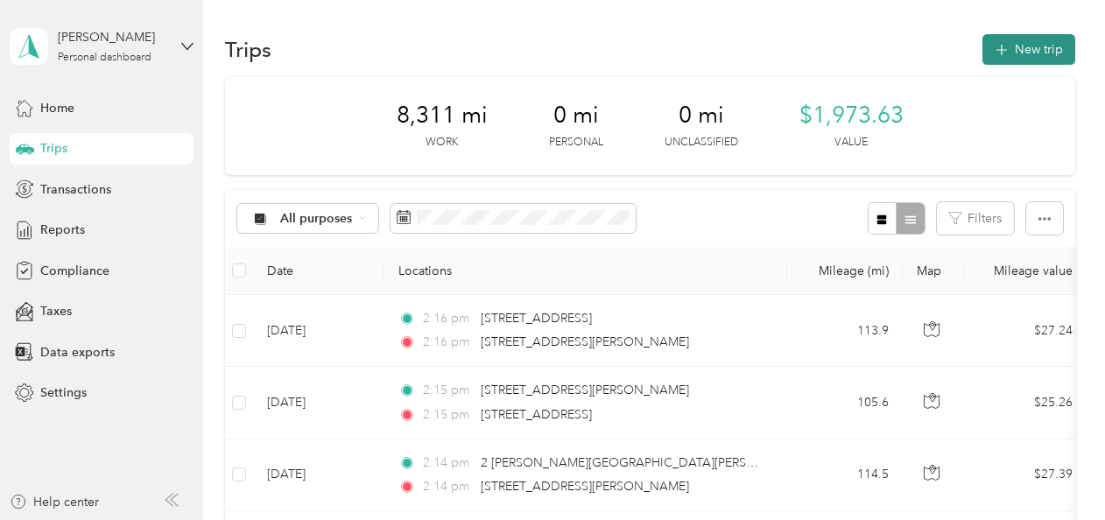
click at [1018, 53] on button "New trip" at bounding box center [1028, 49] width 93 height 31
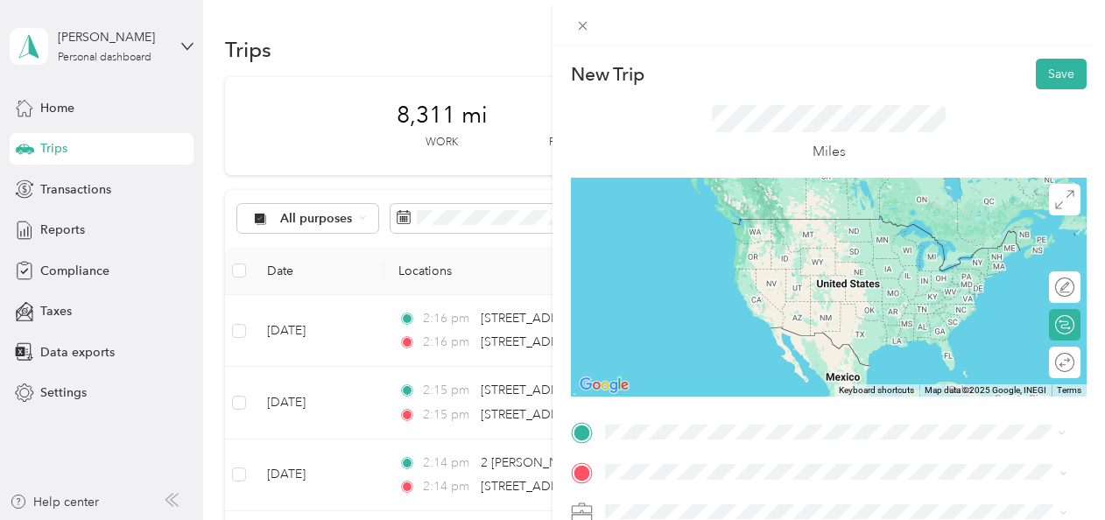
click at [676, 294] on span "2971 Hamlin Avenue Canastota, New York 13032, United States" at bounding box center [774, 286] width 272 height 16
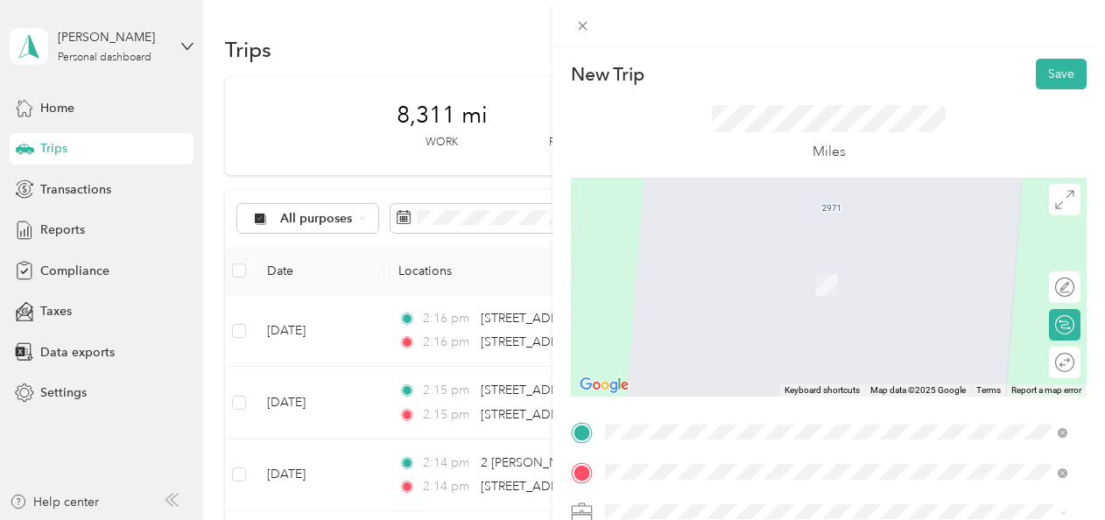
click at [693, 321] on span "22 South Canal Street Greene, New York 13778, United States" at bounding box center [774, 314] width 272 height 16
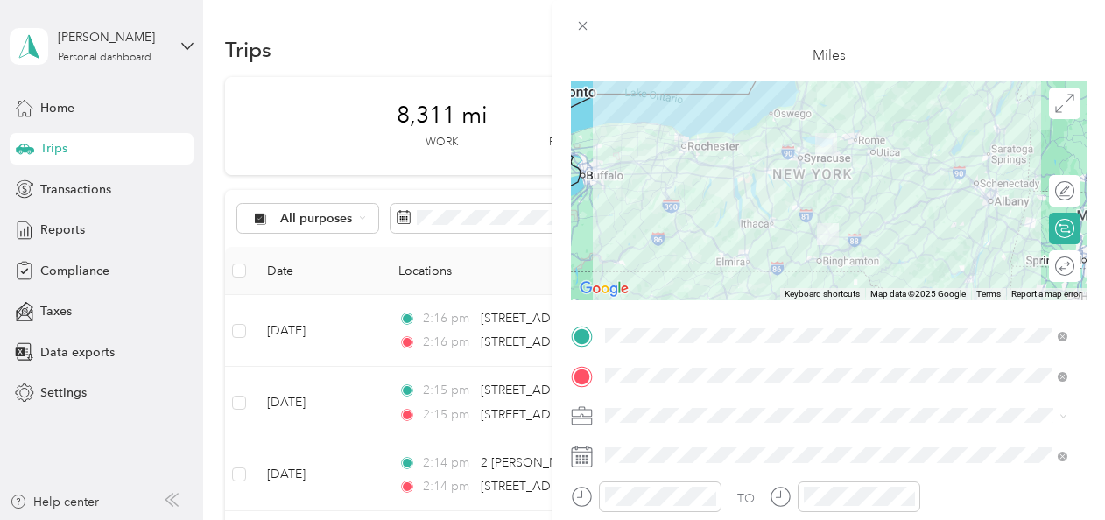
scroll to position [97, 0]
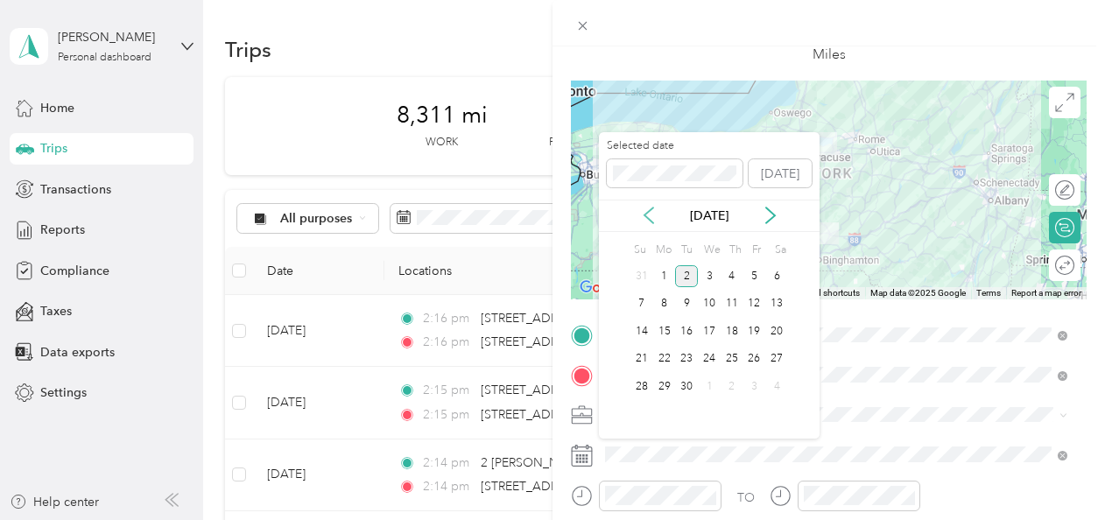
click at [650, 216] on icon at bounding box center [649, 216] width 18 height 18
click at [706, 385] on div "27" at bounding box center [709, 387] width 23 height 22
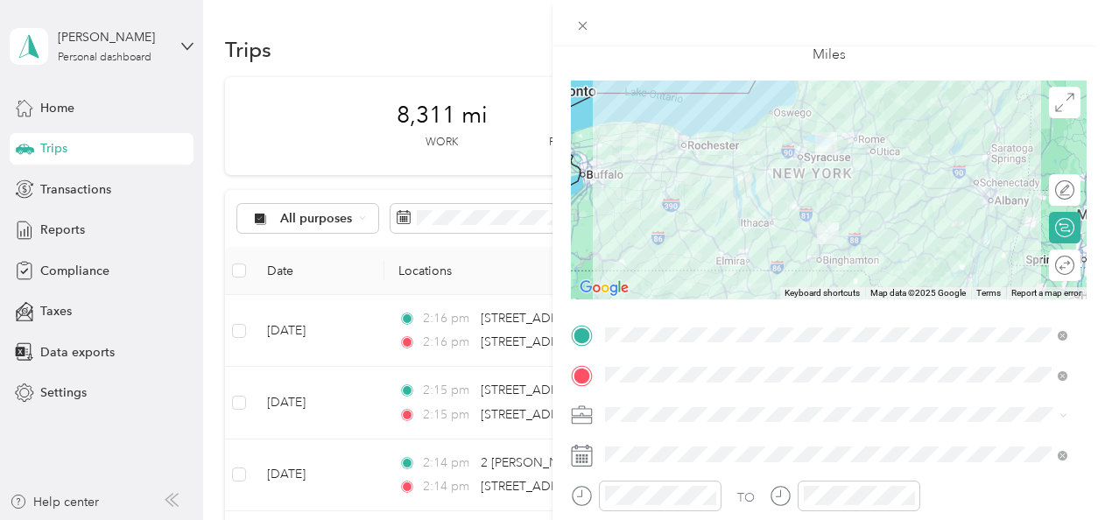
scroll to position [0, 0]
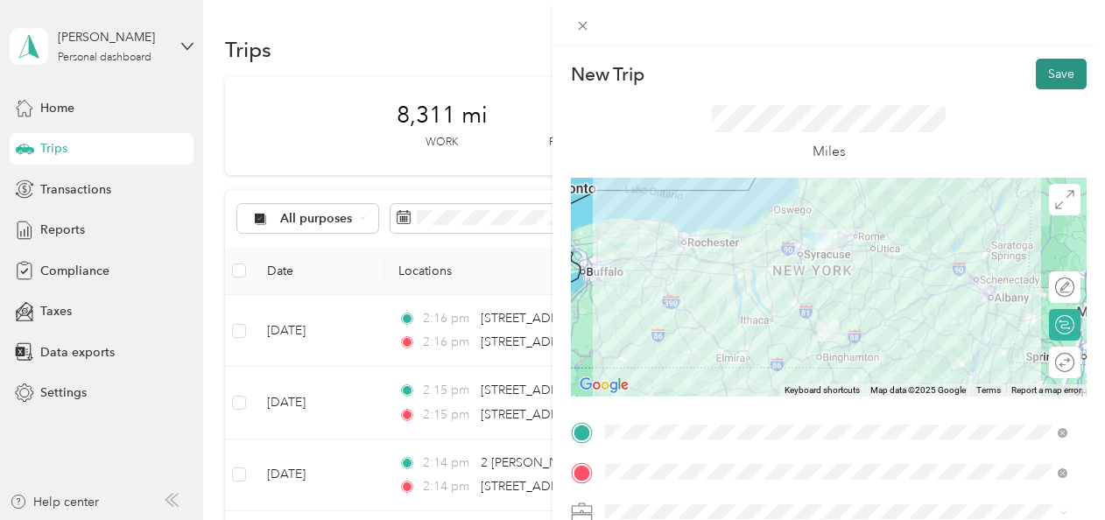
click at [1055, 81] on button "Save" at bounding box center [1061, 74] width 51 height 31
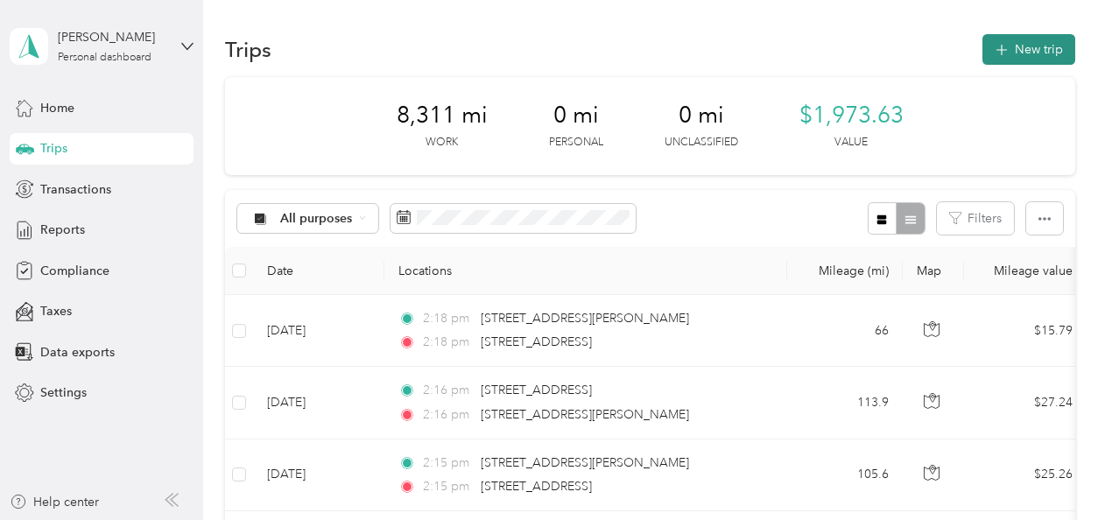
click at [1028, 43] on button "New trip" at bounding box center [1028, 49] width 93 height 31
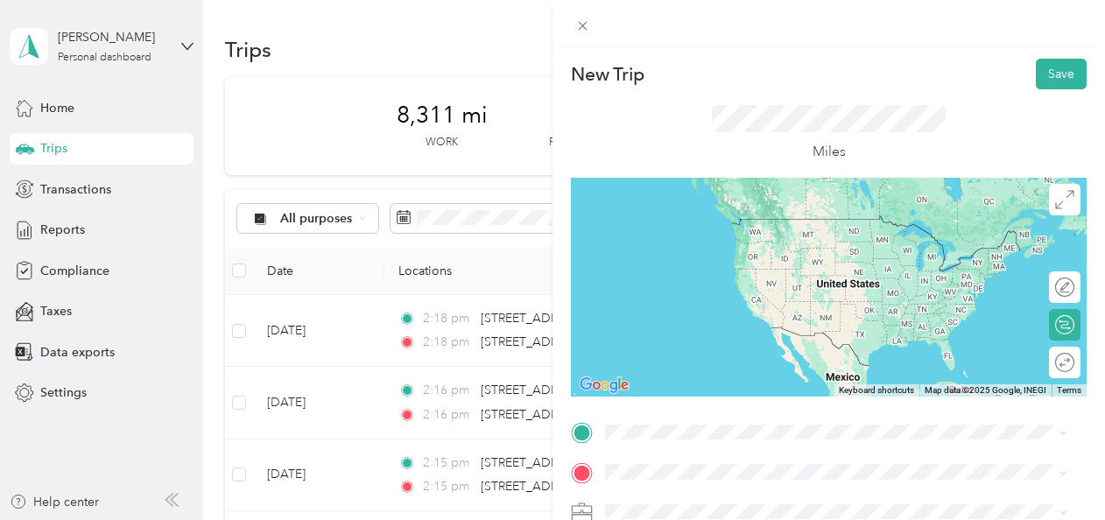
click at [699, 279] on span "22 South Canal Street Greene, New York 13778, United States" at bounding box center [774, 272] width 272 height 16
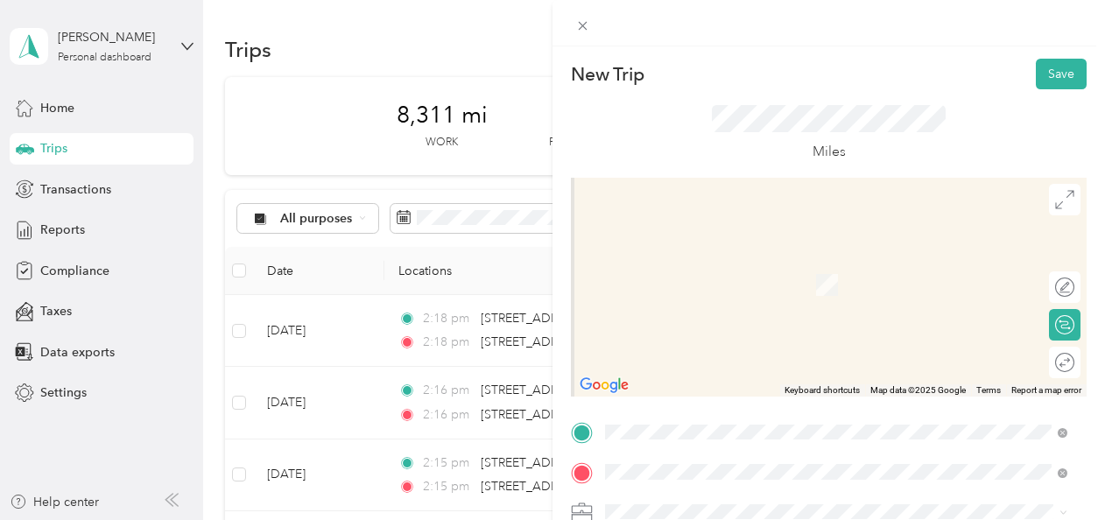
click at [682, 334] on span "2971 Hamlin Avenue Canastota, New York 13032, United States" at bounding box center [774, 327] width 272 height 16
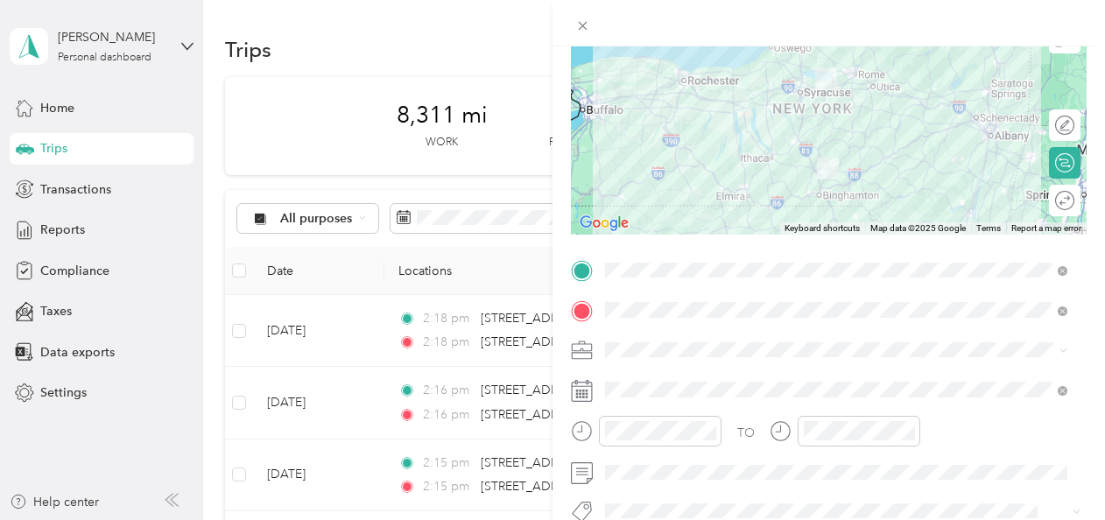
scroll to position [165, 0]
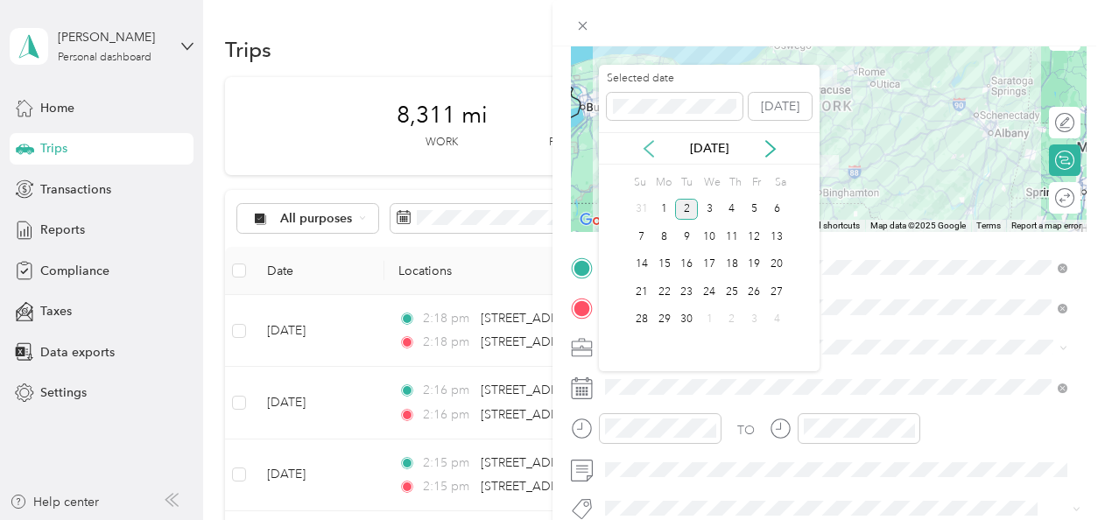
click at [650, 150] on icon at bounding box center [649, 149] width 18 height 18
click at [707, 314] on div "27" at bounding box center [709, 320] width 23 height 22
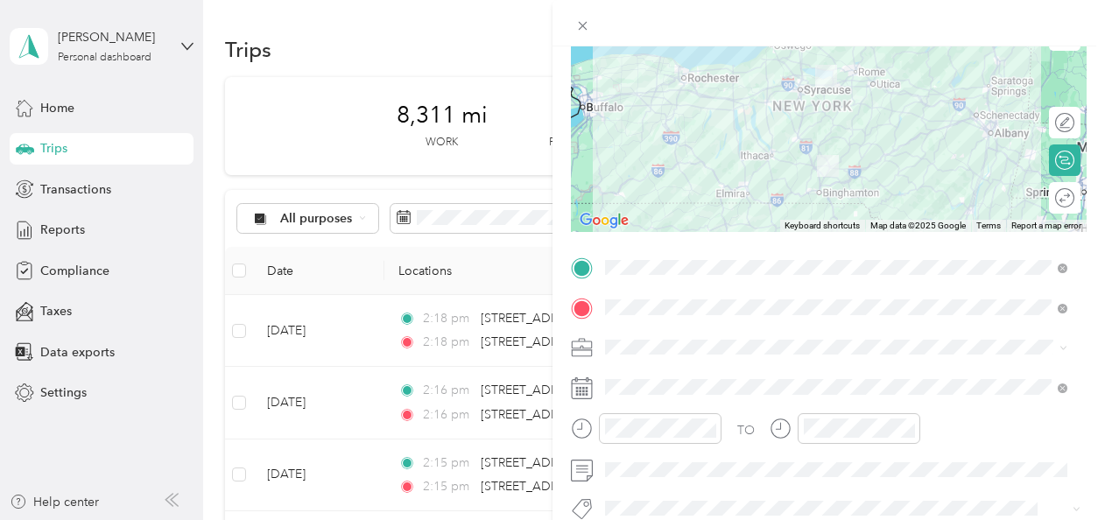
scroll to position [0, 0]
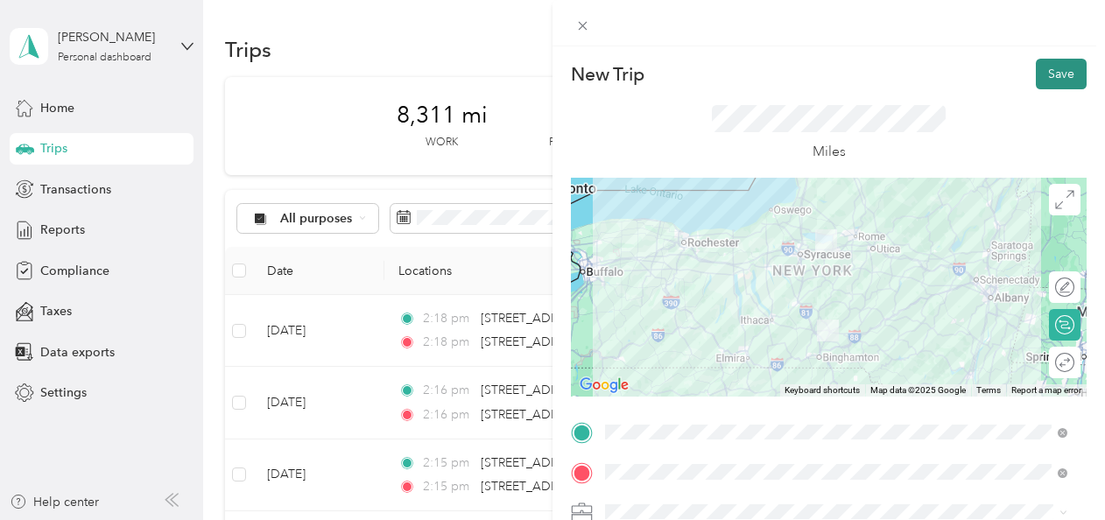
click at [1066, 81] on button "Save" at bounding box center [1061, 74] width 51 height 31
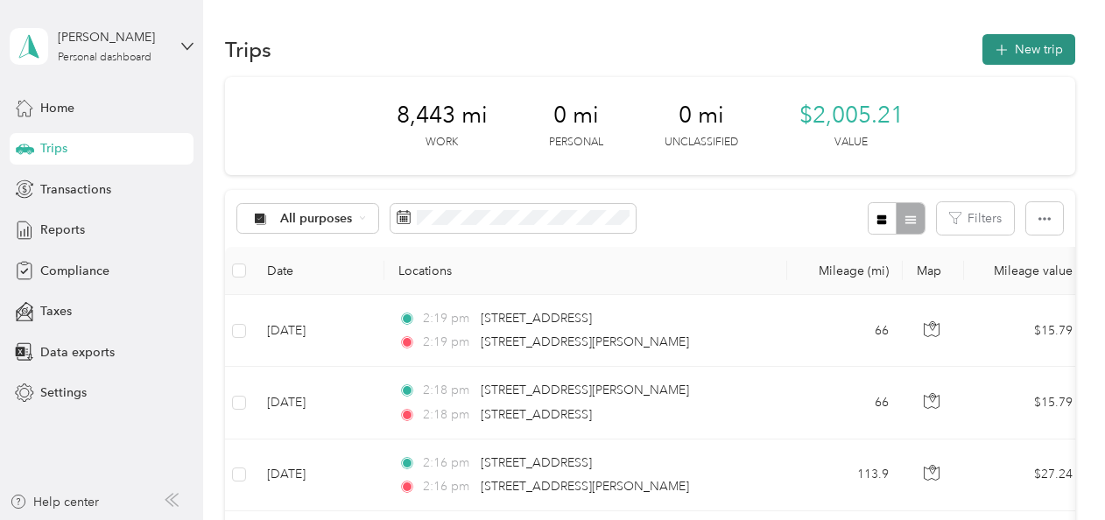
click at [1027, 56] on button "New trip" at bounding box center [1028, 49] width 93 height 31
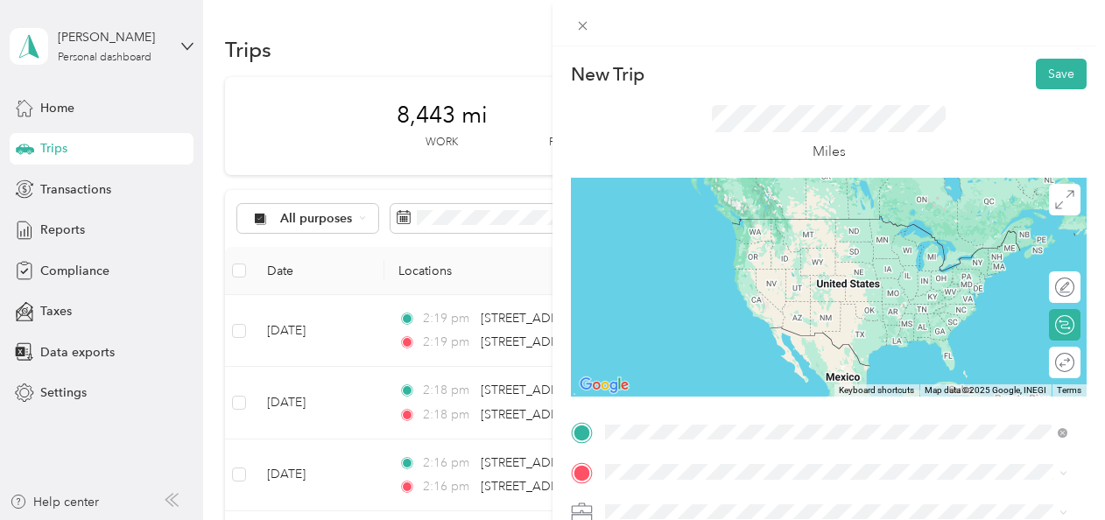
click at [684, 292] on span "2971 Hamlin Avenue Canastota, New York 13032, United States" at bounding box center [774, 286] width 272 height 16
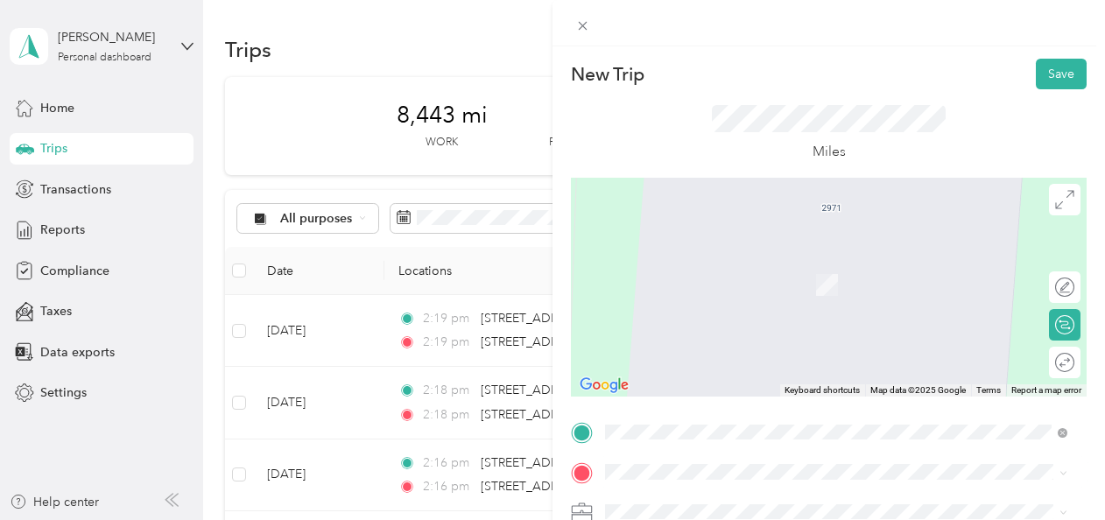
click at [684, 265] on div "4341 State Street Road Skaneateles, New York 13152, United States" at bounding box center [836, 254] width 450 height 24
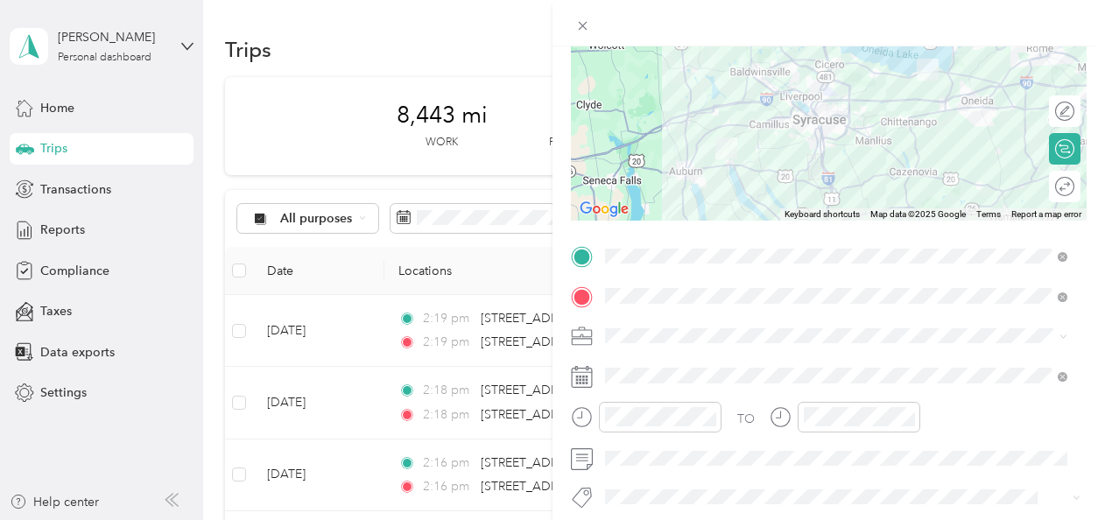
scroll to position [177, 0]
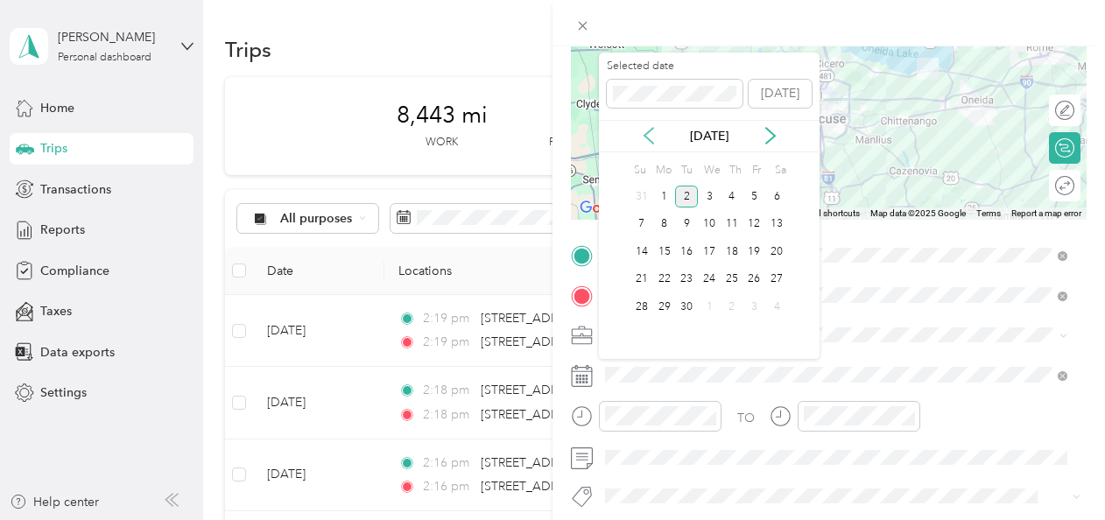
click at [648, 143] on icon at bounding box center [649, 136] width 18 height 18
click at [735, 308] on div "28" at bounding box center [732, 307] width 23 height 22
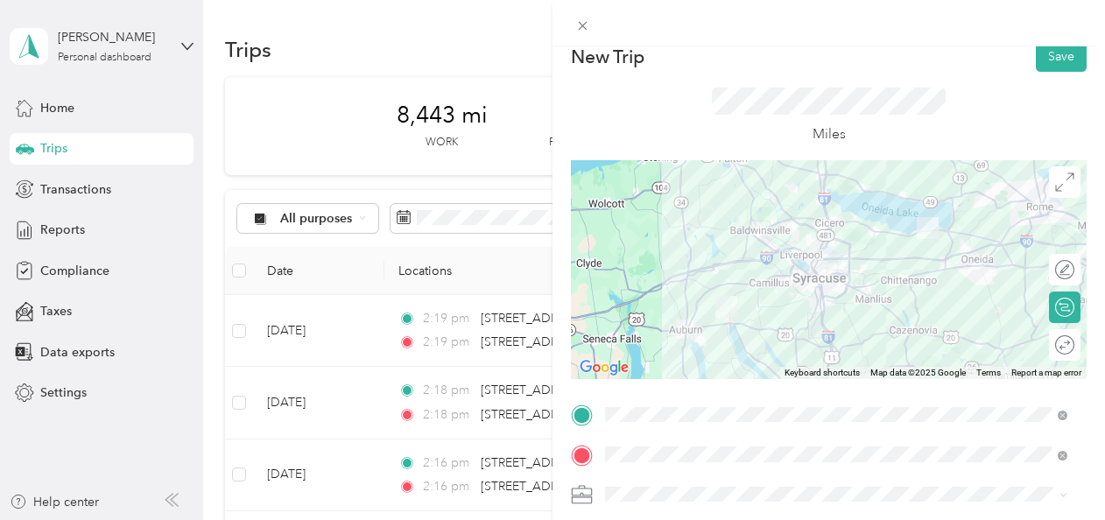
scroll to position [0, 0]
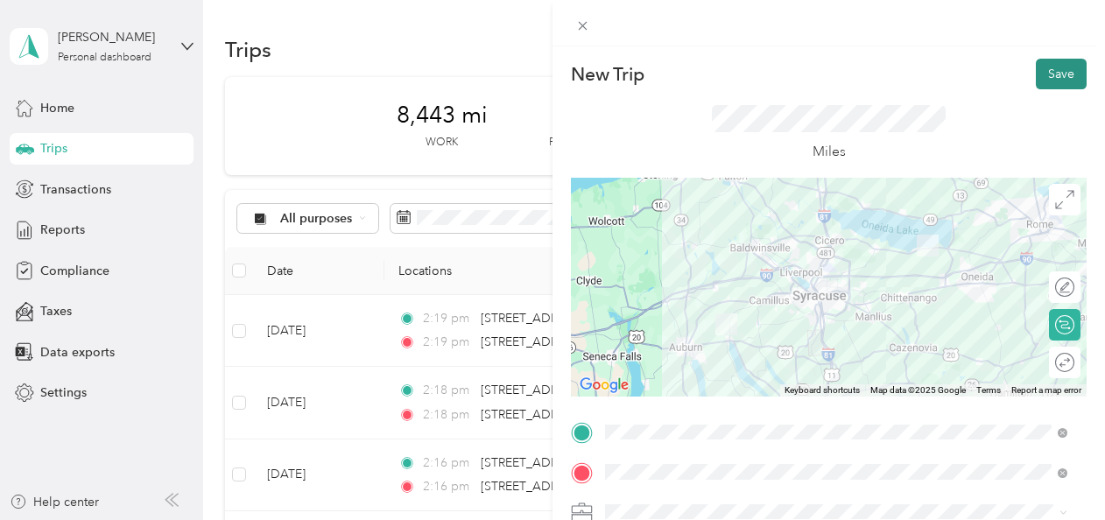
click at [1058, 74] on button "Save" at bounding box center [1061, 74] width 51 height 31
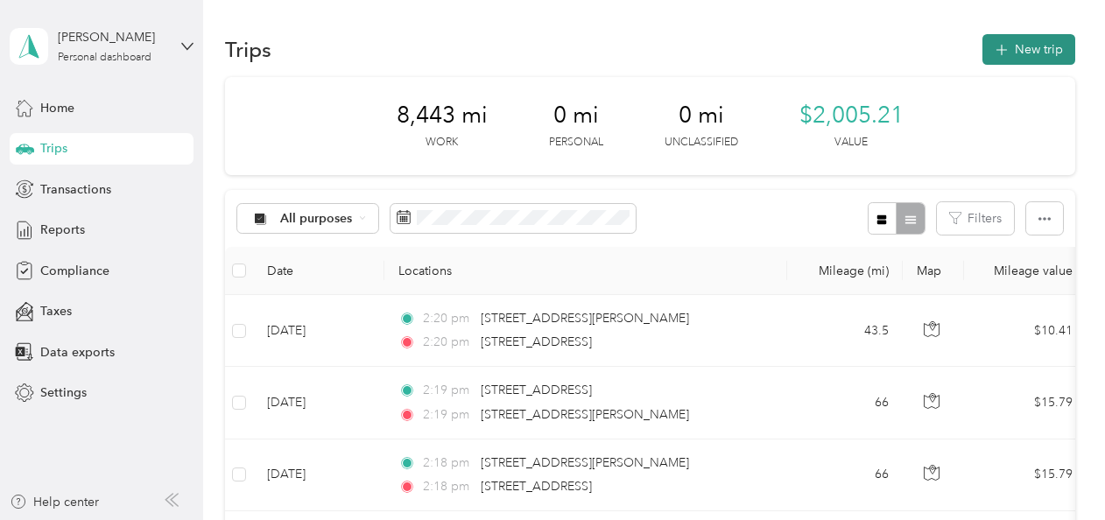
click at [1023, 46] on button "New trip" at bounding box center [1028, 49] width 93 height 31
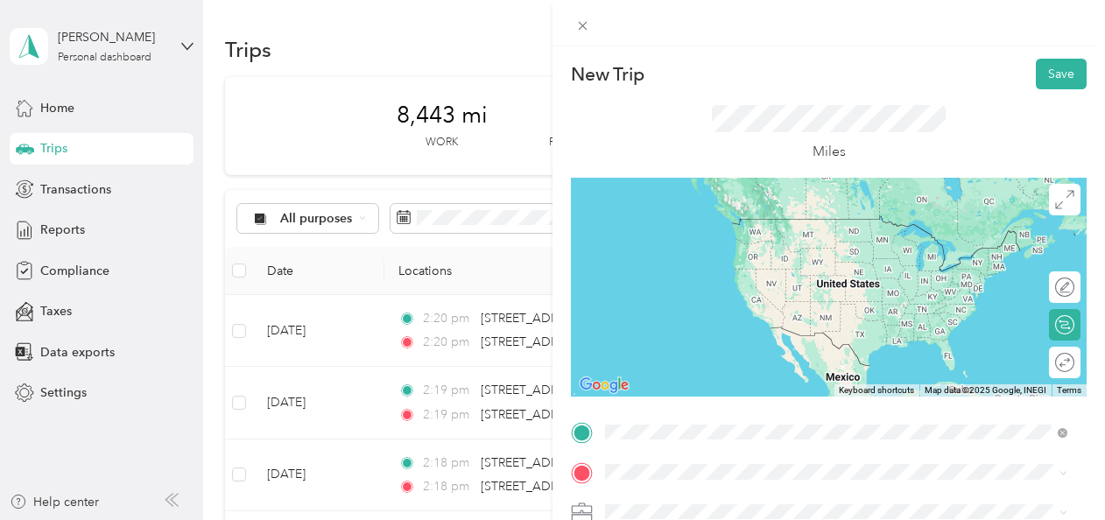
click at [693, 232] on div "4341 State Street Road Skaneateles, New York 13152, United States" at bounding box center [836, 220] width 450 height 24
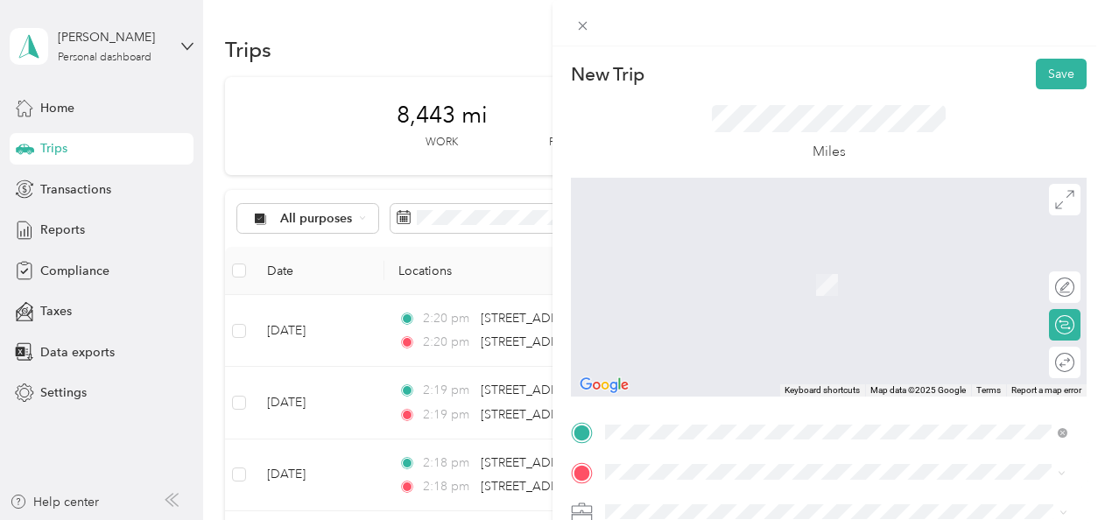
click at [685, 334] on span "2971 Hamlin Avenue Canastota, New York 13032, United States" at bounding box center [774, 326] width 272 height 16
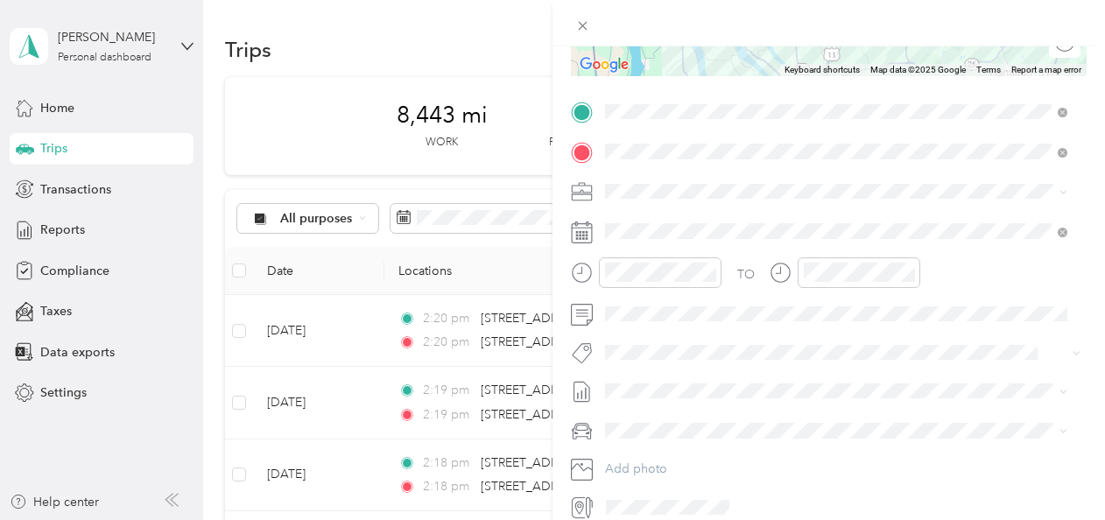
scroll to position [327, 0]
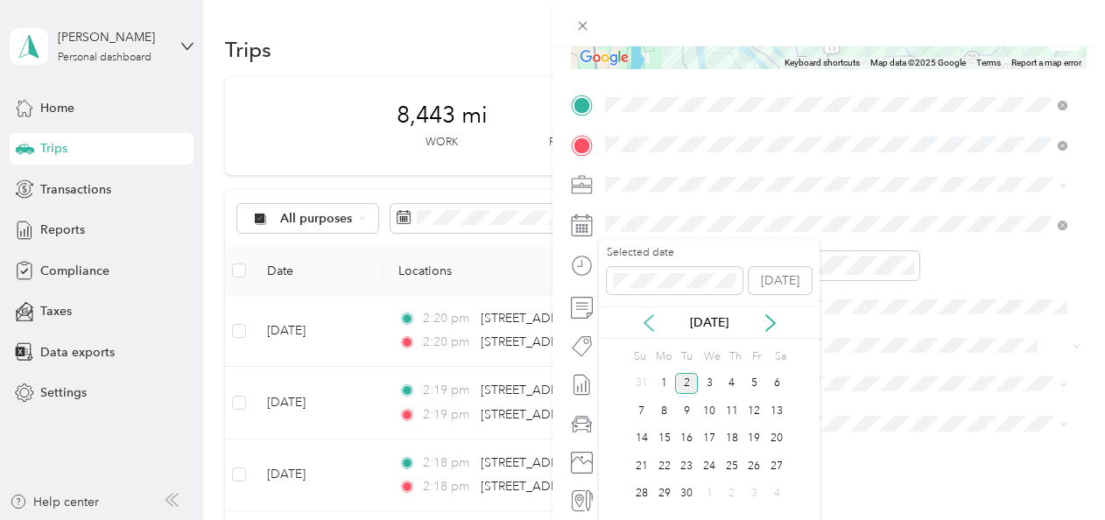
click at [652, 317] on icon at bounding box center [649, 323] width 18 height 18
click at [735, 486] on div "28" at bounding box center [732, 494] width 23 height 22
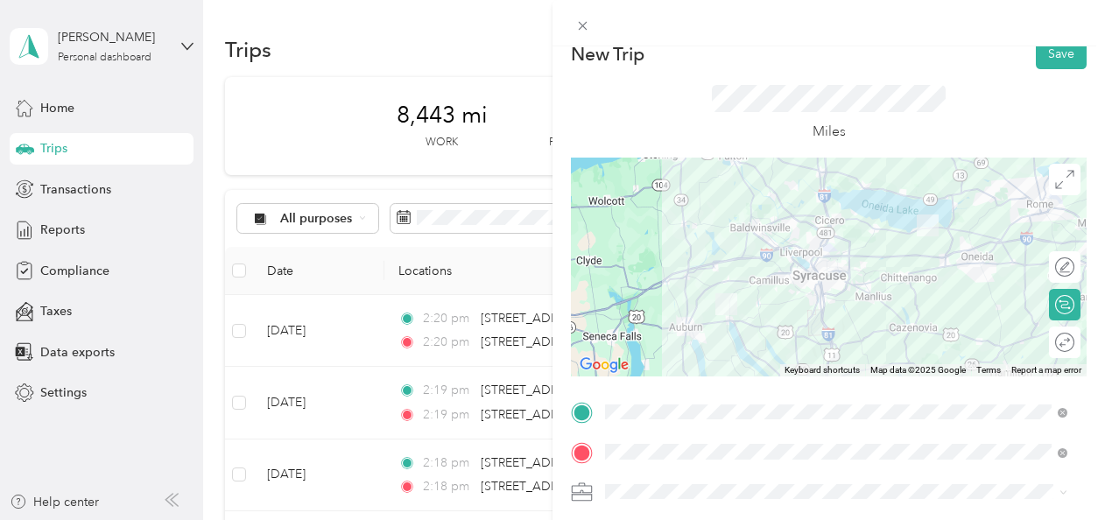
scroll to position [0, 0]
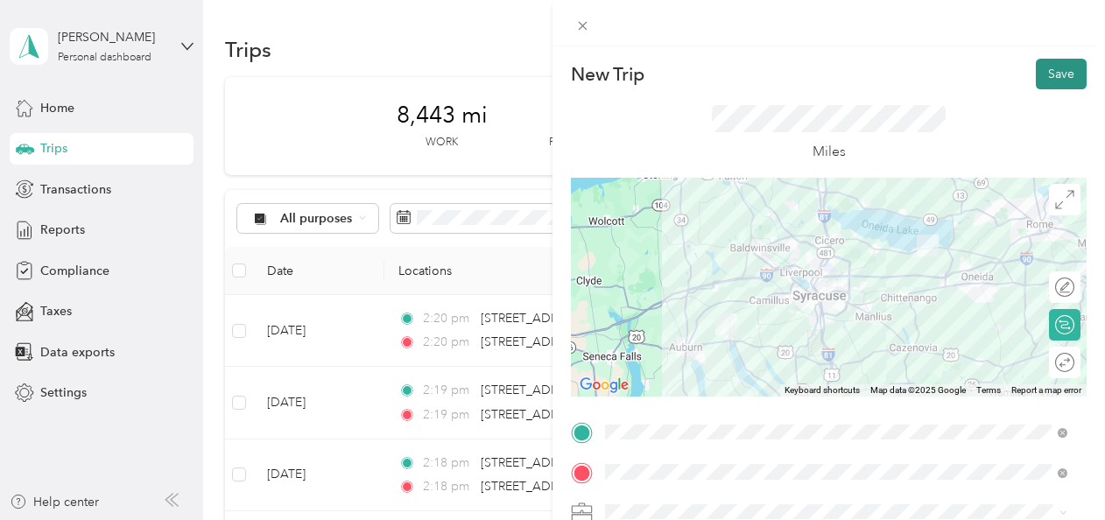
click at [1056, 76] on button "Save" at bounding box center [1061, 74] width 51 height 31
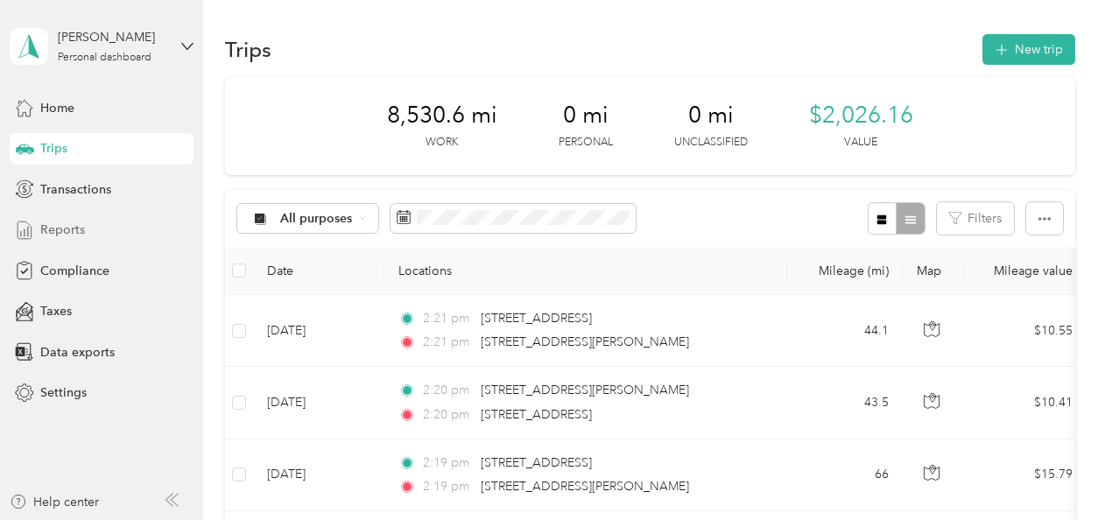
click at [68, 229] on span "Reports" at bounding box center [62, 230] width 45 height 18
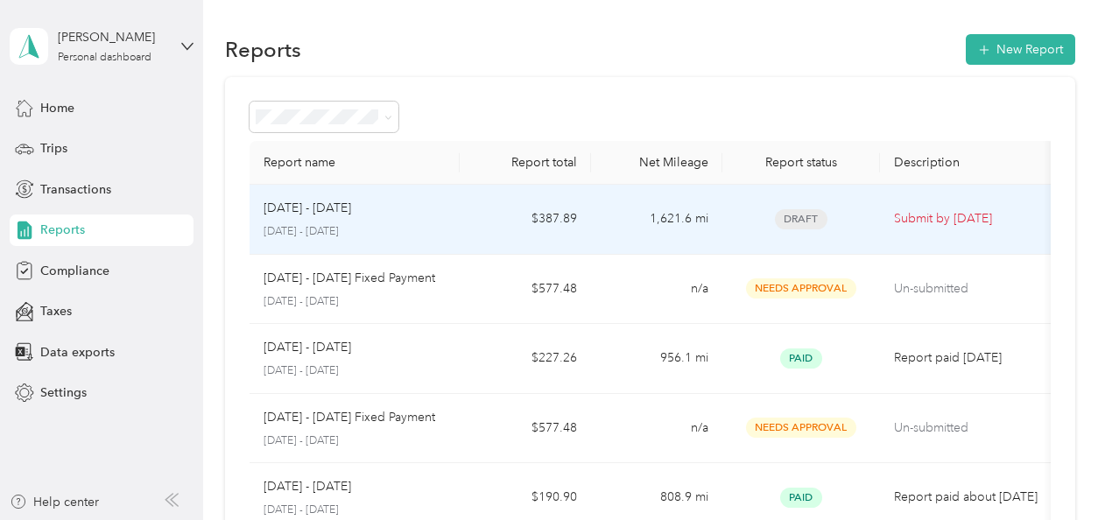
click at [306, 215] on p "Aug 1 - 31, 2025" at bounding box center [308, 208] width 88 height 19
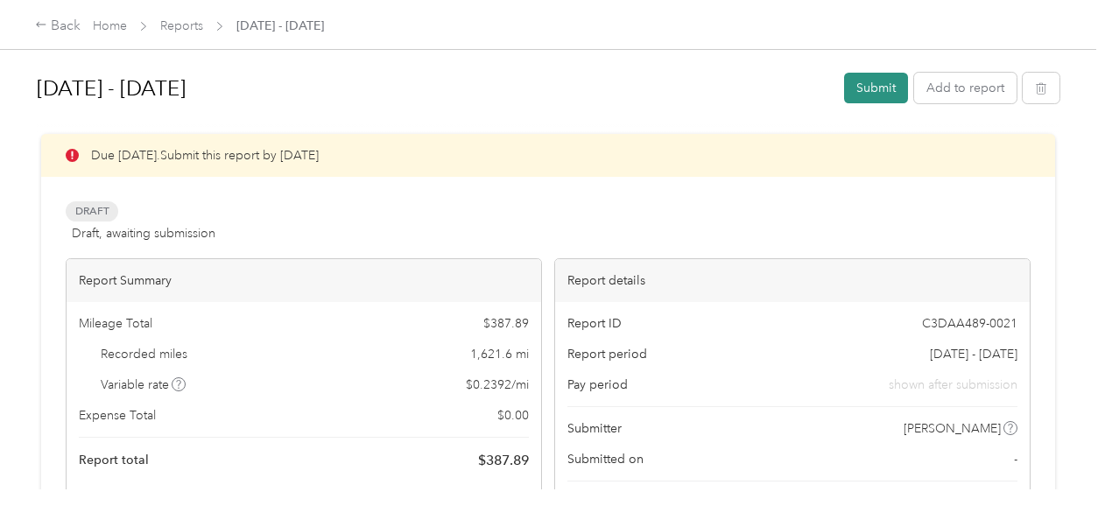
click at [883, 81] on button "Submit" at bounding box center [876, 88] width 64 height 31
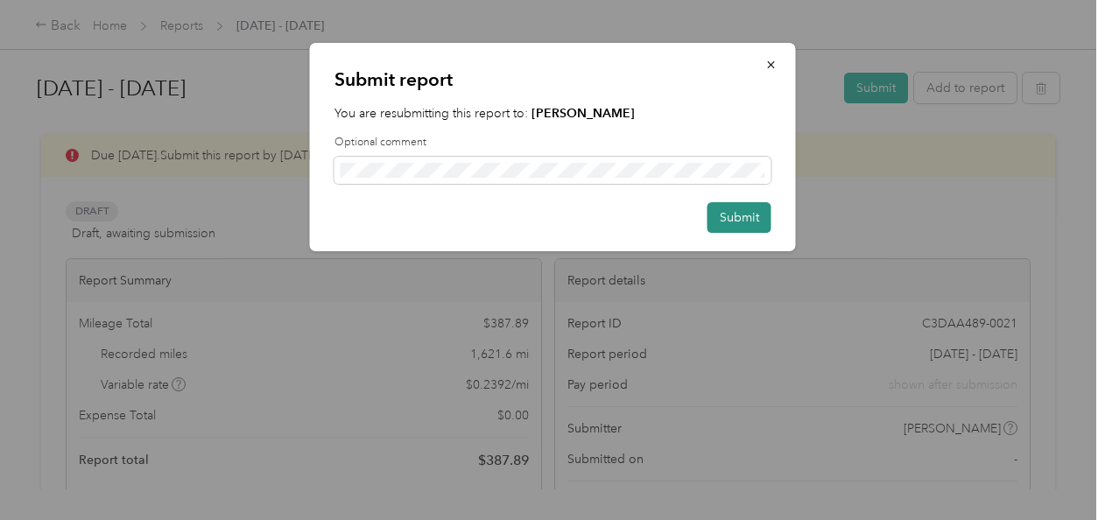
click at [749, 206] on button "Submit" at bounding box center [739, 217] width 64 height 31
